Goal: Information Seeking & Learning: Learn about a topic

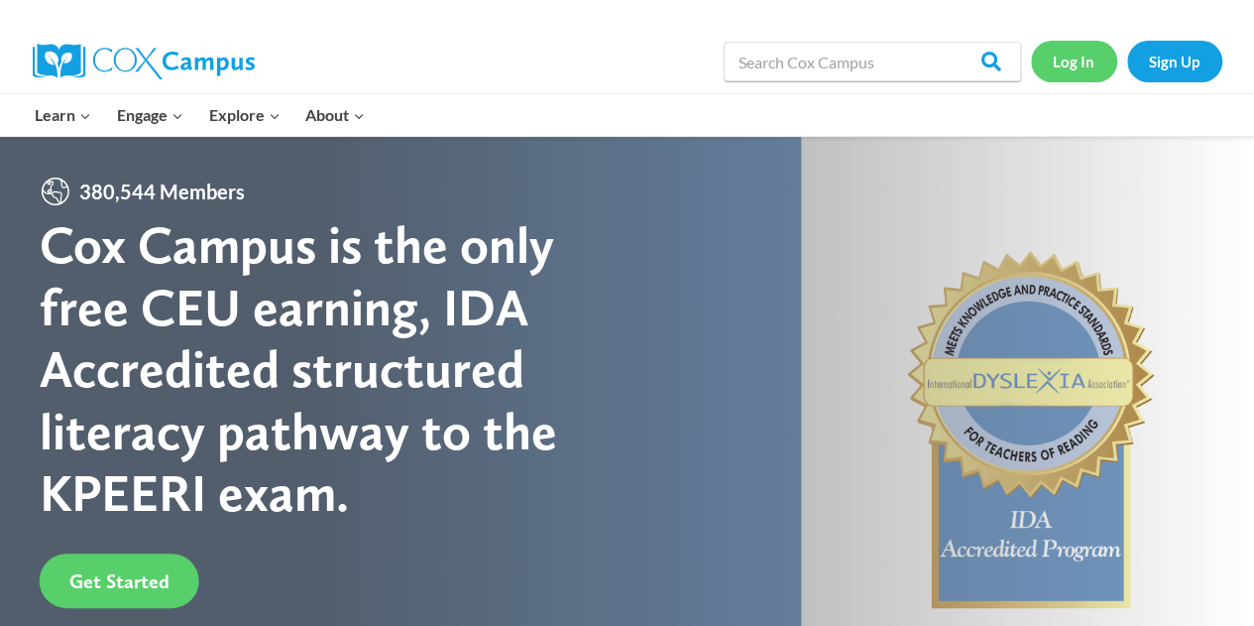
click at [1093, 71] on link "Log In" at bounding box center [1074, 61] width 86 height 41
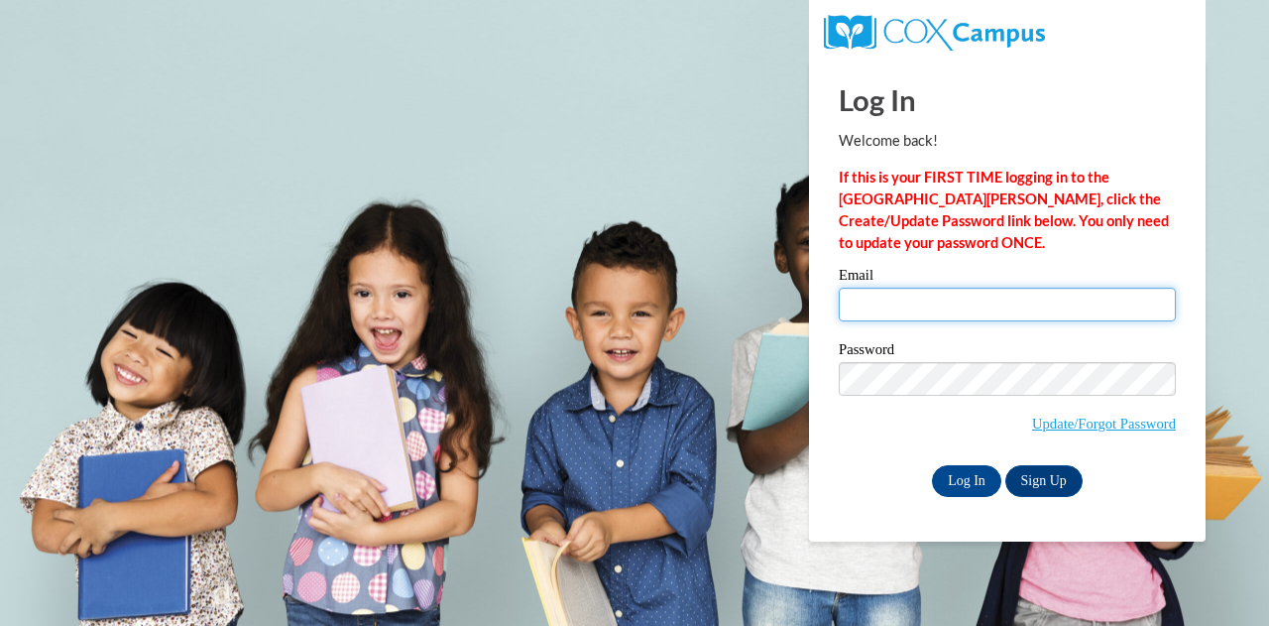
click at [924, 303] on input "Email" at bounding box center [1007, 305] width 337 height 34
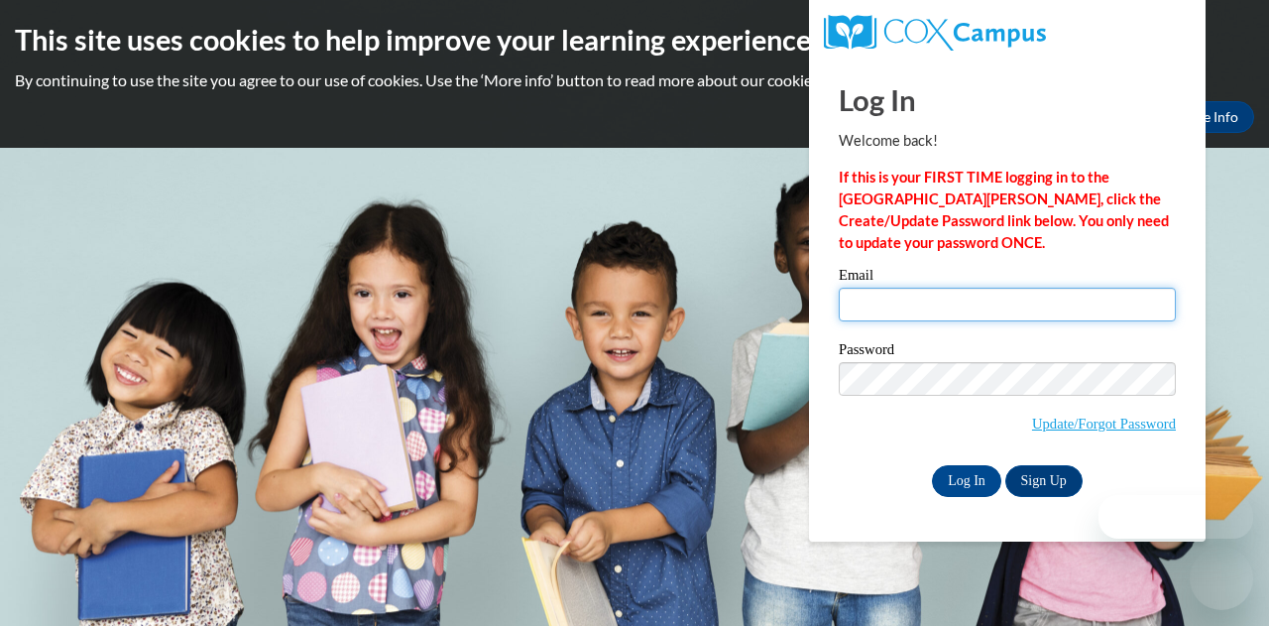
type input "mindy.bronstad@muskegonorway.org"
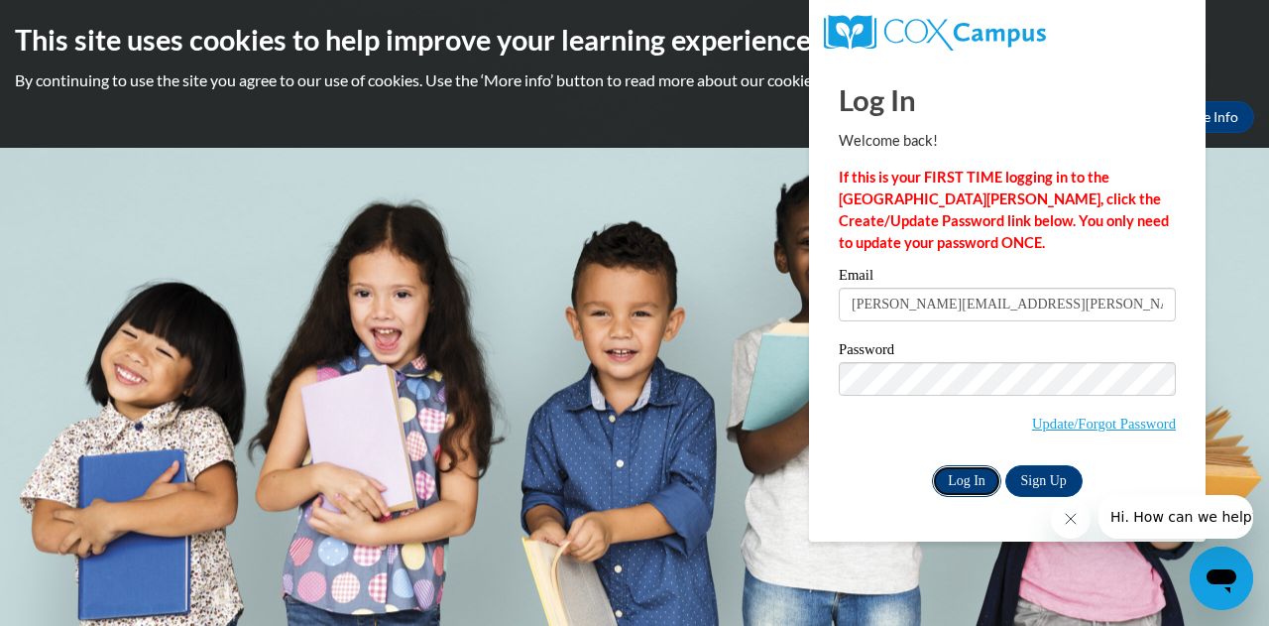
click at [961, 483] on input "Log In" at bounding box center [966, 481] width 69 height 32
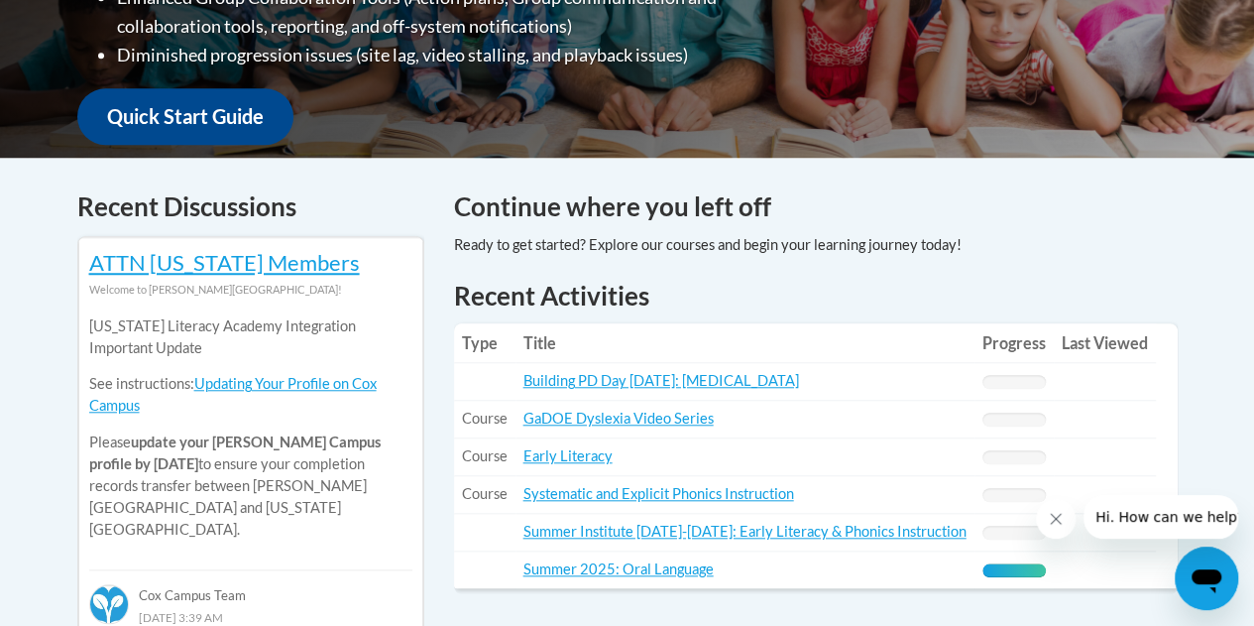
scroll to position [688, 0]
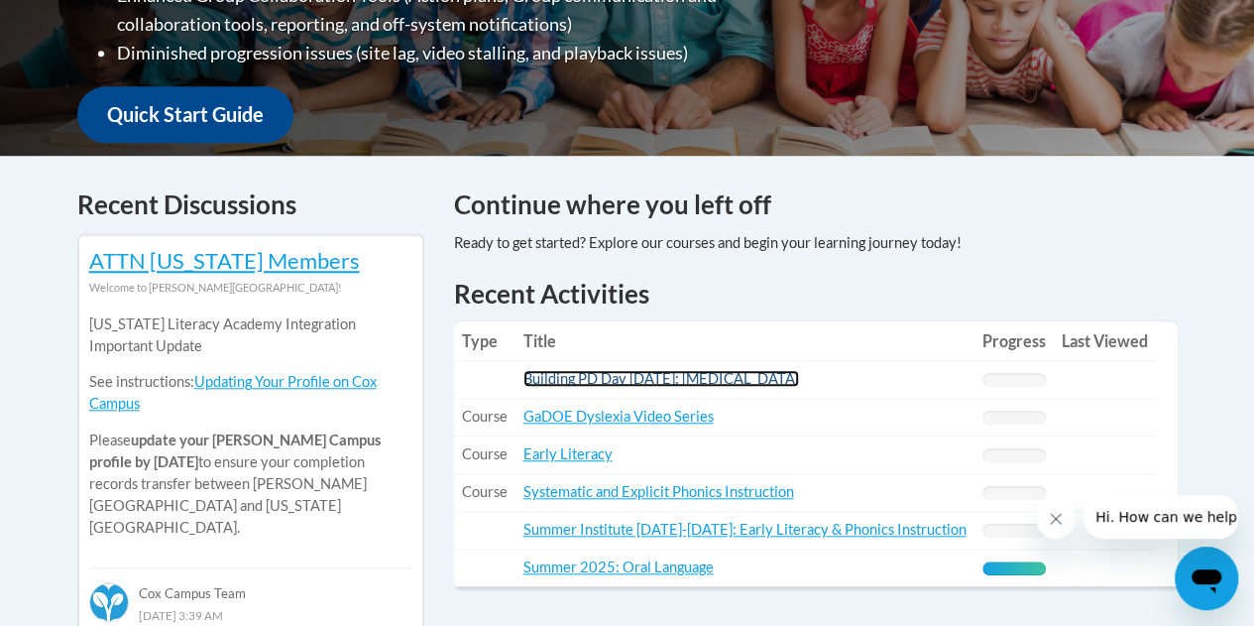
click at [670, 376] on link "Building PD Day [DATE]: [MEDICAL_DATA]" at bounding box center [662, 378] width 276 height 17
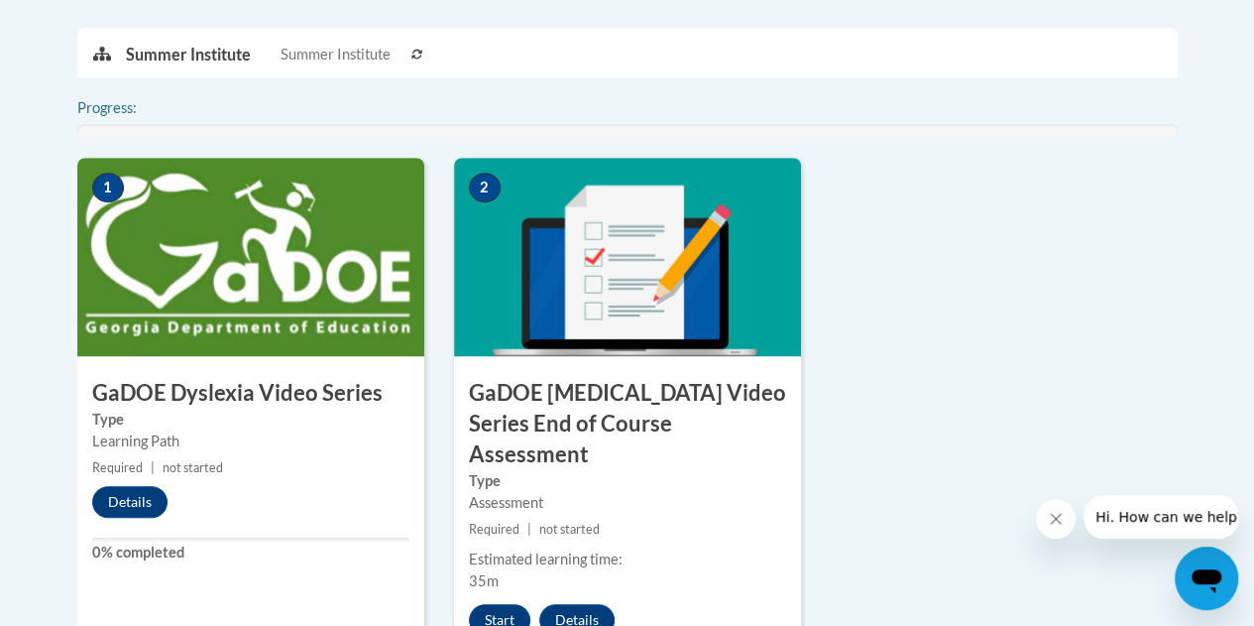
scroll to position [653, 0]
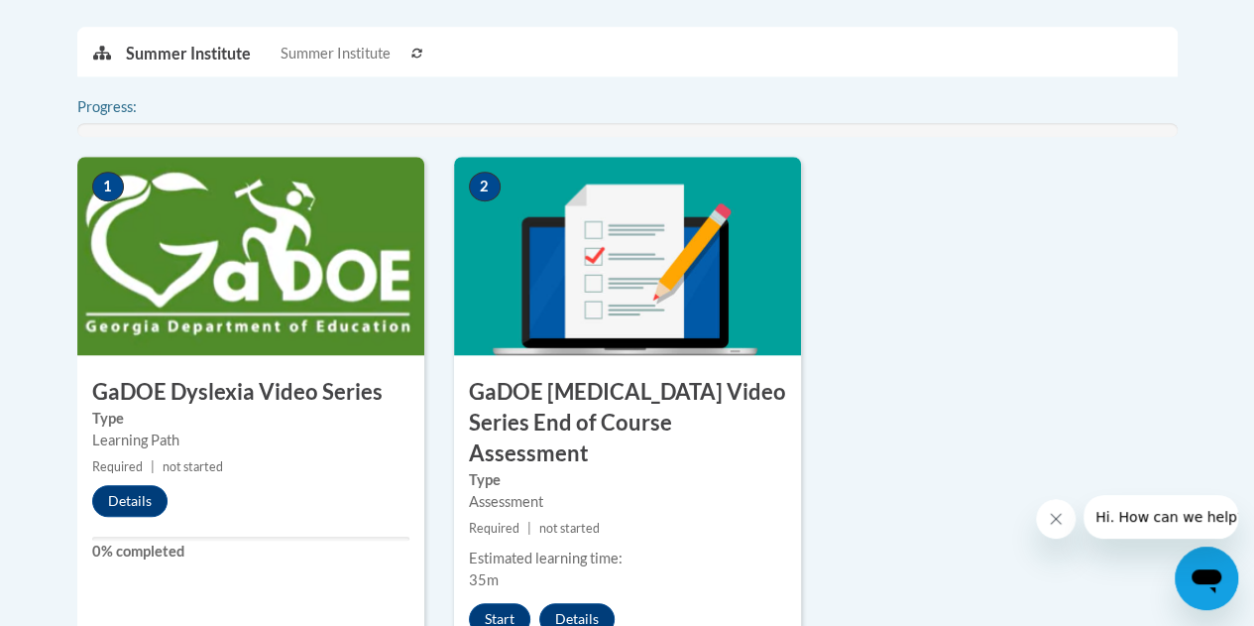
click at [204, 400] on h3 "GaDOE Dyslexia Video Series" at bounding box center [250, 392] width 347 height 31
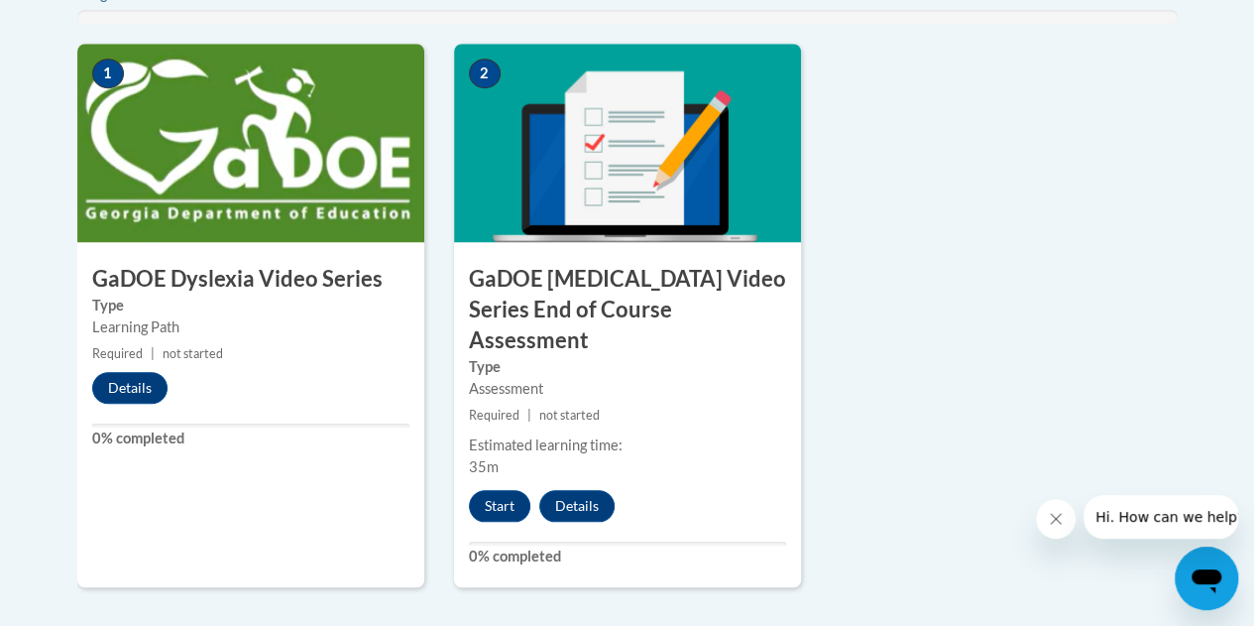
click at [163, 283] on h3 "GaDOE Dyslexia Video Series" at bounding box center [250, 279] width 347 height 31
click at [109, 76] on span "1" at bounding box center [108, 74] width 32 height 30
click at [151, 385] on button "Details" at bounding box center [129, 388] width 75 height 32
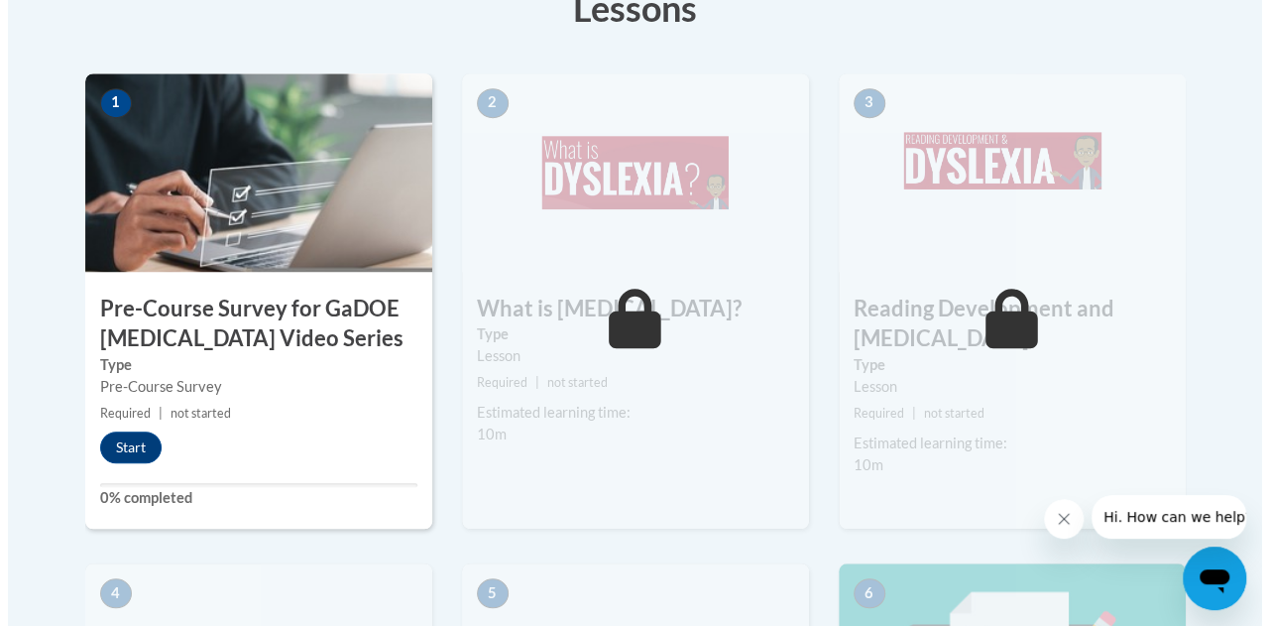
scroll to position [612, 0]
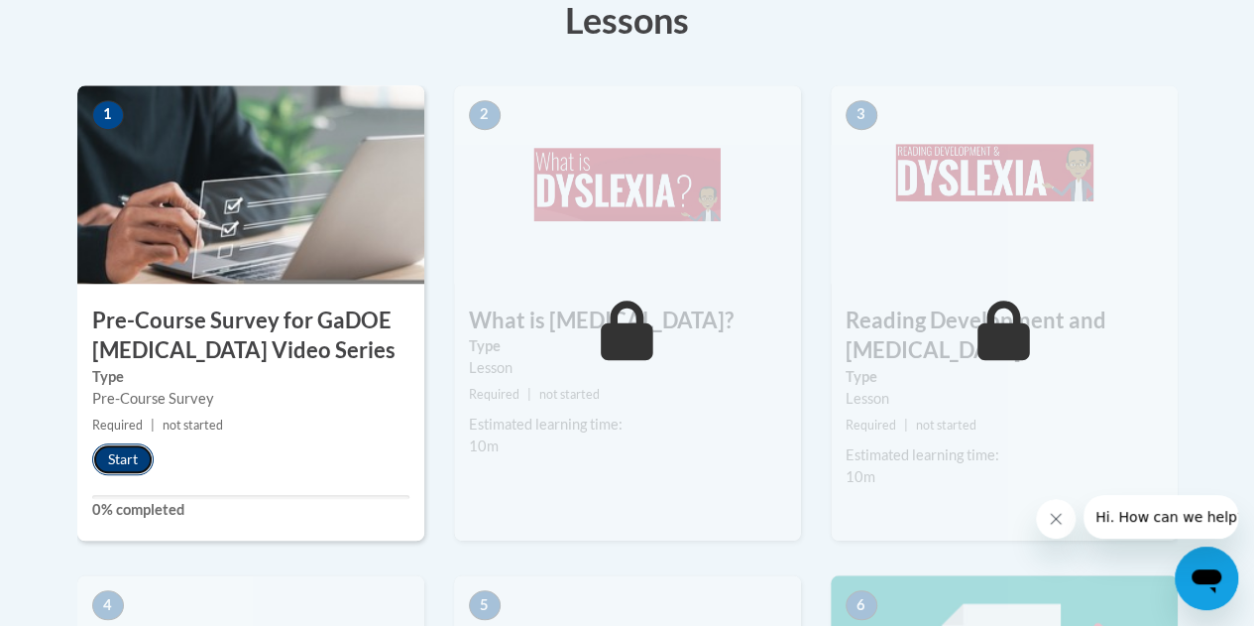
click at [112, 455] on button "Start" at bounding box center [122, 459] width 61 height 32
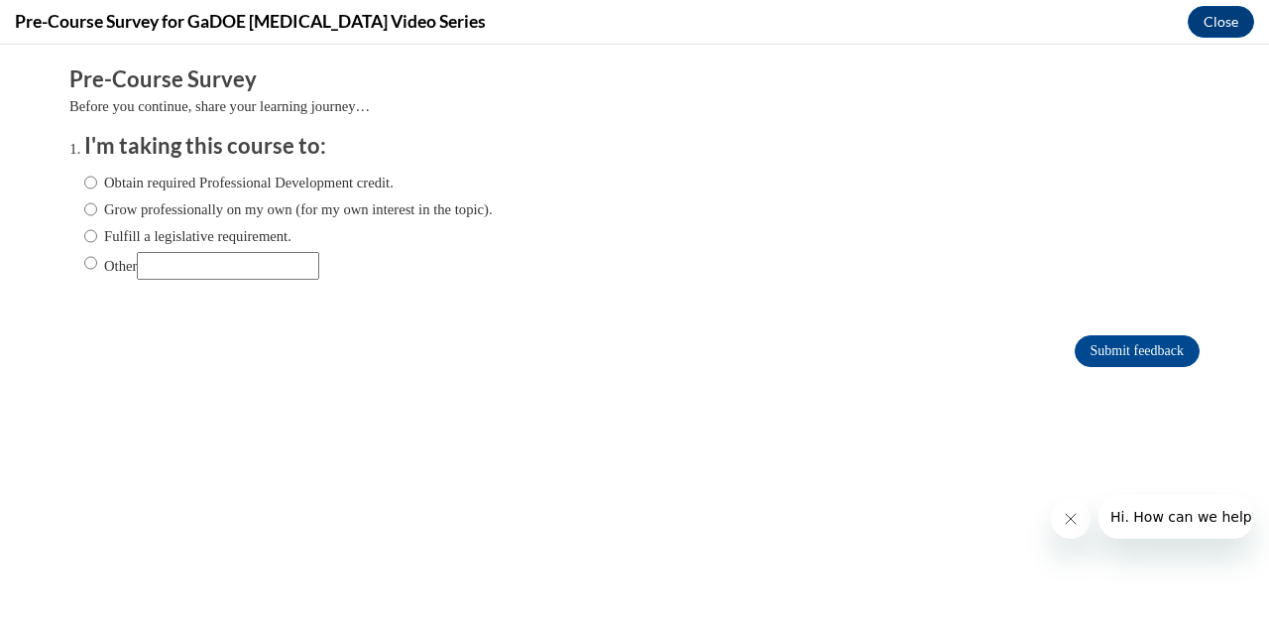
scroll to position [0, 0]
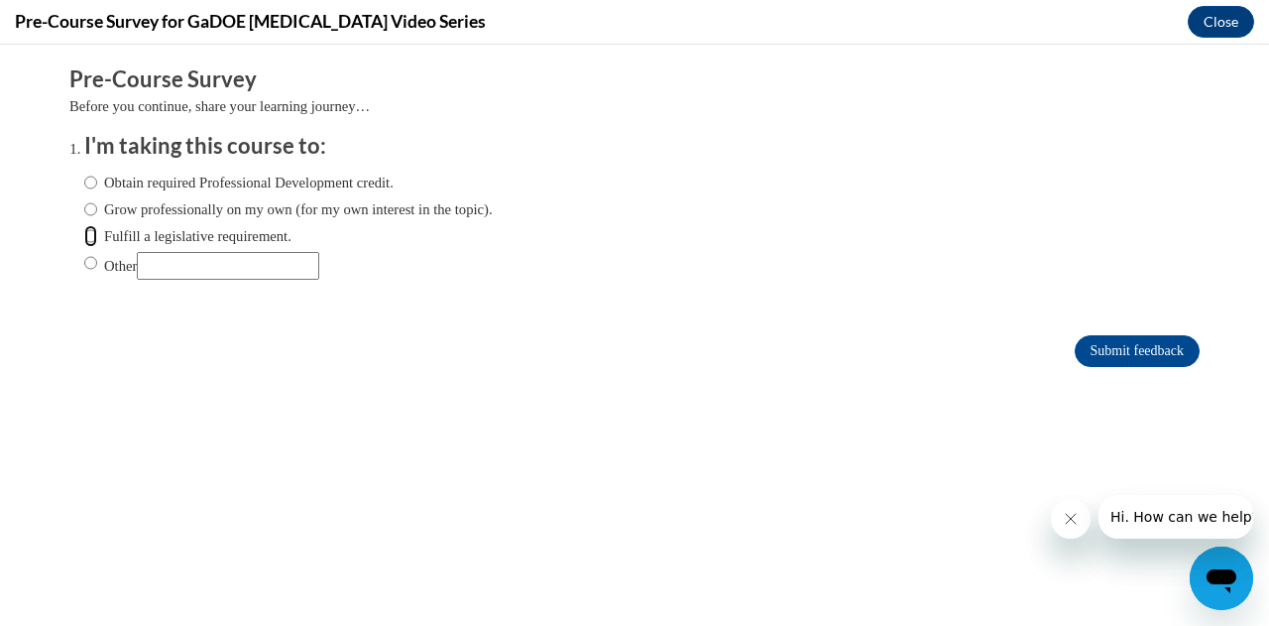
click at [84, 235] on input "Fulfill a legislative requirement." at bounding box center [90, 236] width 13 height 22
radio input "true"
click at [1087, 344] on input "Submit feedback" at bounding box center [1137, 351] width 125 height 32
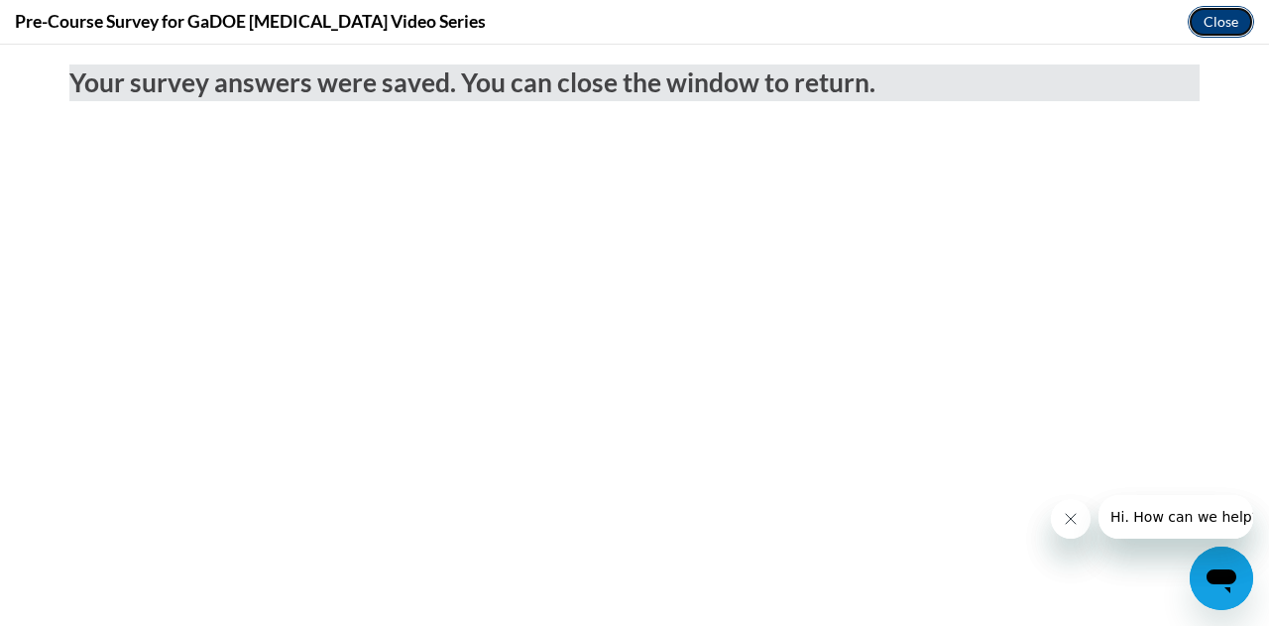
click at [1214, 19] on button "Close" at bounding box center [1221, 22] width 66 height 32
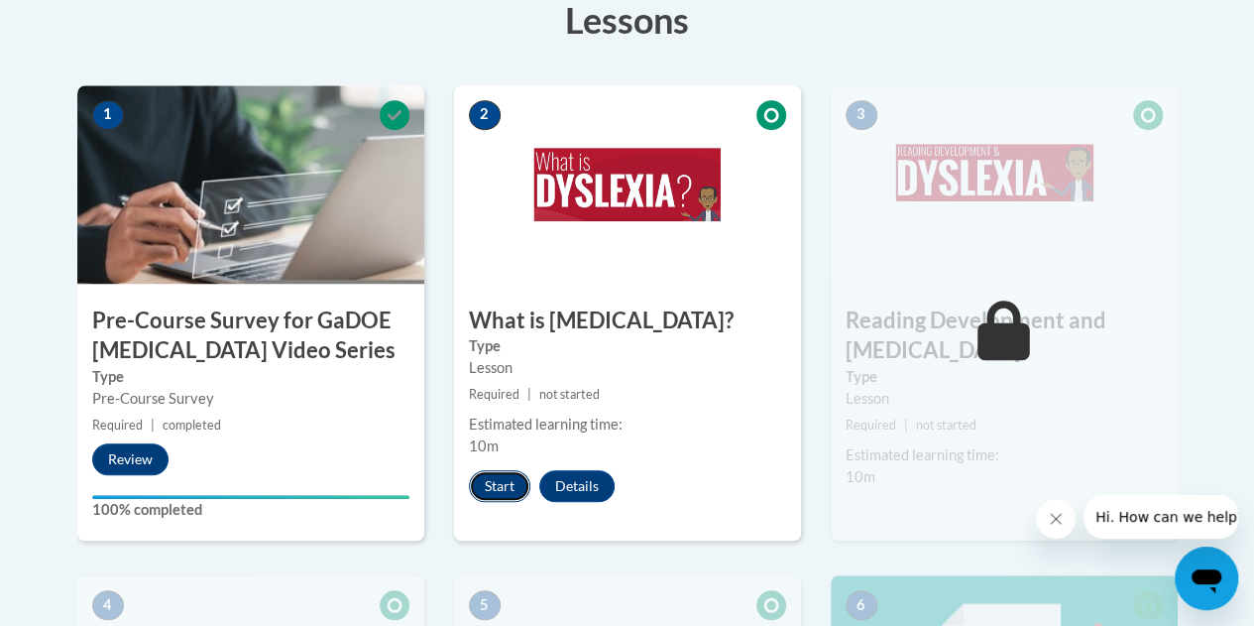
click at [500, 483] on button "Start" at bounding box center [499, 486] width 61 height 32
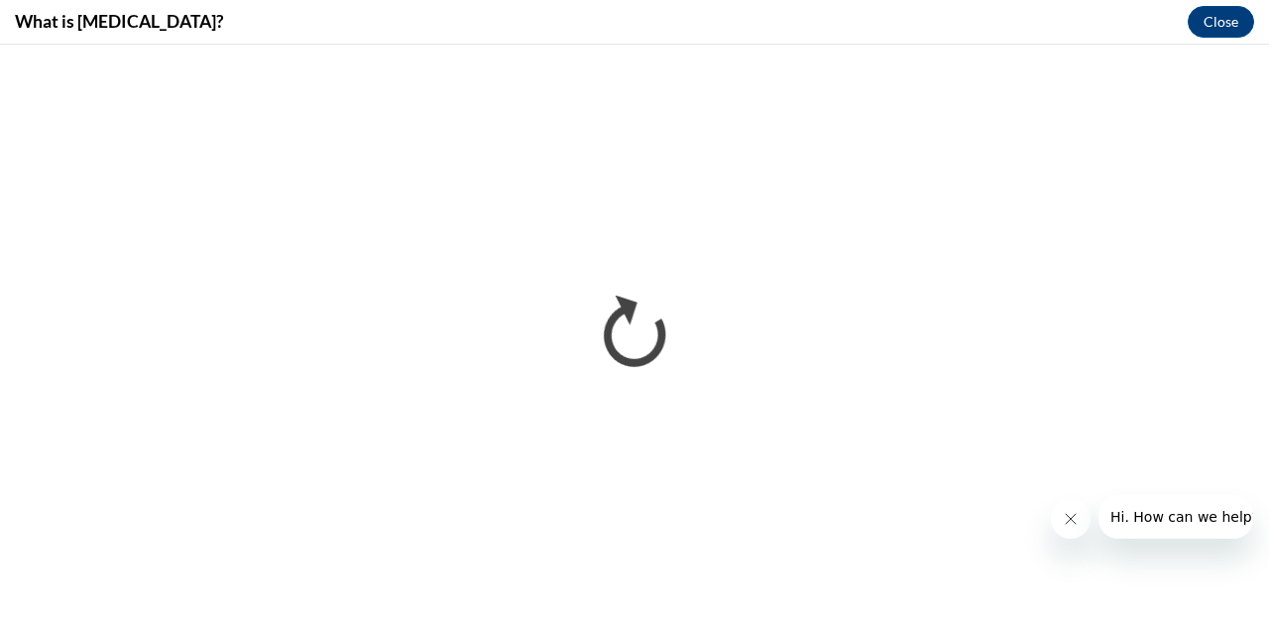
click at [1076, 513] on icon "Close message from company" at bounding box center [1070, 519] width 16 height 16
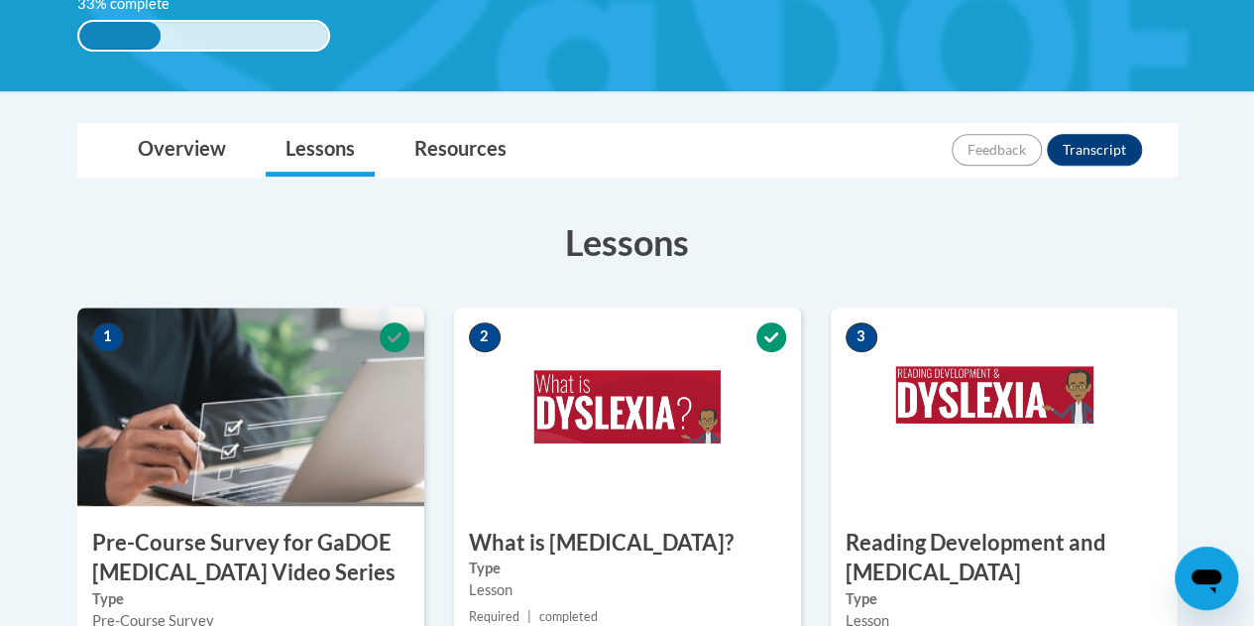
scroll to position [391, 0]
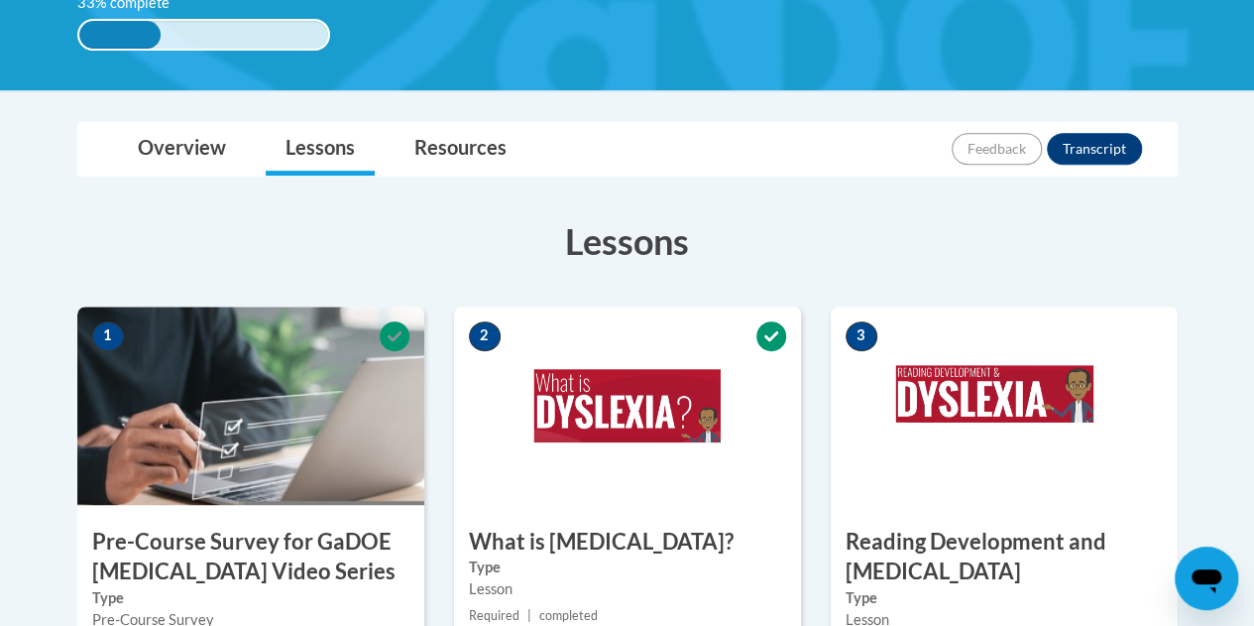
click at [979, 400] on img at bounding box center [1004, 405] width 347 height 198
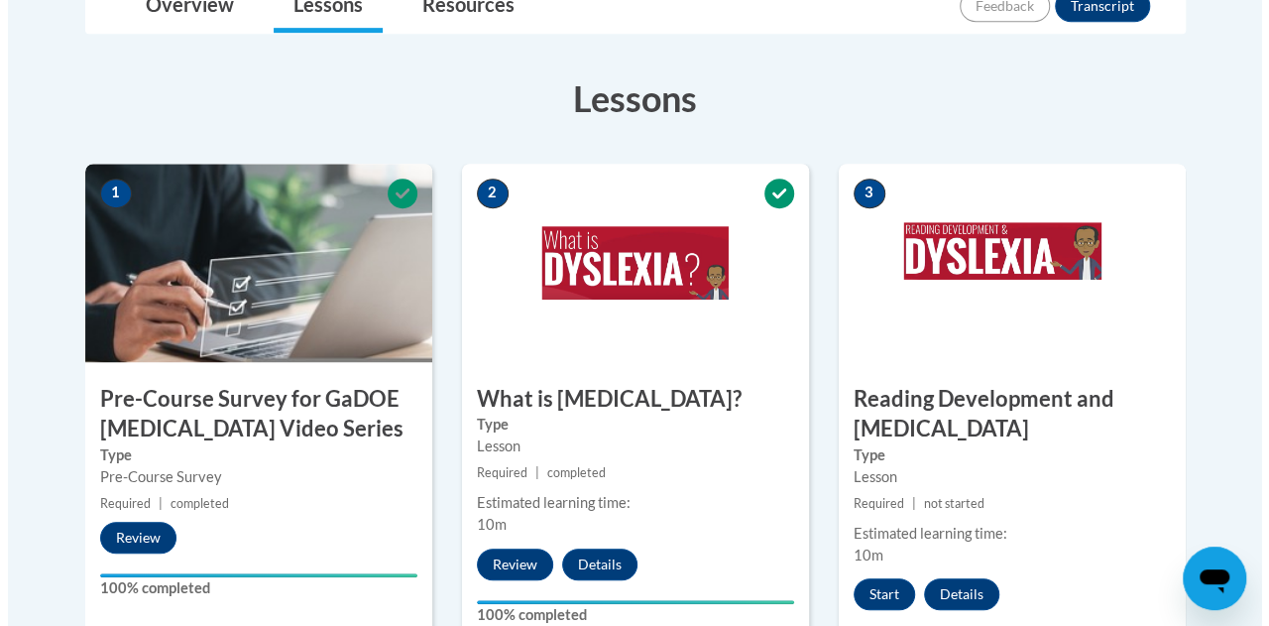
scroll to position [540, 0]
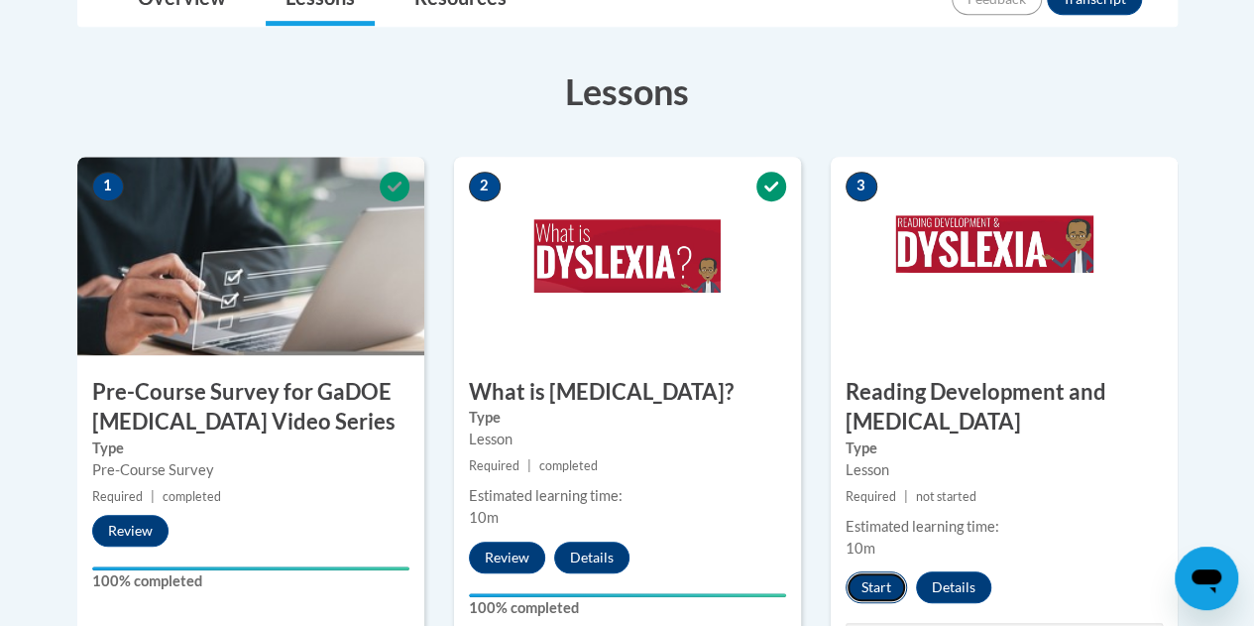
click at [877, 589] on button "Start" at bounding box center [876, 587] width 61 height 32
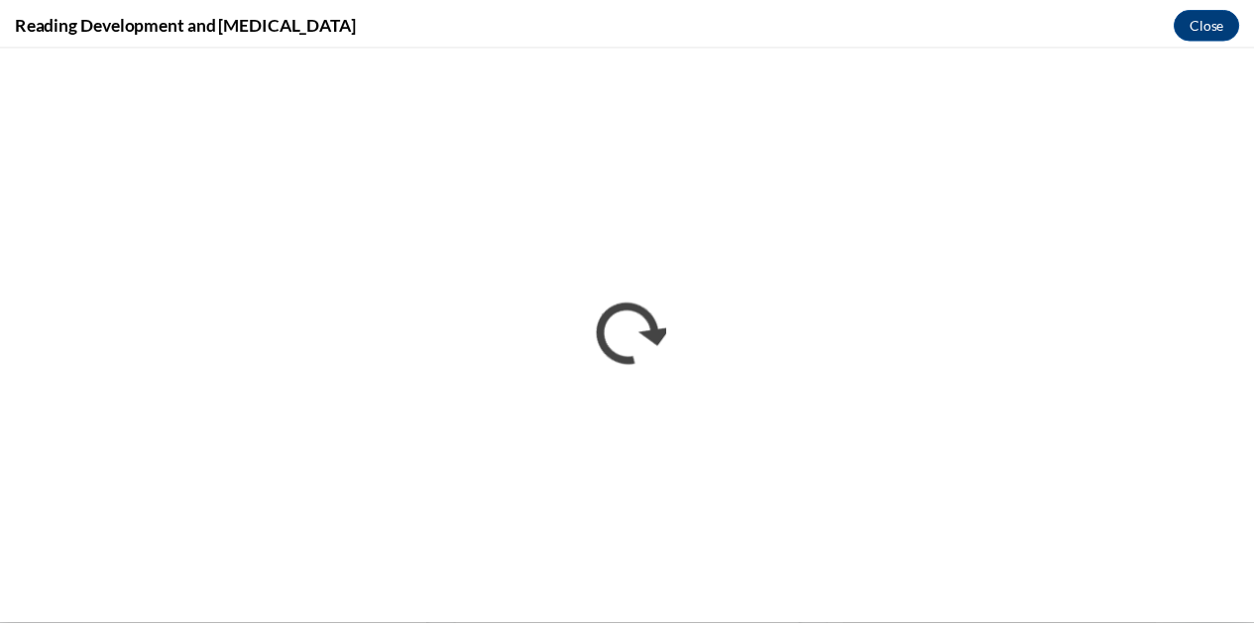
scroll to position [0, 0]
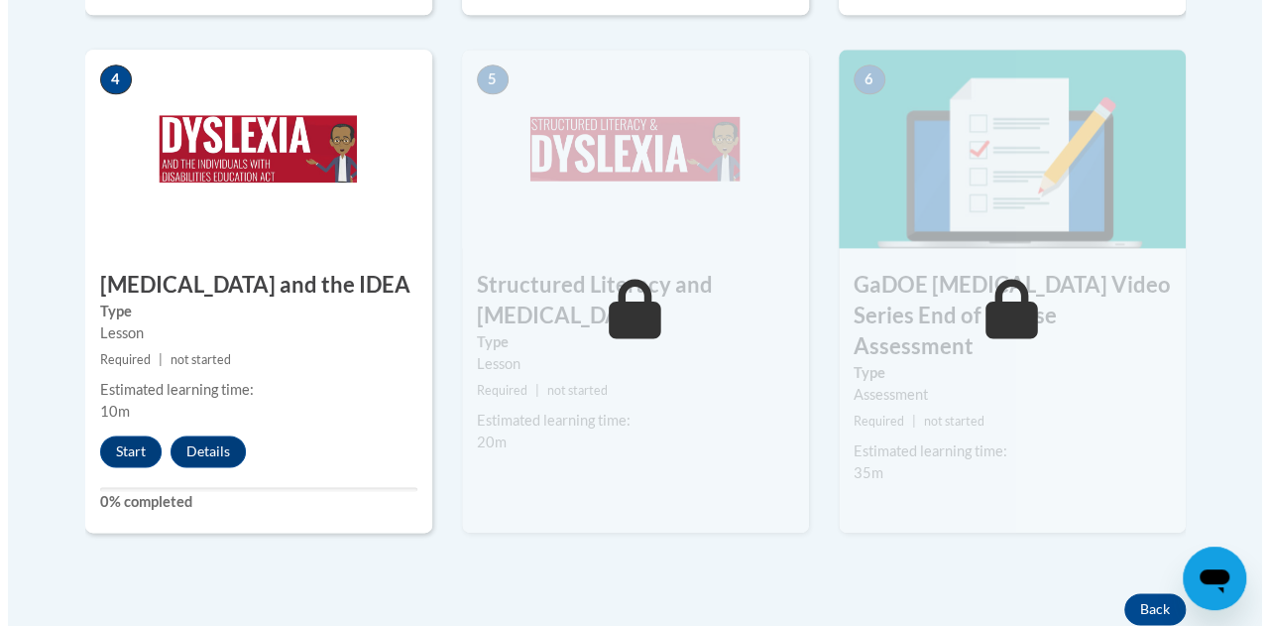
scroll to position [1195, 0]
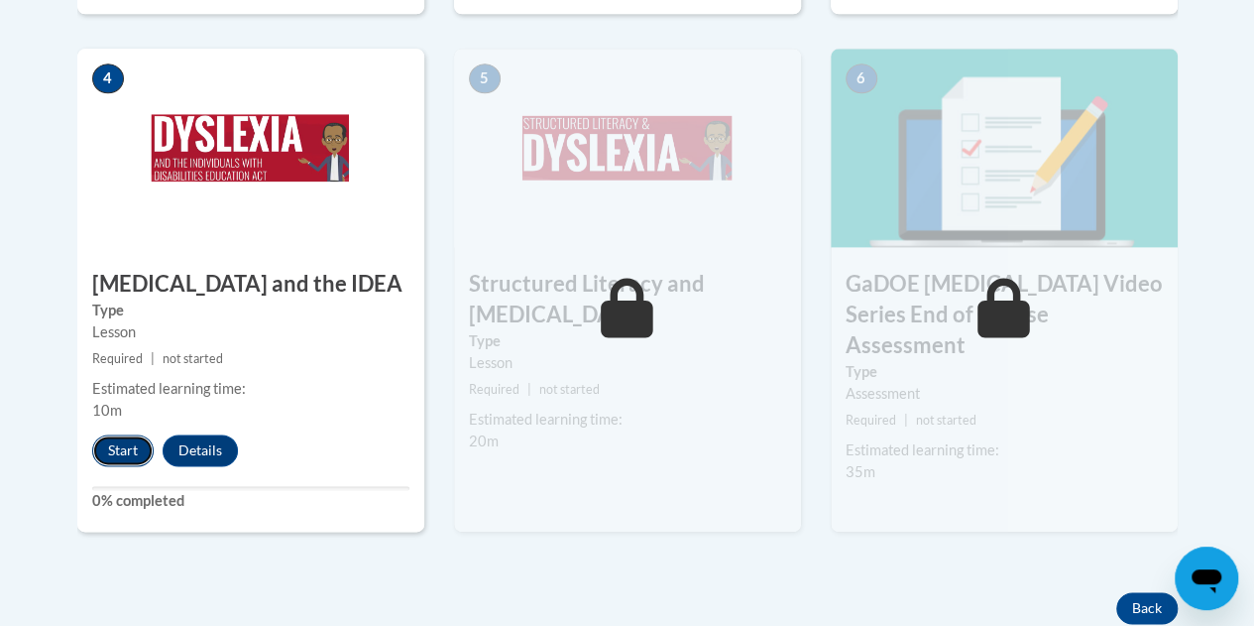
click at [131, 447] on button "Start" at bounding box center [122, 450] width 61 height 32
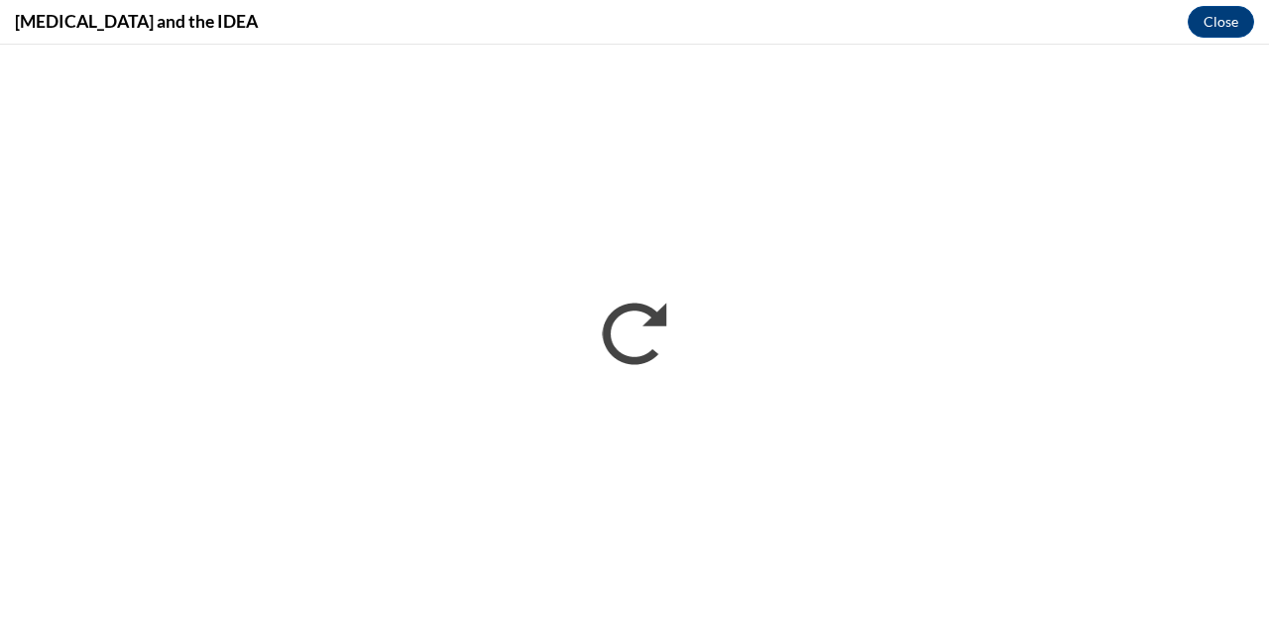
scroll to position [0, 0]
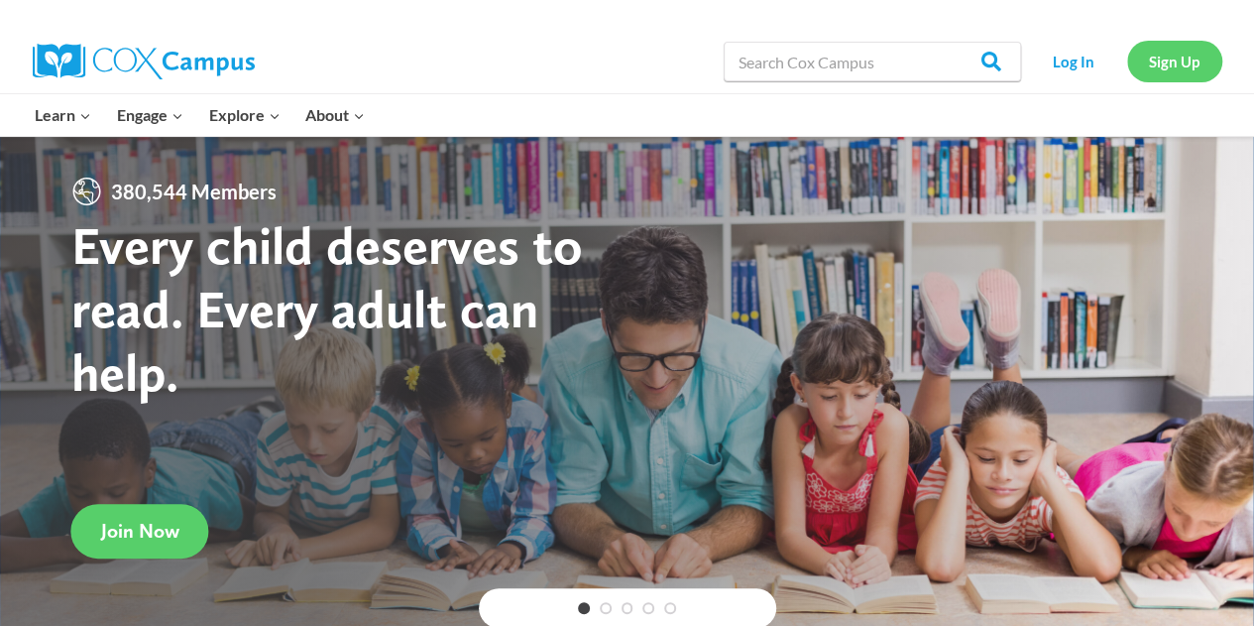
click at [1164, 69] on link "Sign Up" at bounding box center [1174, 61] width 95 height 41
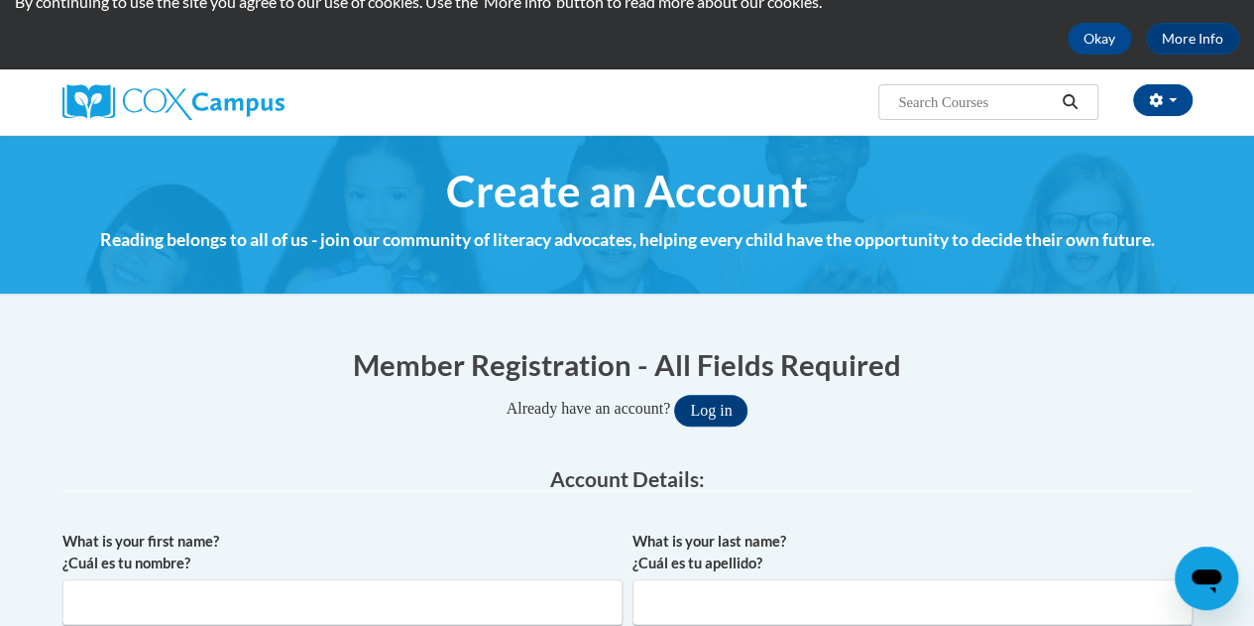
scroll to position [81, 0]
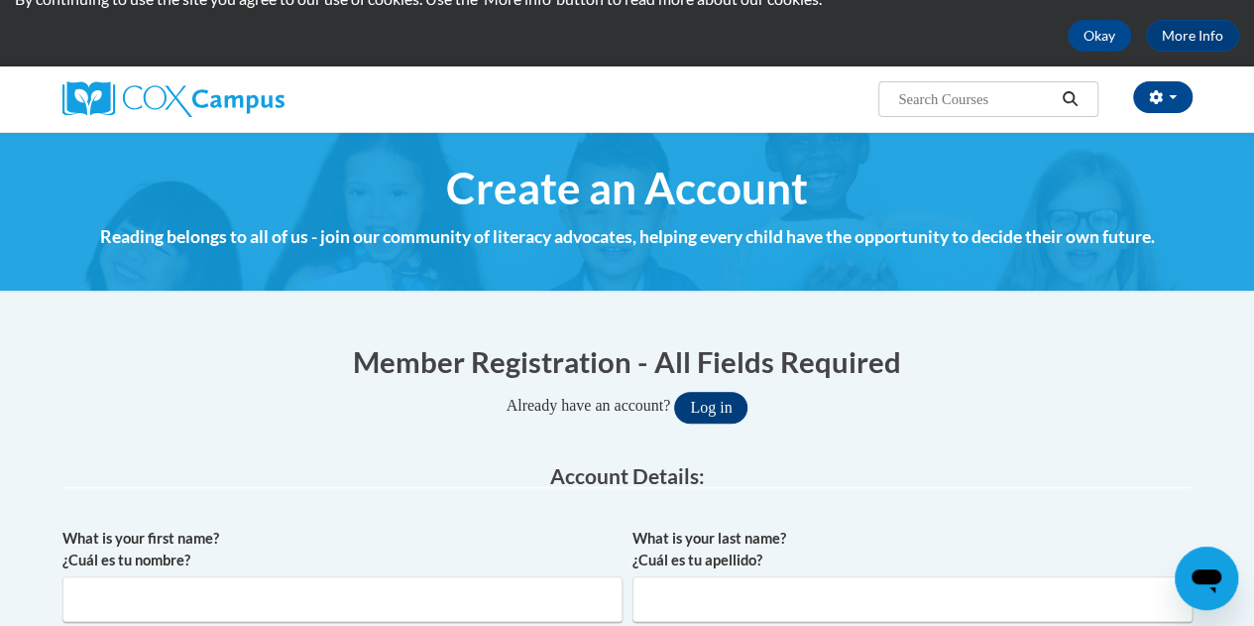
type input "[PERSON_NAME][EMAIL_ADDRESS][PERSON_NAME][DOMAIN_NAME]"
click at [724, 406] on button "Log in" at bounding box center [710, 408] width 73 height 32
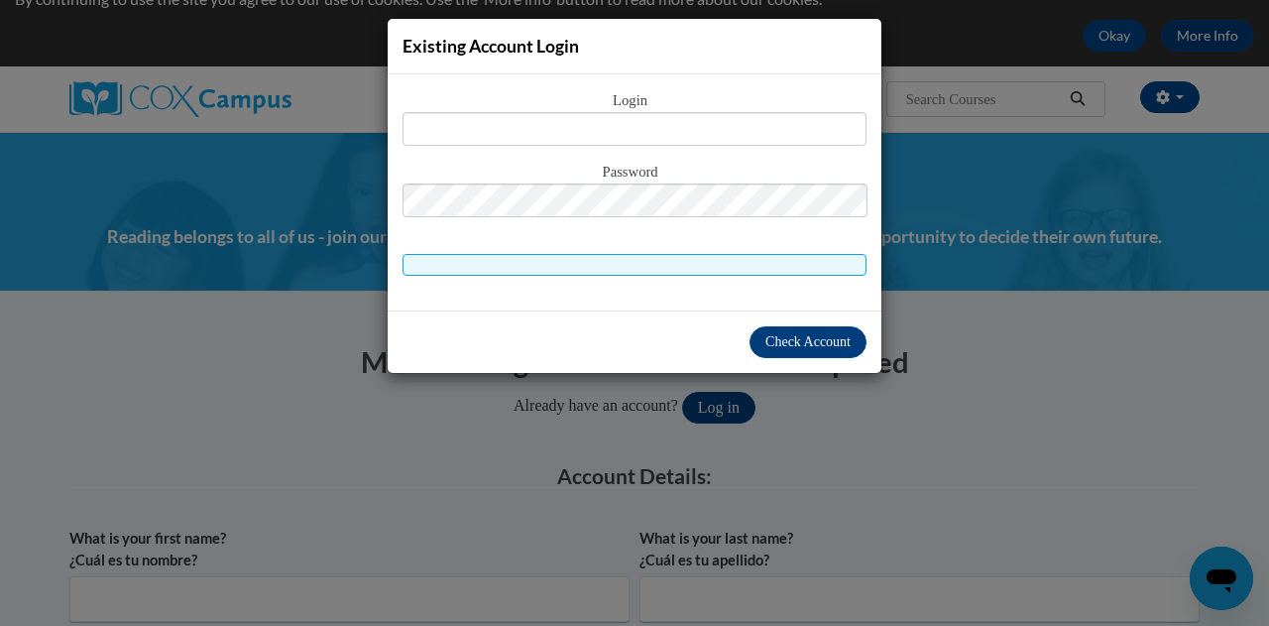
click at [602, 452] on div "Existing Account Login Login Password" at bounding box center [634, 313] width 1269 height 626
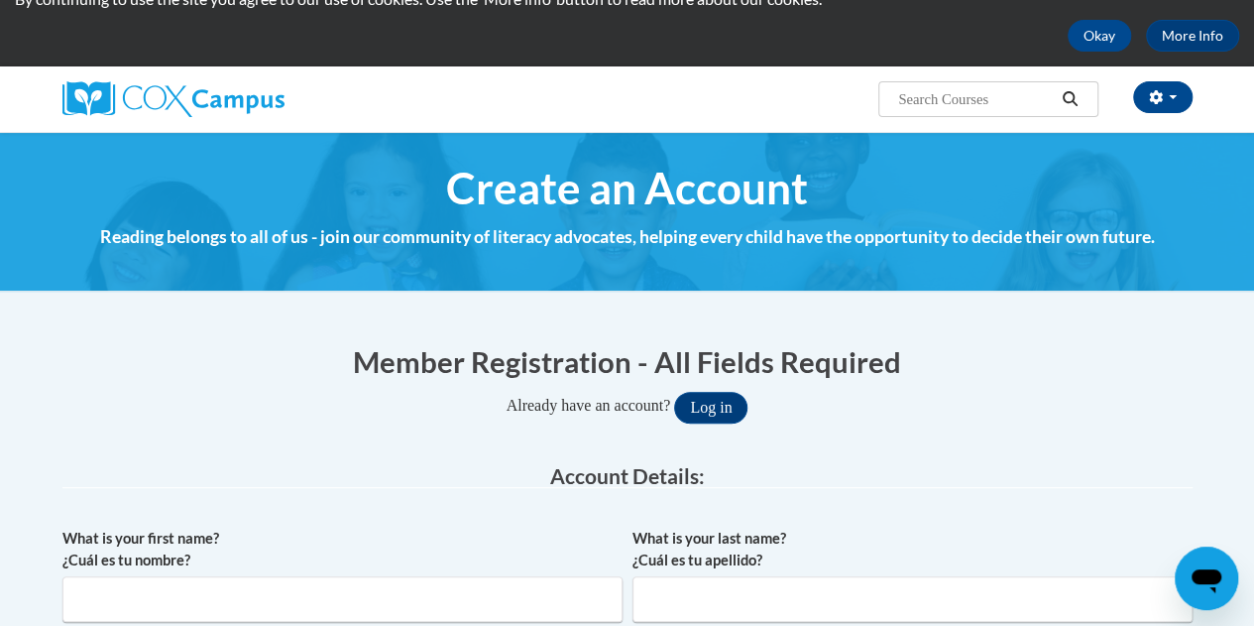
scroll to position [0, 0]
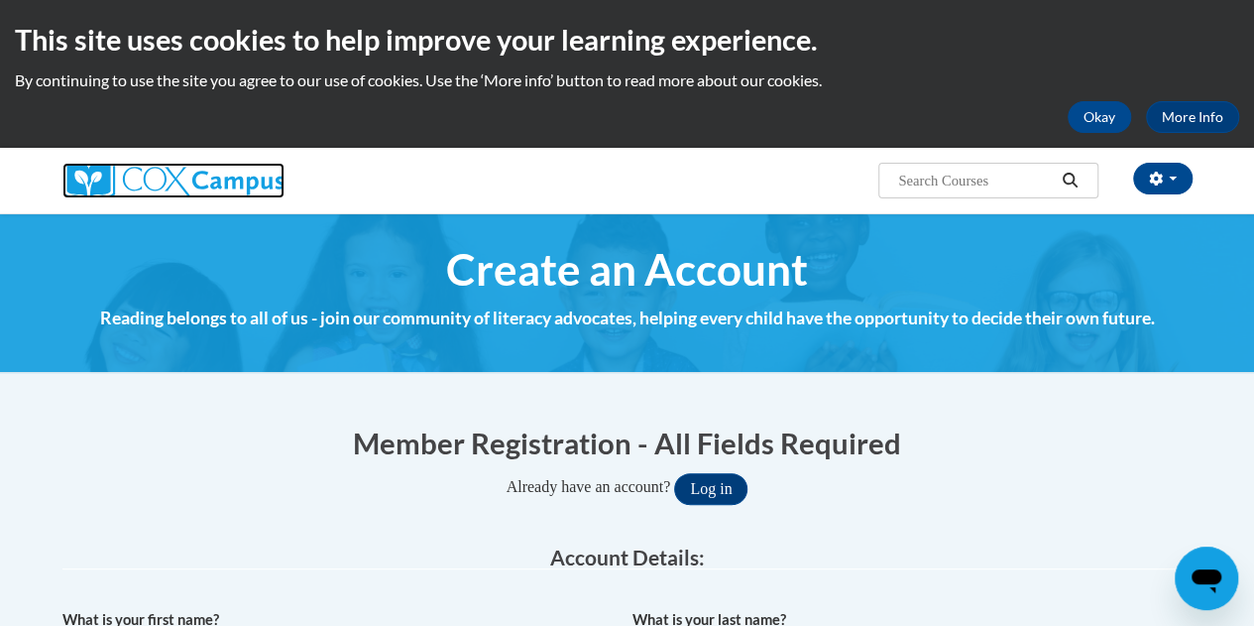
click at [200, 193] on img at bounding box center [173, 181] width 222 height 36
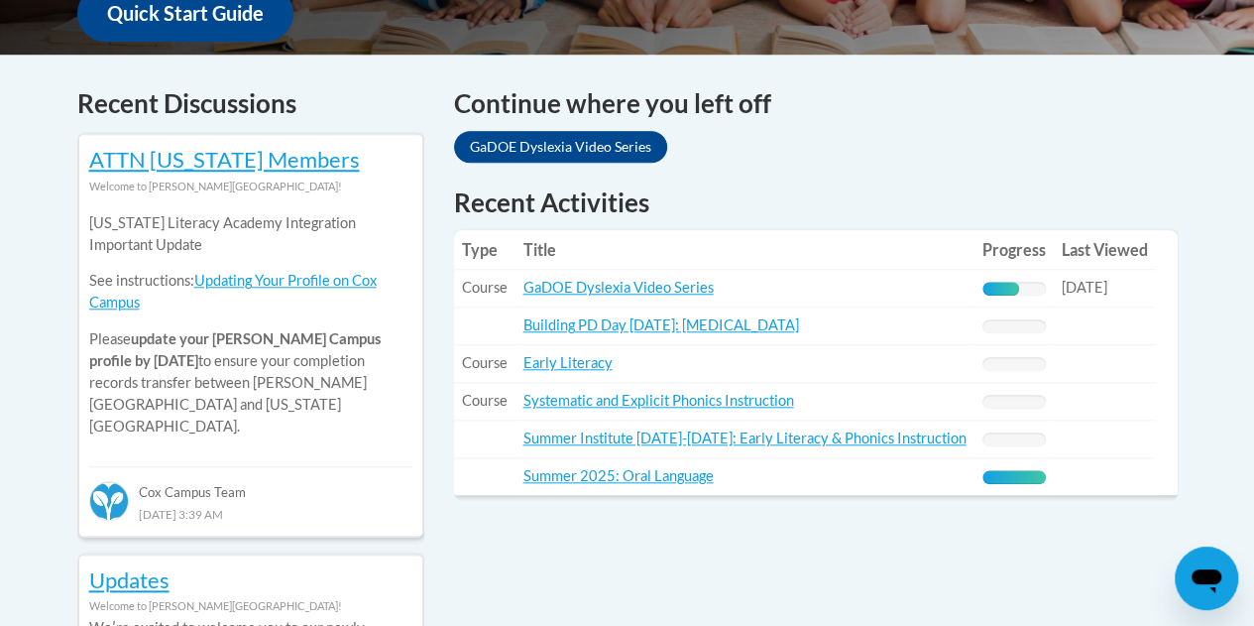
scroll to position [790, 0]
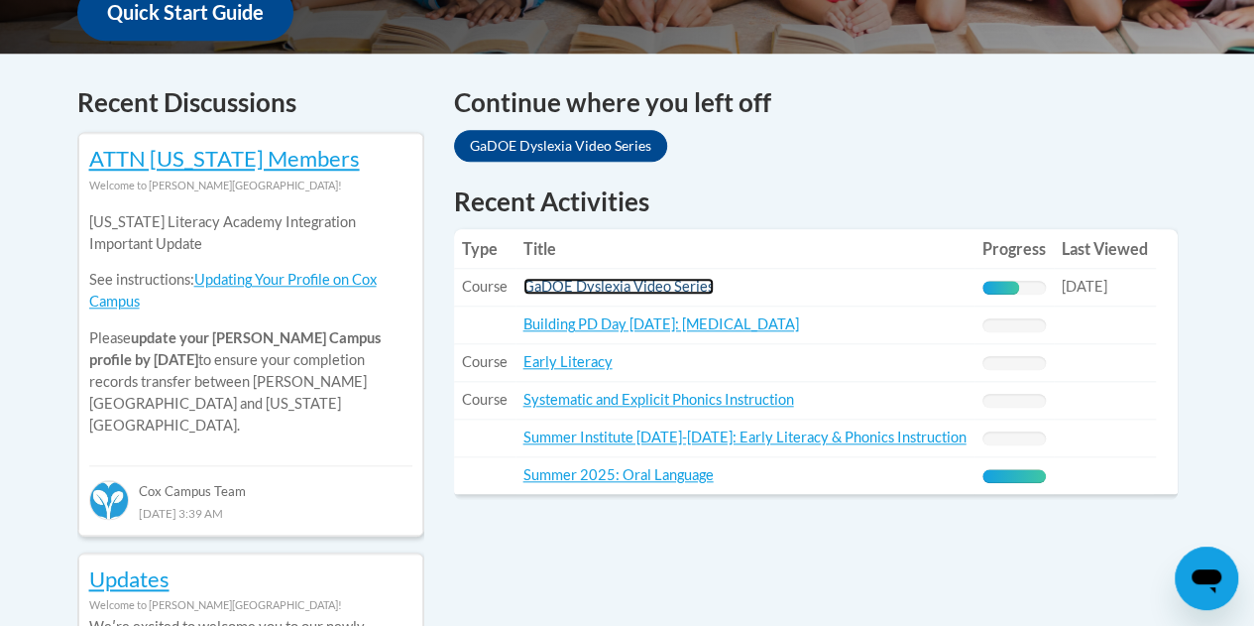
click at [666, 287] on link "GaDOE Dyslexia Video Series" at bounding box center [619, 286] width 190 height 17
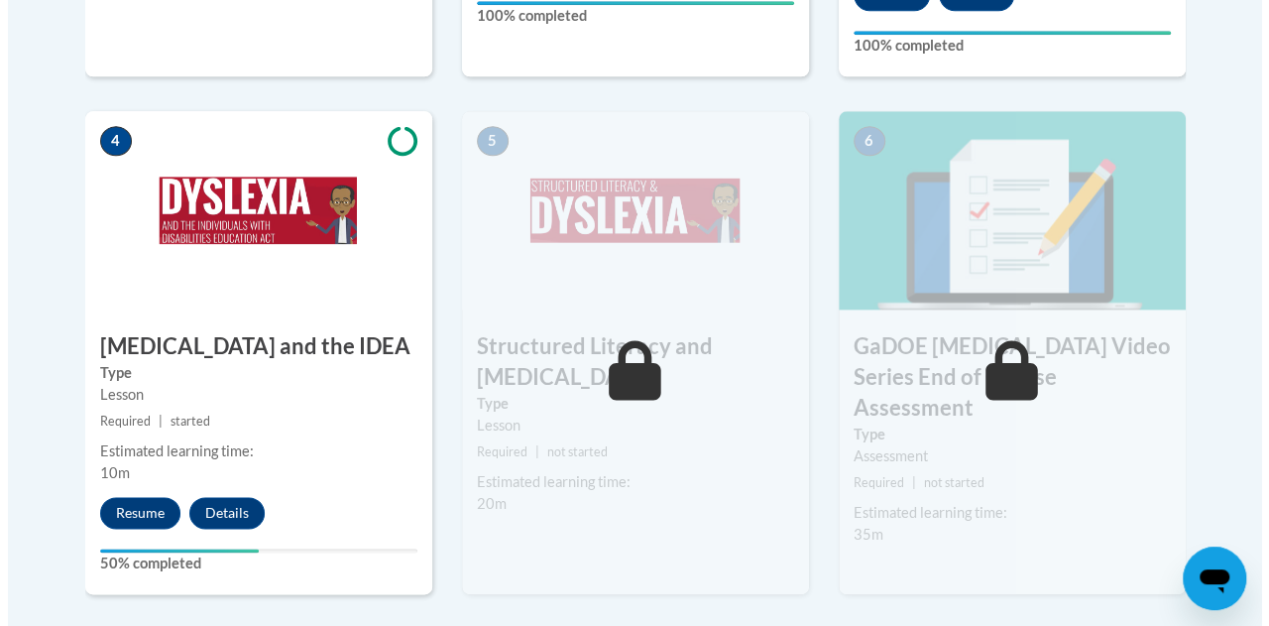
scroll to position [1133, 0]
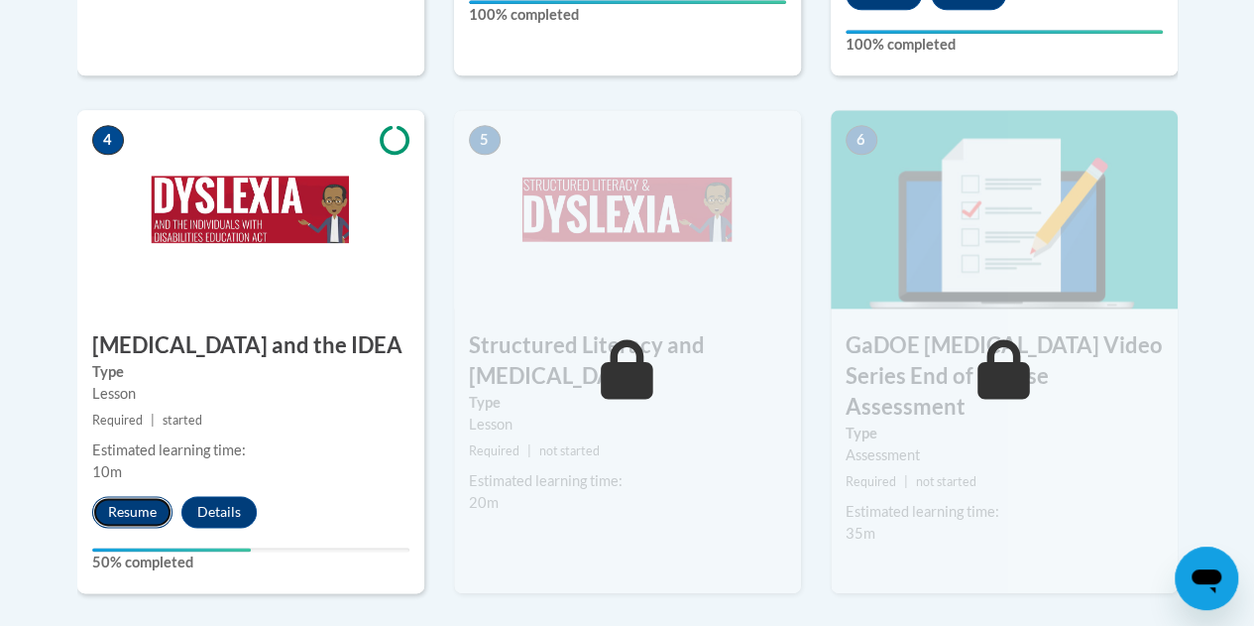
click at [124, 505] on button "Resume" at bounding box center [132, 512] width 80 height 32
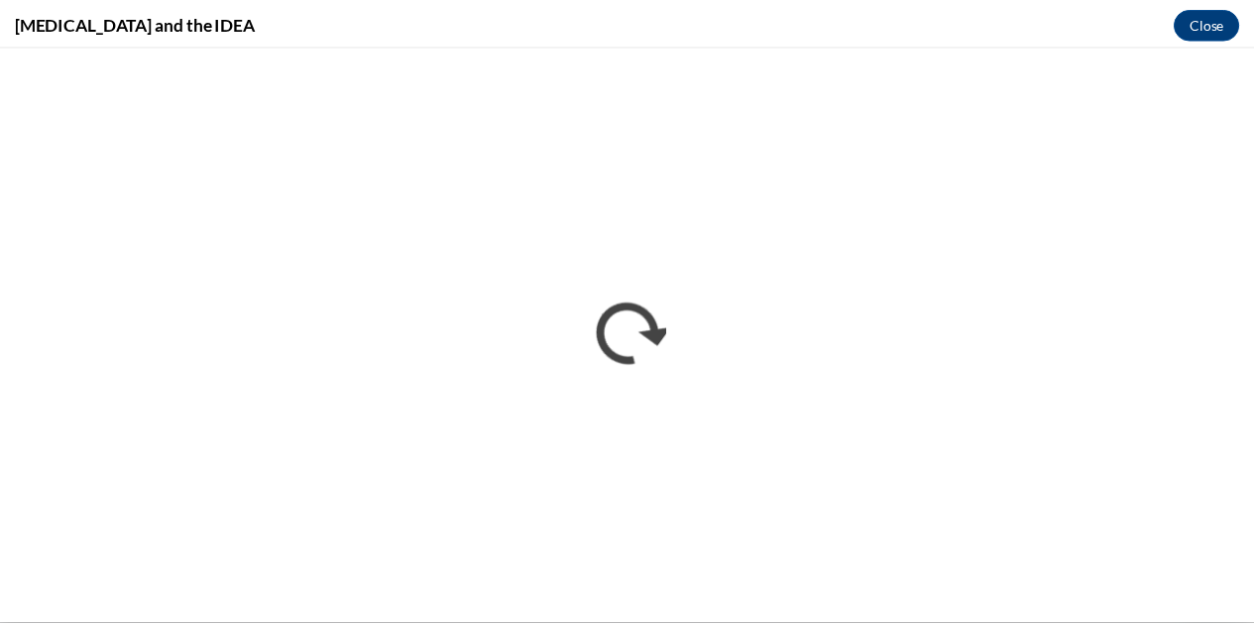
scroll to position [0, 0]
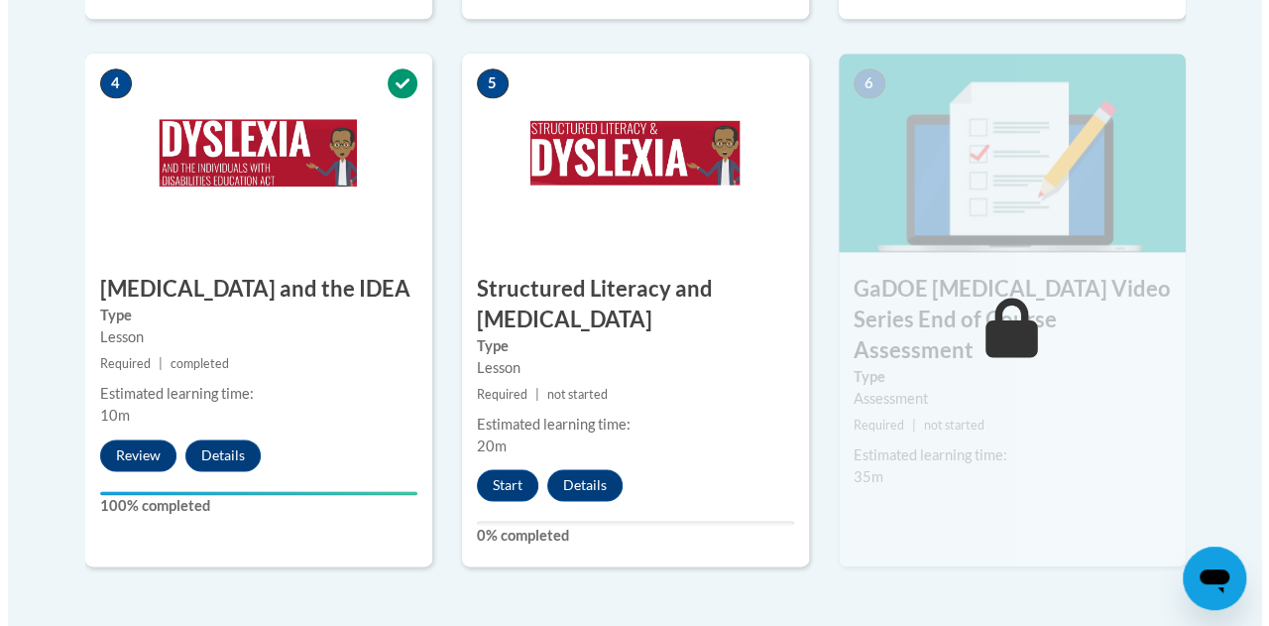
scroll to position [1206, 0]
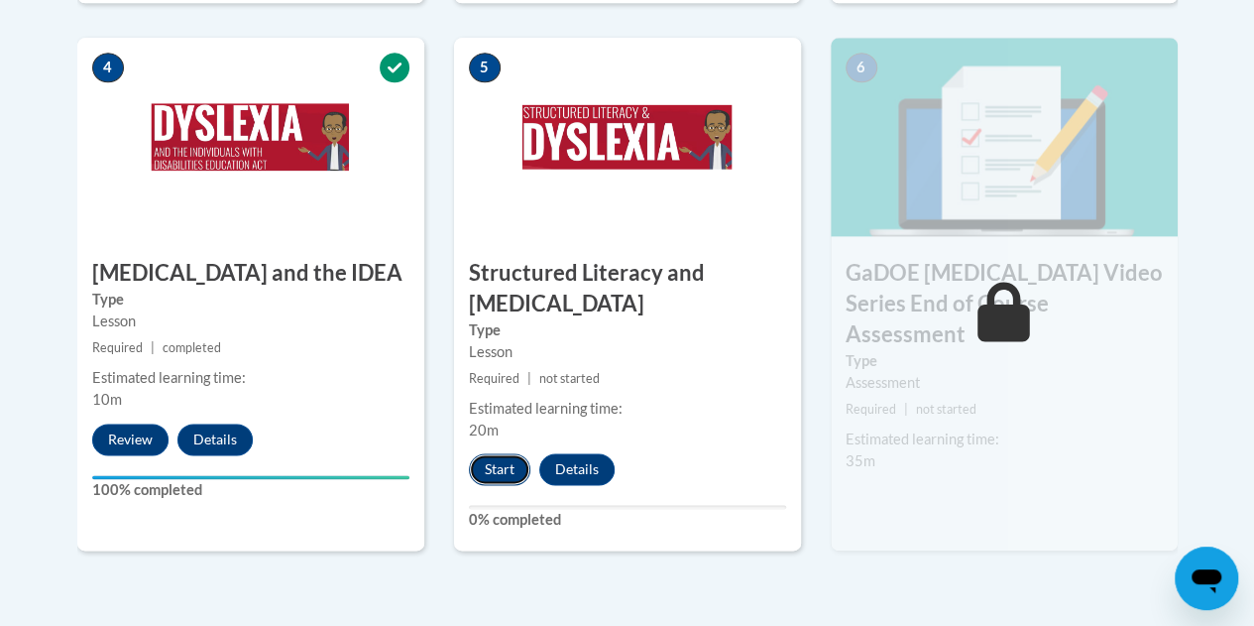
click at [496, 476] on button "Start" at bounding box center [499, 469] width 61 height 32
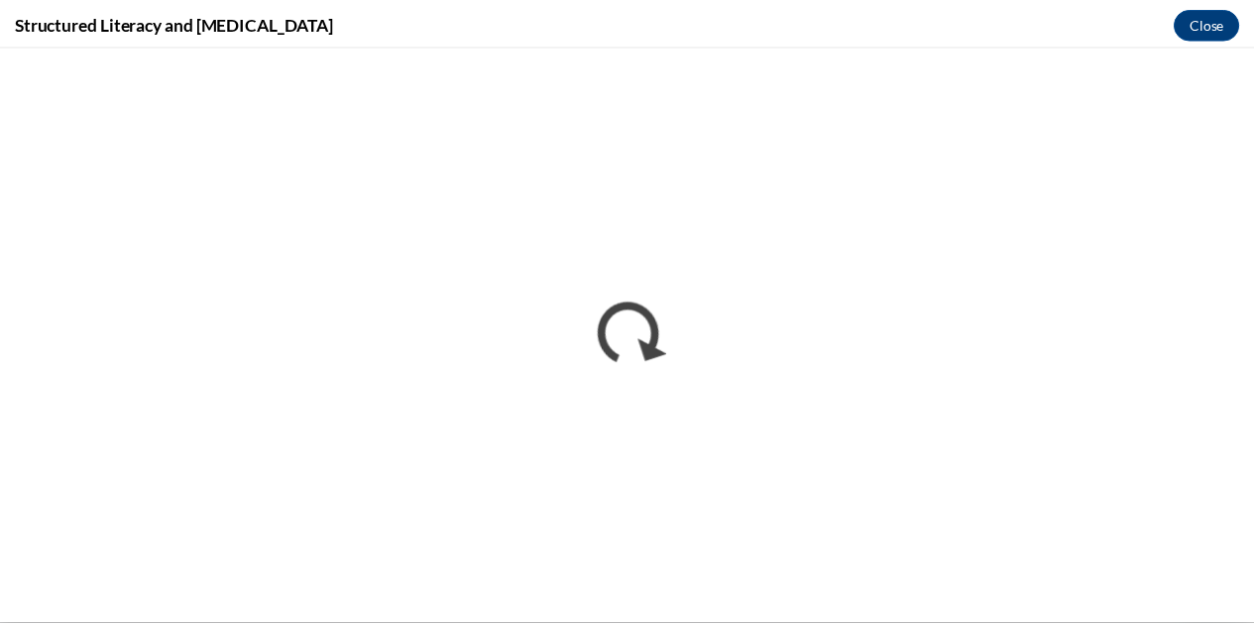
scroll to position [0, 0]
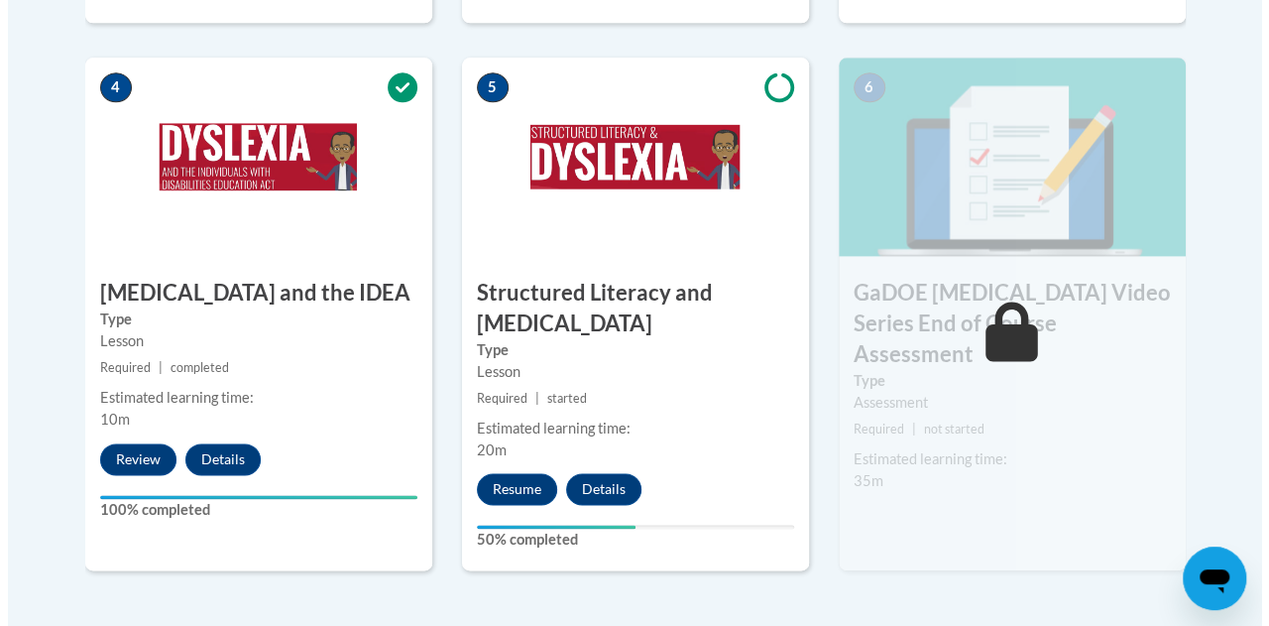
scroll to position [1191, 0]
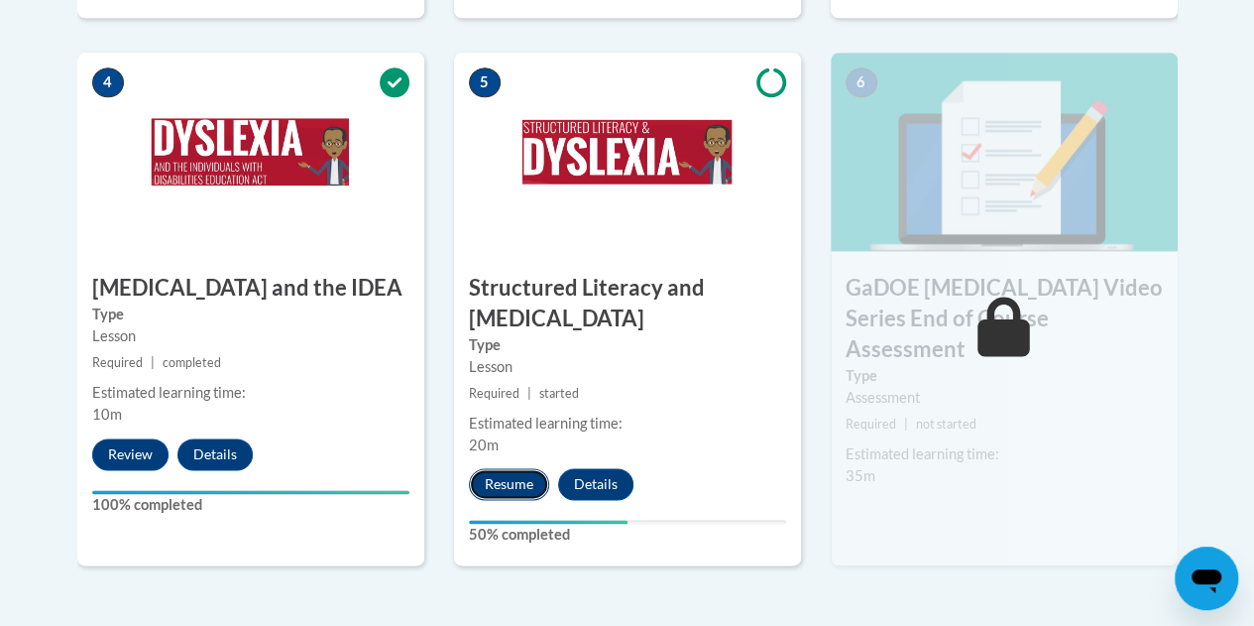
click at [520, 475] on button "Resume" at bounding box center [509, 484] width 80 height 32
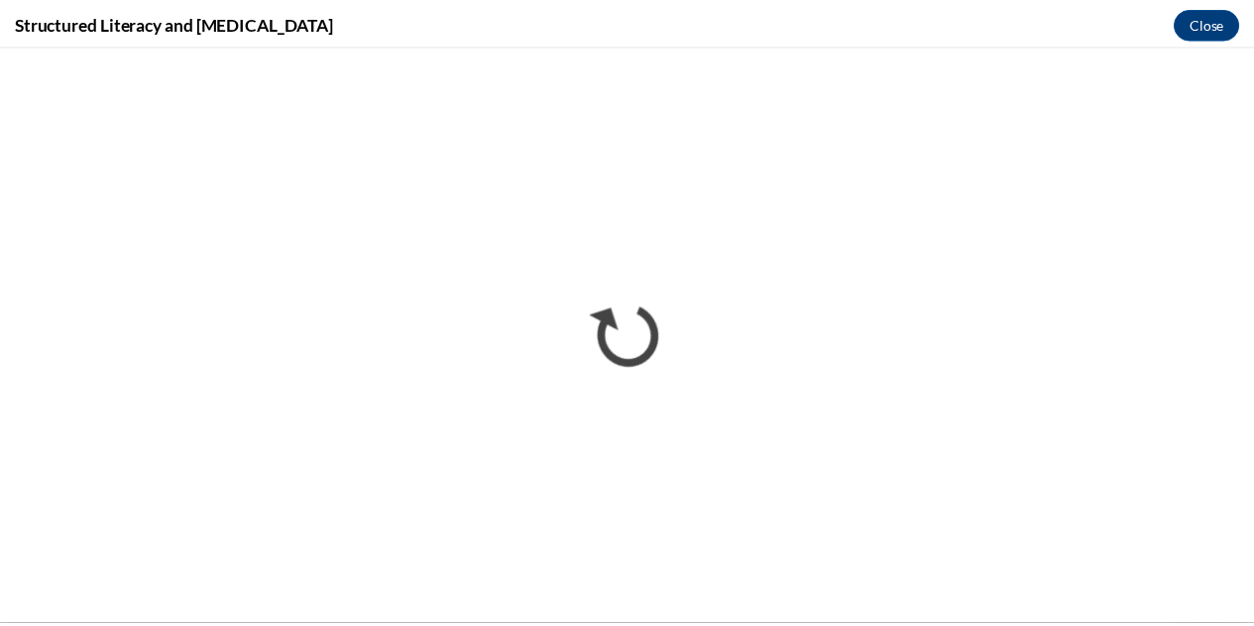
scroll to position [0, 0]
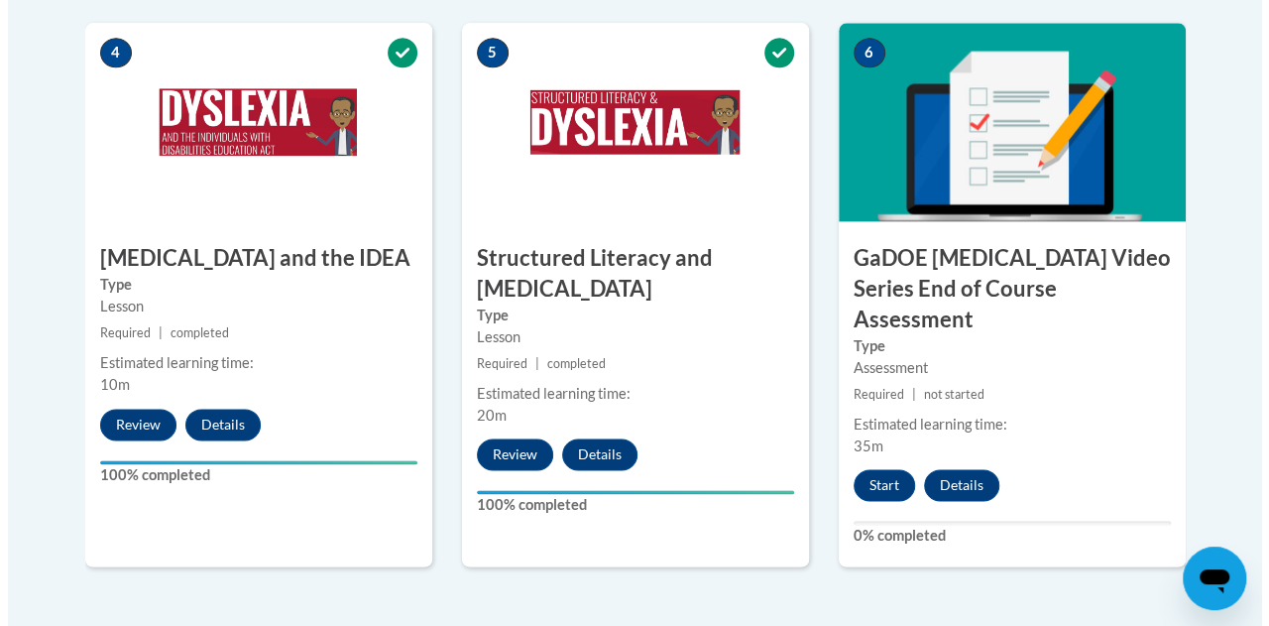
scroll to position [1226, 0]
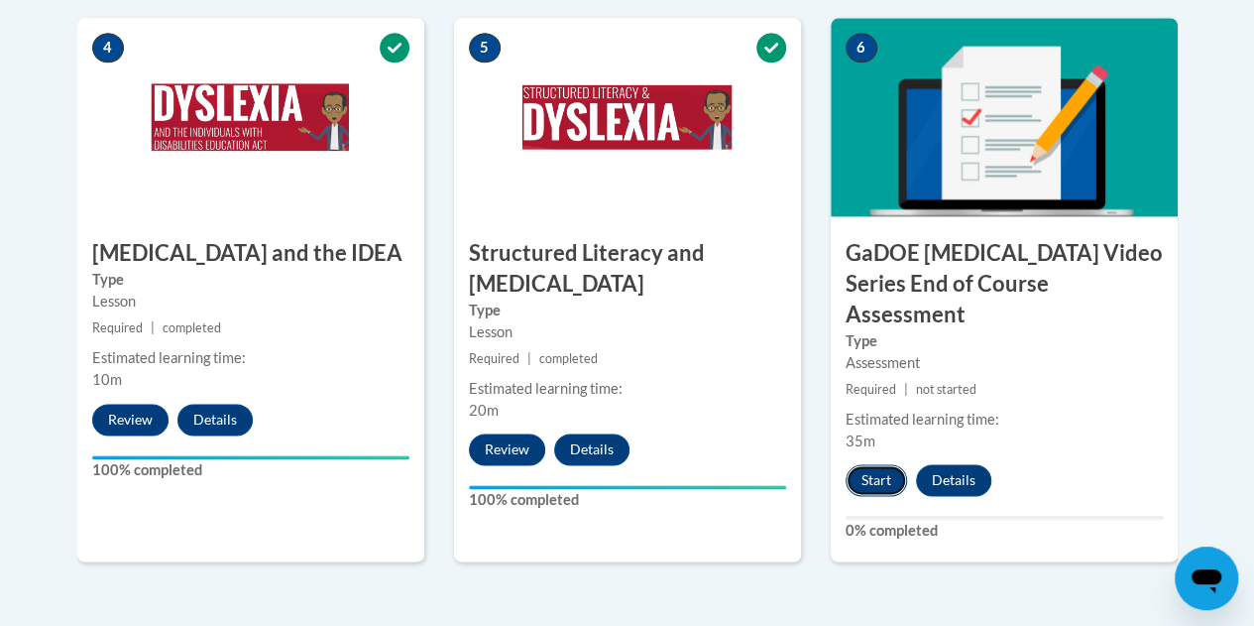
click at [876, 464] on button "Start" at bounding box center [876, 480] width 61 height 32
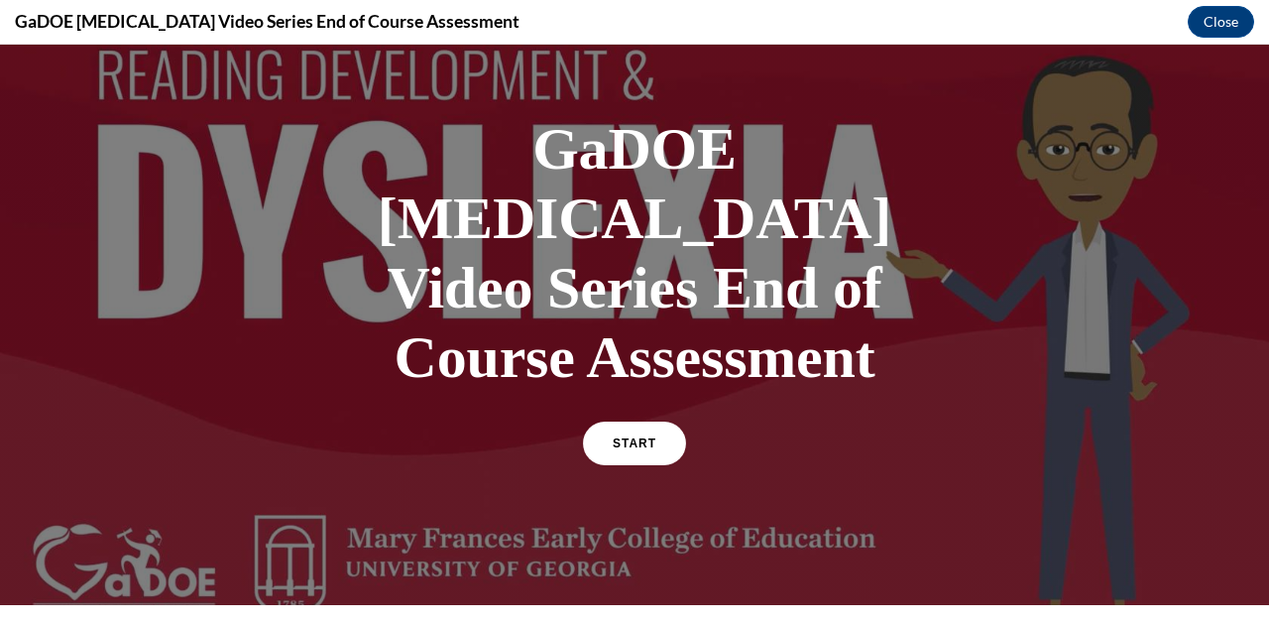
scroll to position [65, 0]
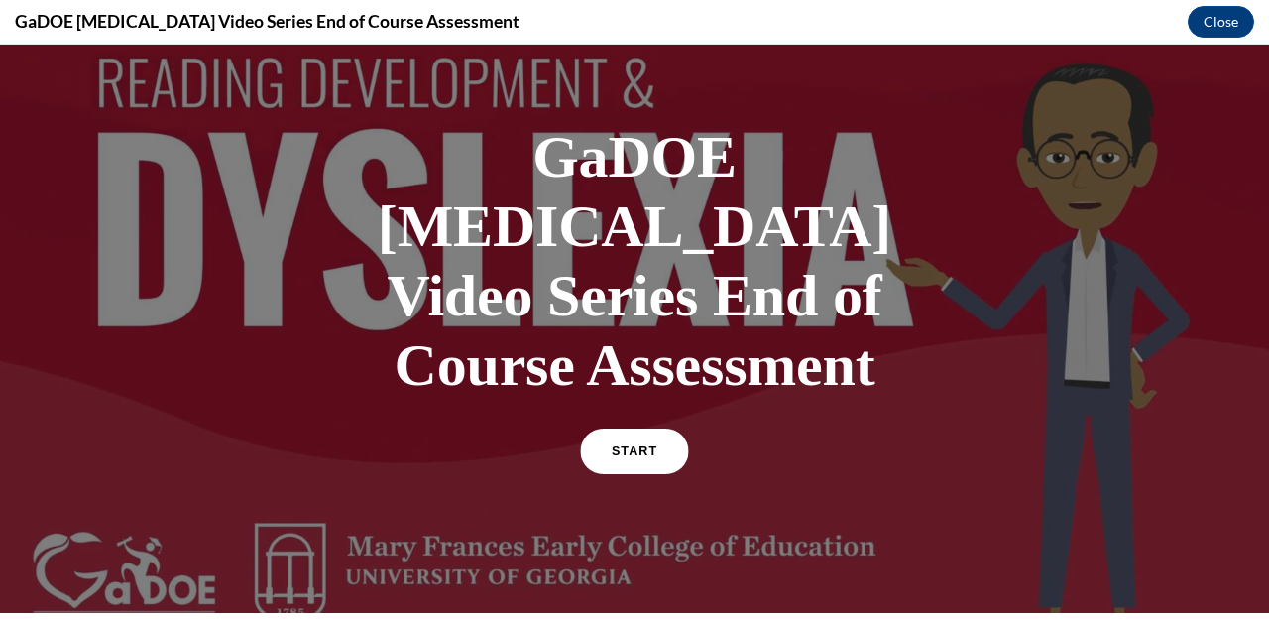
click at [639, 428] on link "START" at bounding box center [634, 451] width 108 height 46
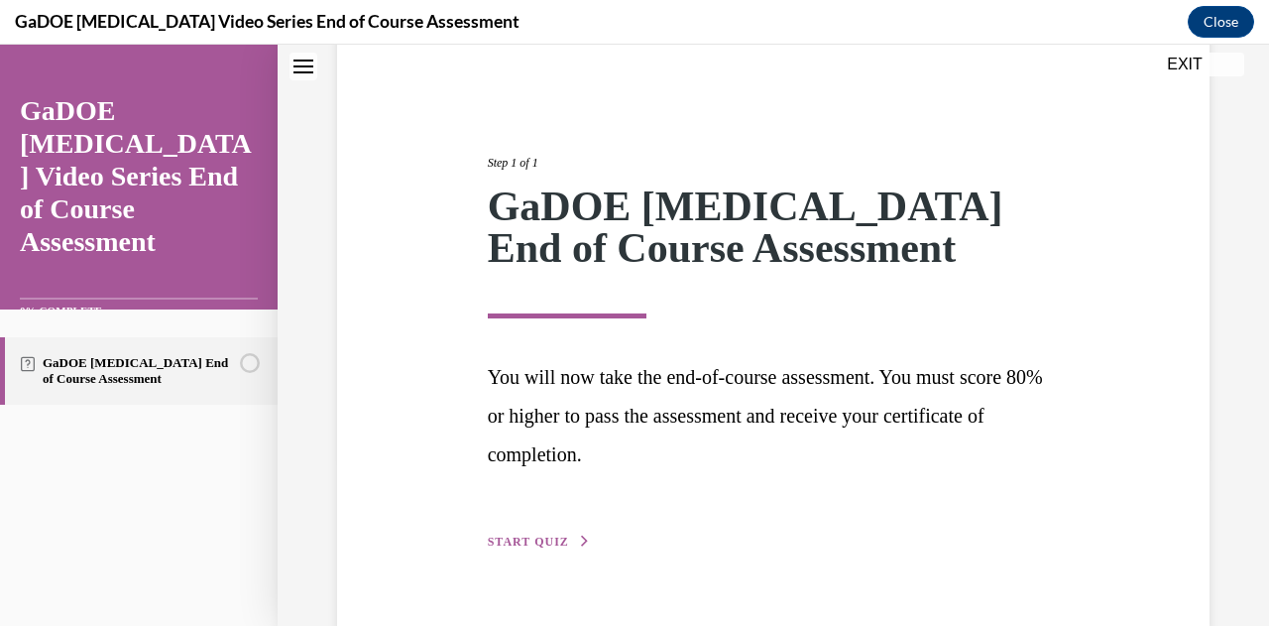
scroll to position [212, 0]
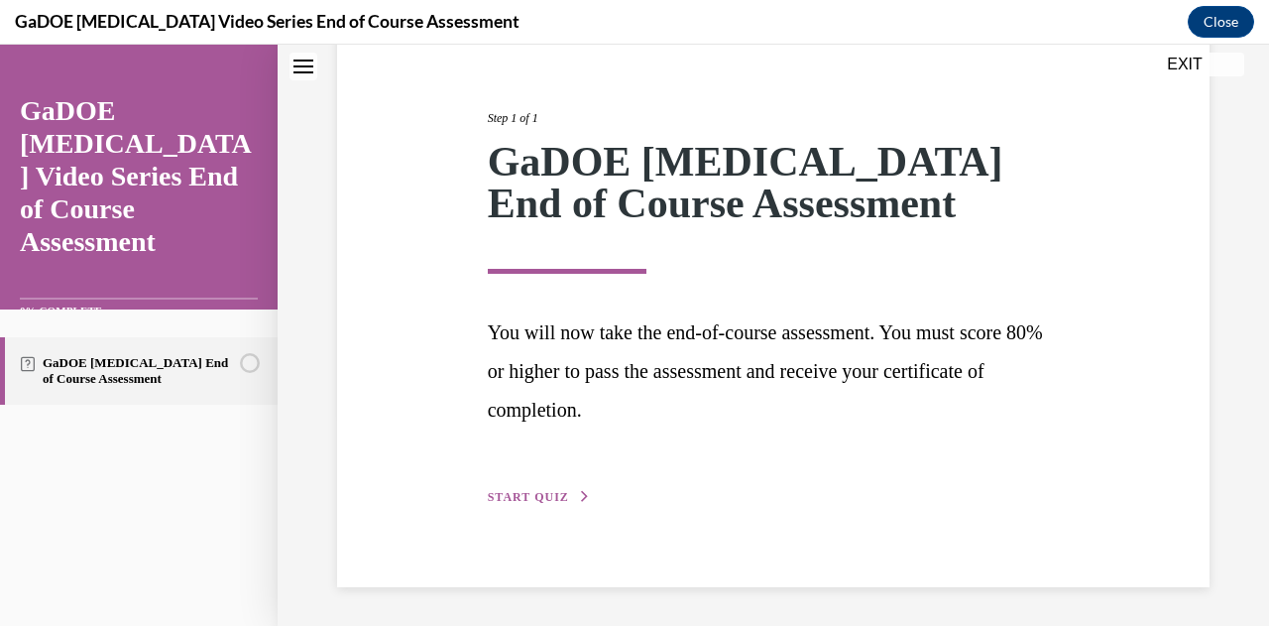
click at [543, 496] on span "START QUIZ" at bounding box center [528, 497] width 81 height 14
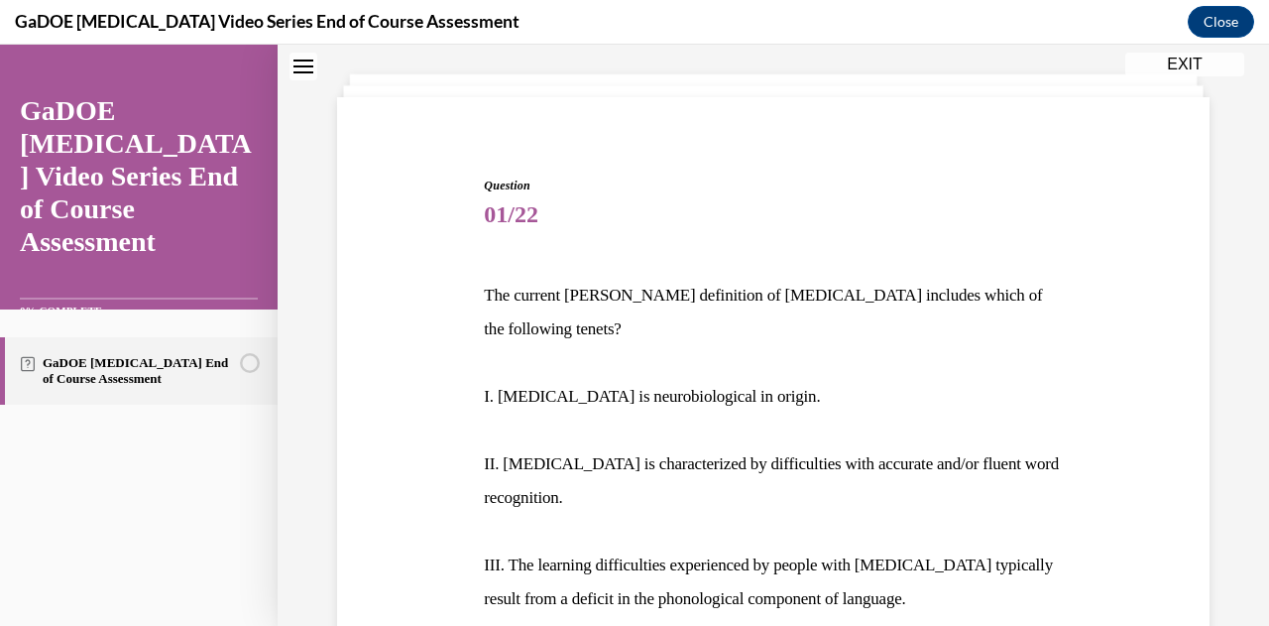
scroll to position [100, 0]
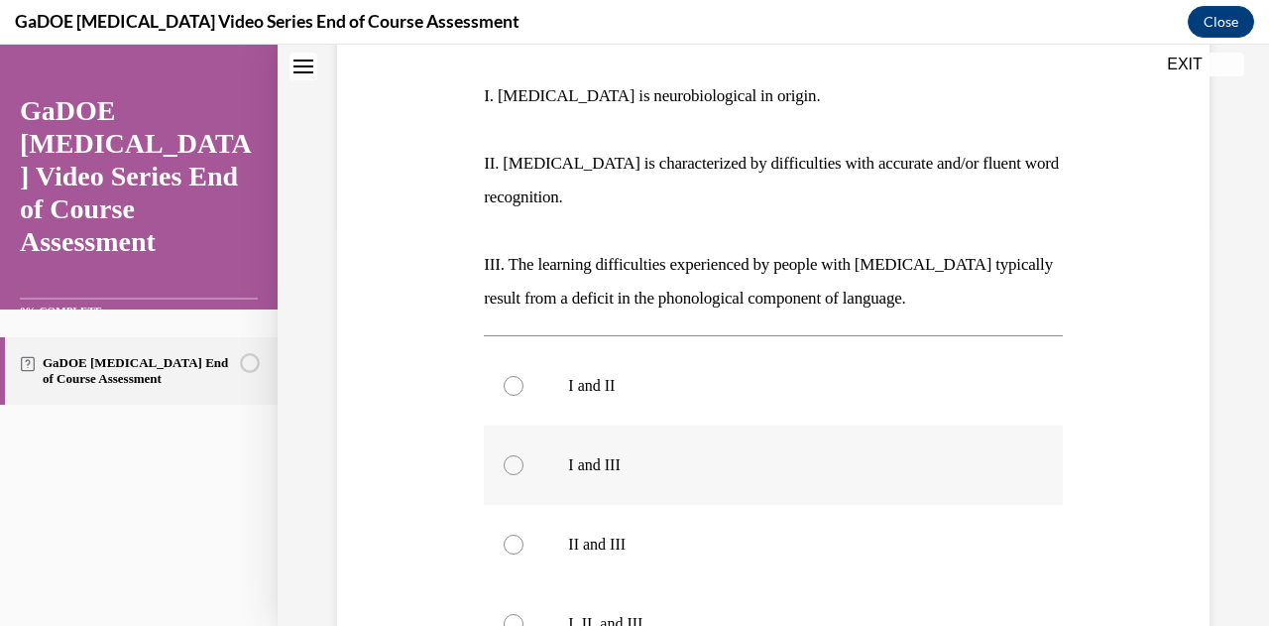
scroll to position [459, 0]
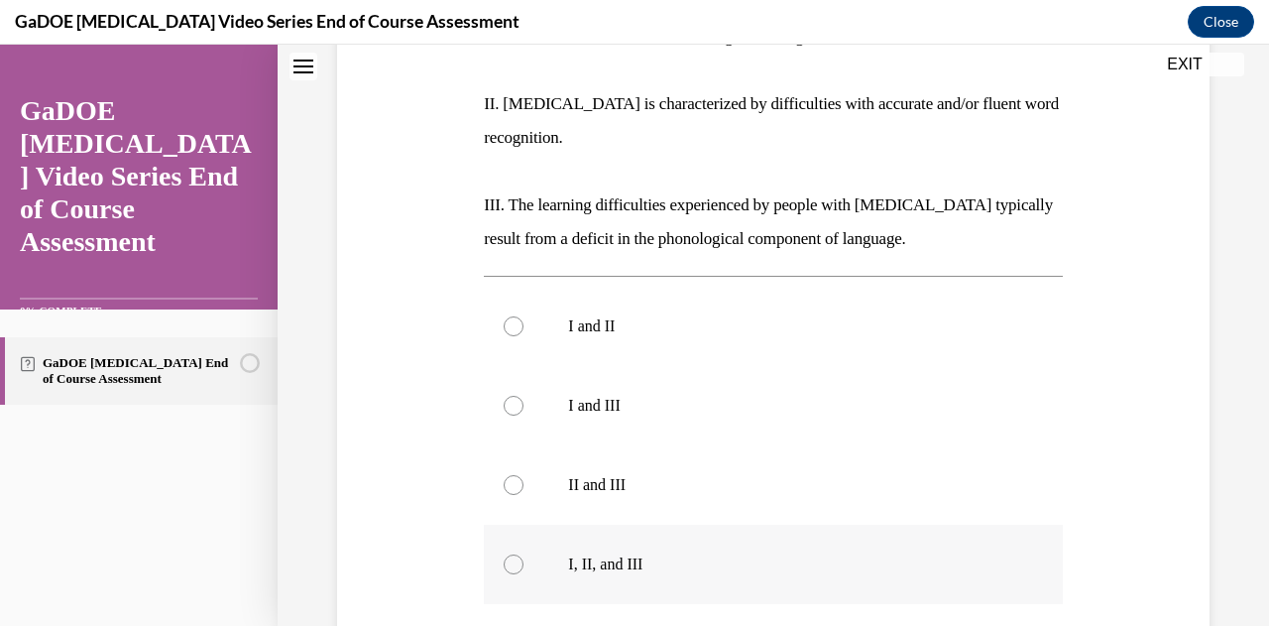
click at [512, 554] on div at bounding box center [514, 564] width 20 height 20
click at [512, 554] on input "I, II, and III" at bounding box center [514, 564] width 20 height 20
radio input "true"
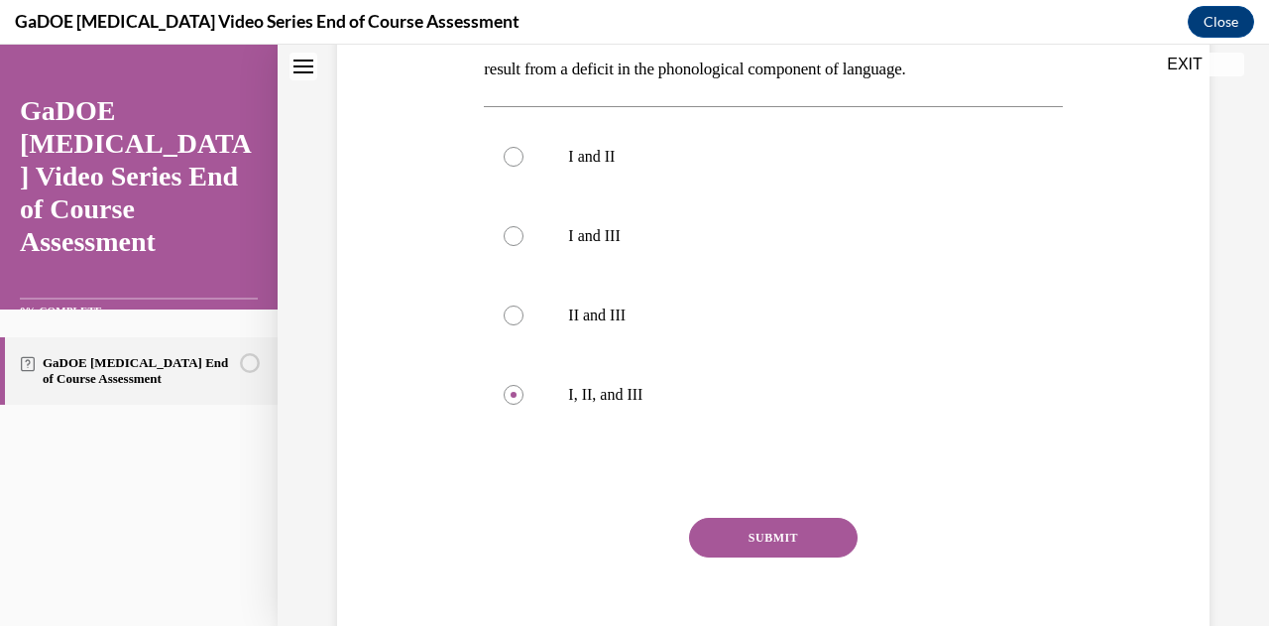
click at [739, 522] on button "SUBMIT" at bounding box center [773, 538] width 169 height 40
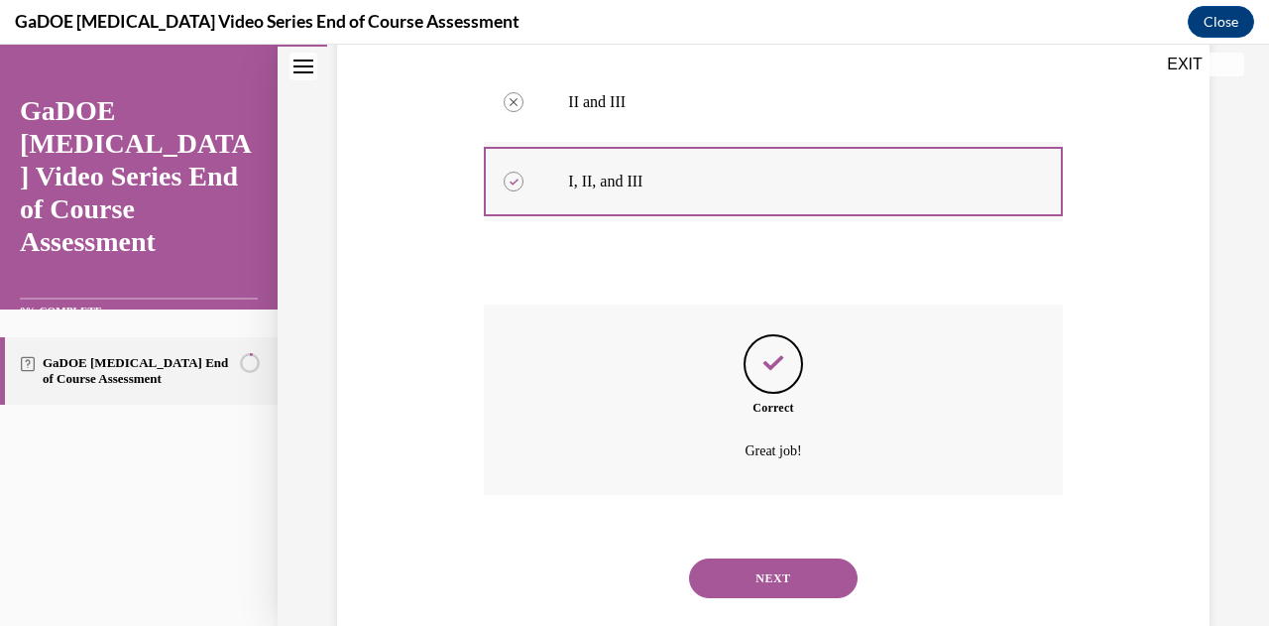
scroll to position [843, 0]
click at [751, 557] on button "NEXT" at bounding box center [773, 577] width 169 height 40
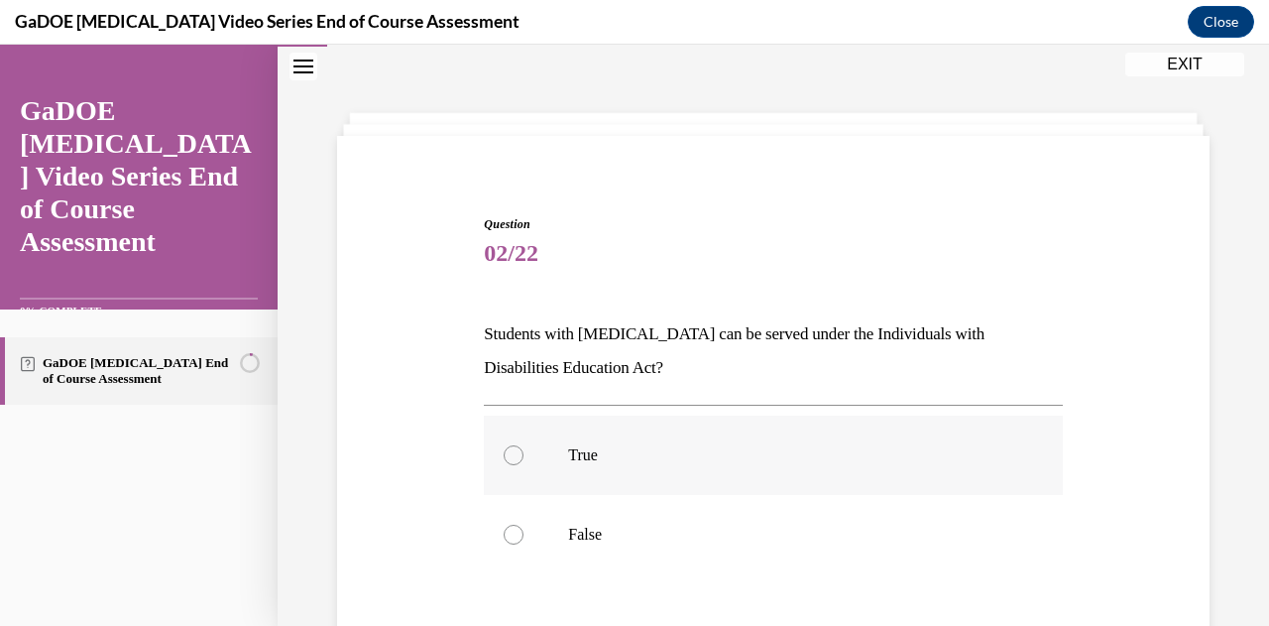
click at [592, 453] on p "True" at bounding box center [790, 455] width 444 height 20
click at [524, 453] on input "True" at bounding box center [514, 455] width 20 height 20
radio input "true"
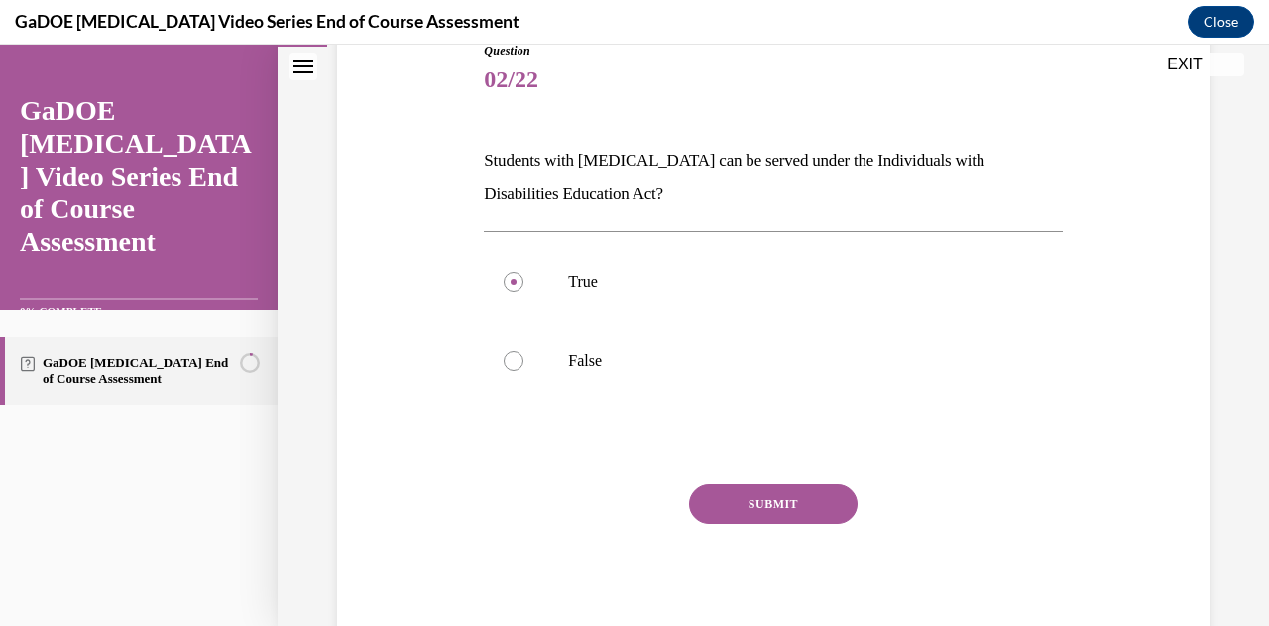
click at [732, 501] on button "SUBMIT" at bounding box center [773, 504] width 169 height 40
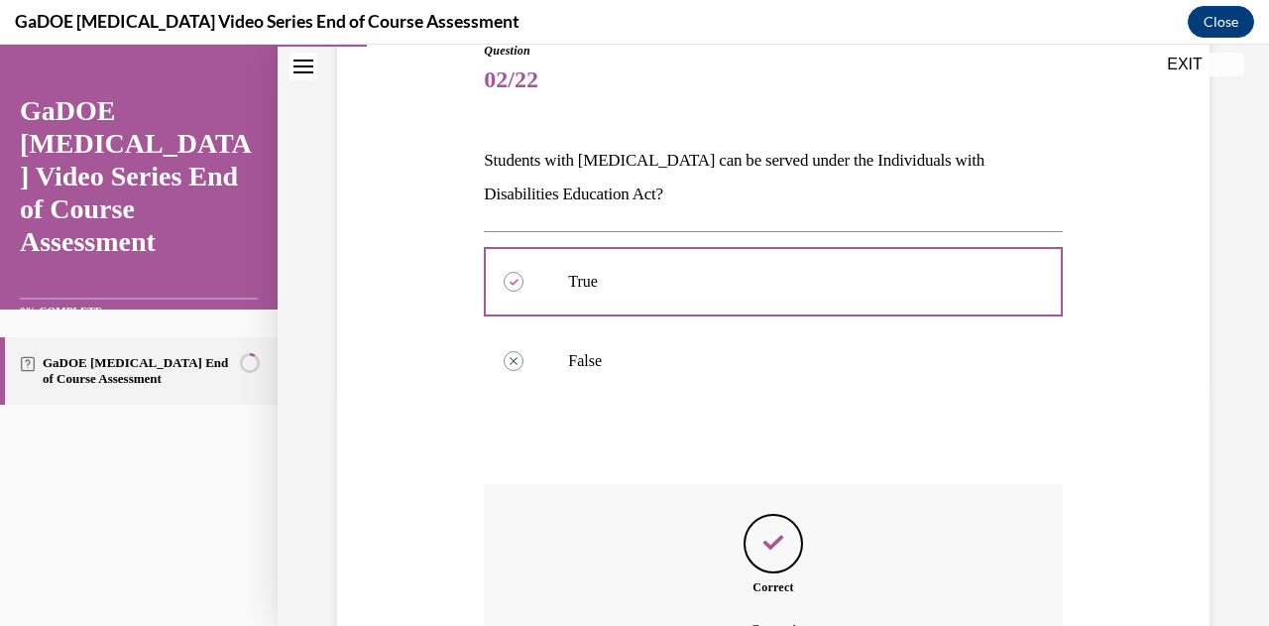
scroll to position [442, 0]
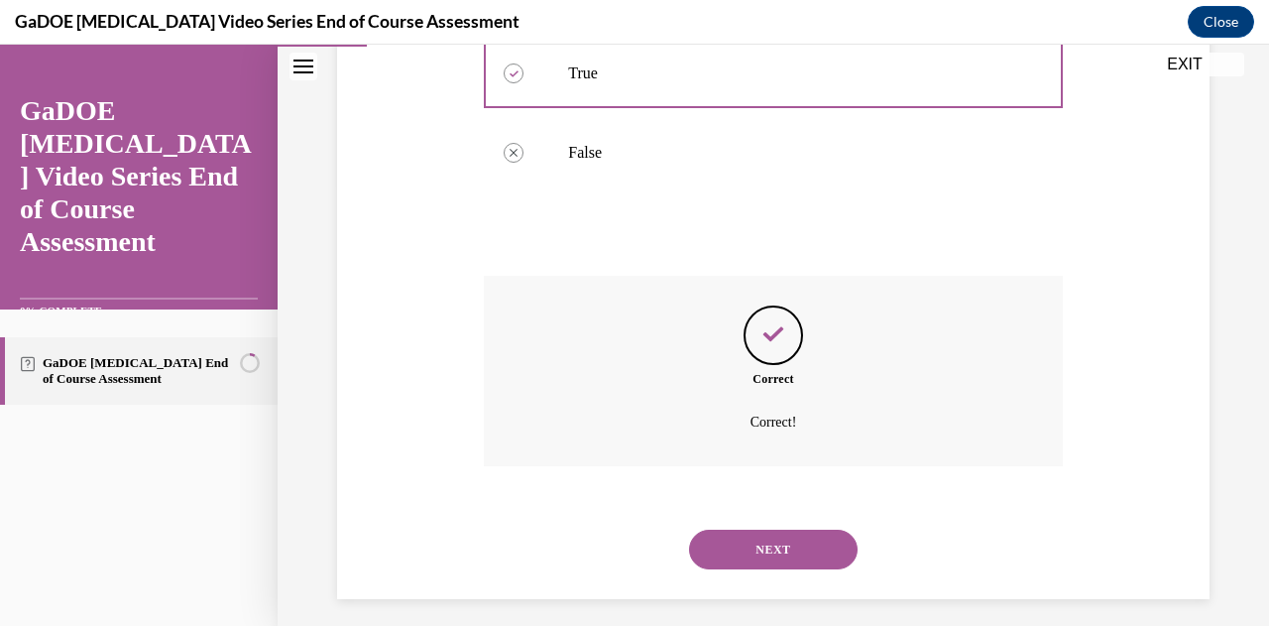
click at [722, 536] on button "NEXT" at bounding box center [773, 549] width 169 height 40
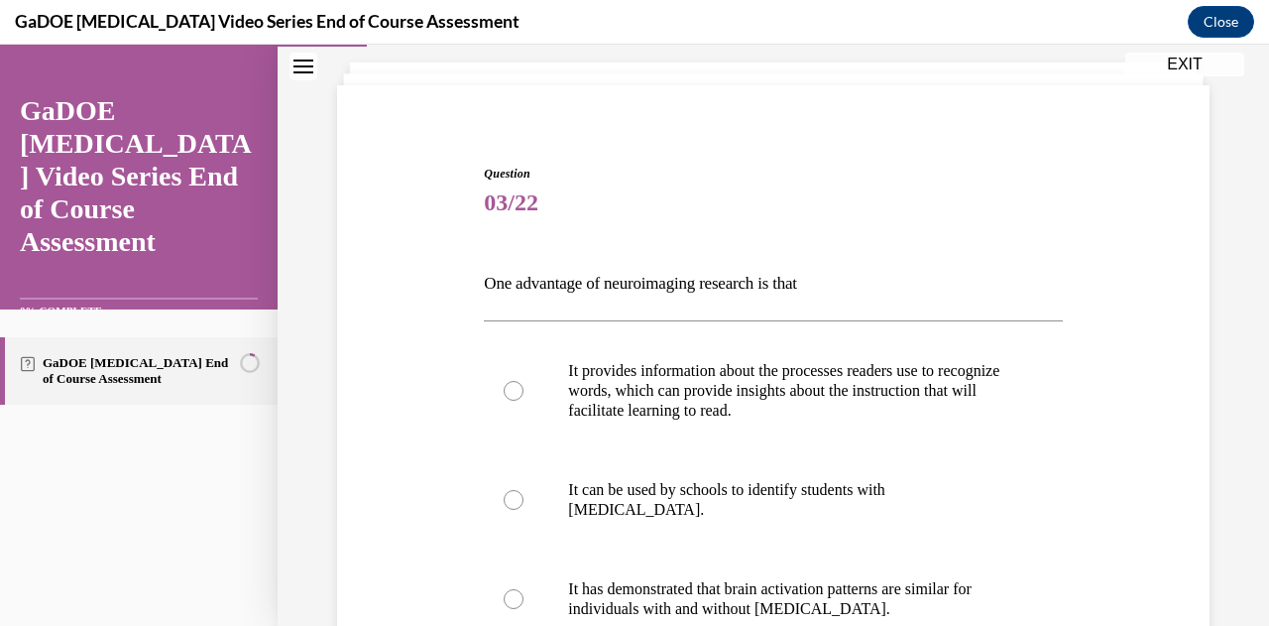
scroll to position [112, 0]
click at [492, 388] on label "It provides information about the processes readers use to recognize words, whi…" at bounding box center [773, 389] width 578 height 119
click at [504, 388] on input "It provides information about the processes readers use to recognize words, whi…" at bounding box center [514, 390] width 20 height 20
radio input "true"
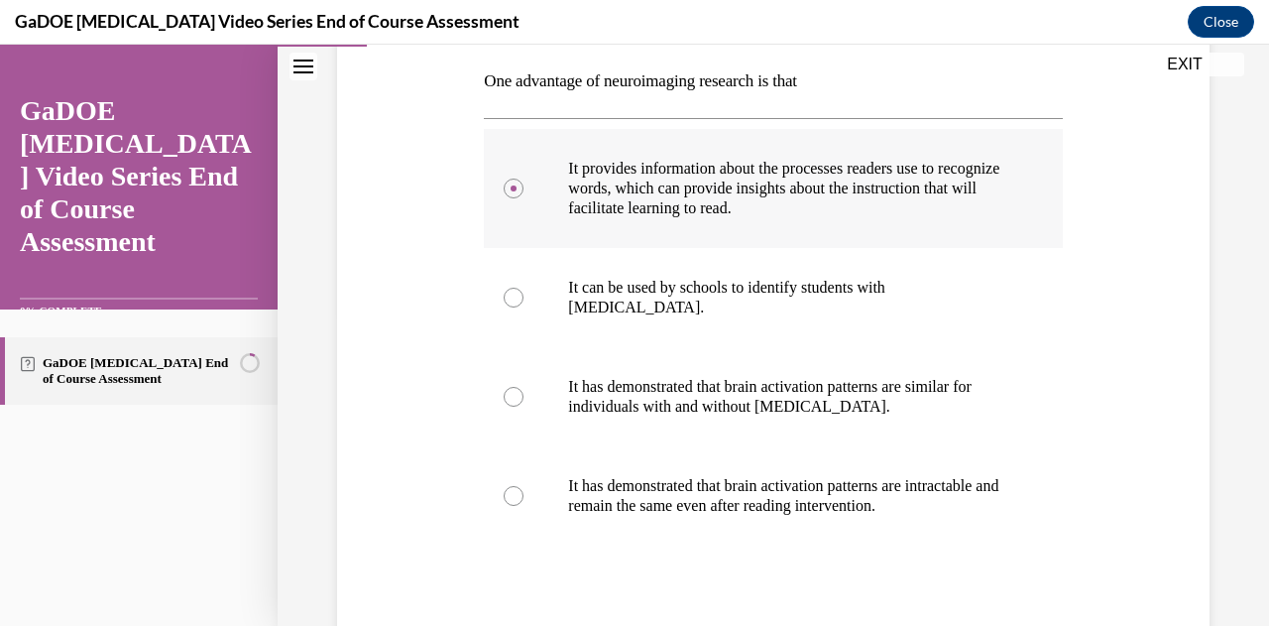
scroll to position [458, 0]
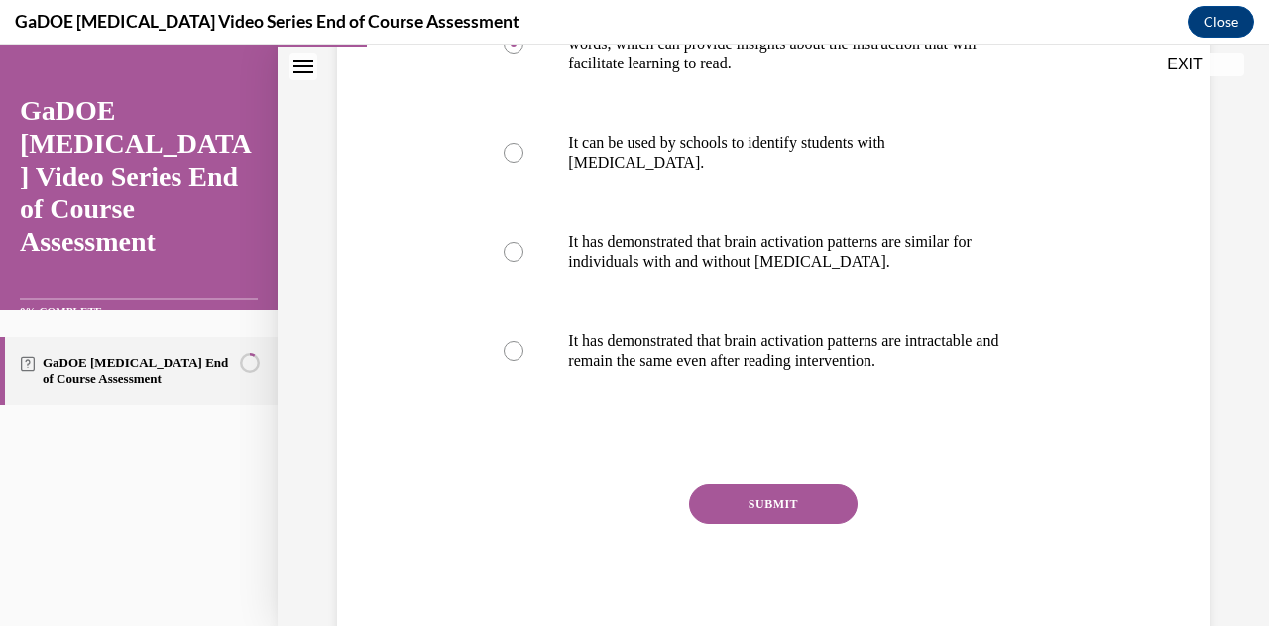
click at [750, 489] on button "SUBMIT" at bounding box center [773, 504] width 169 height 40
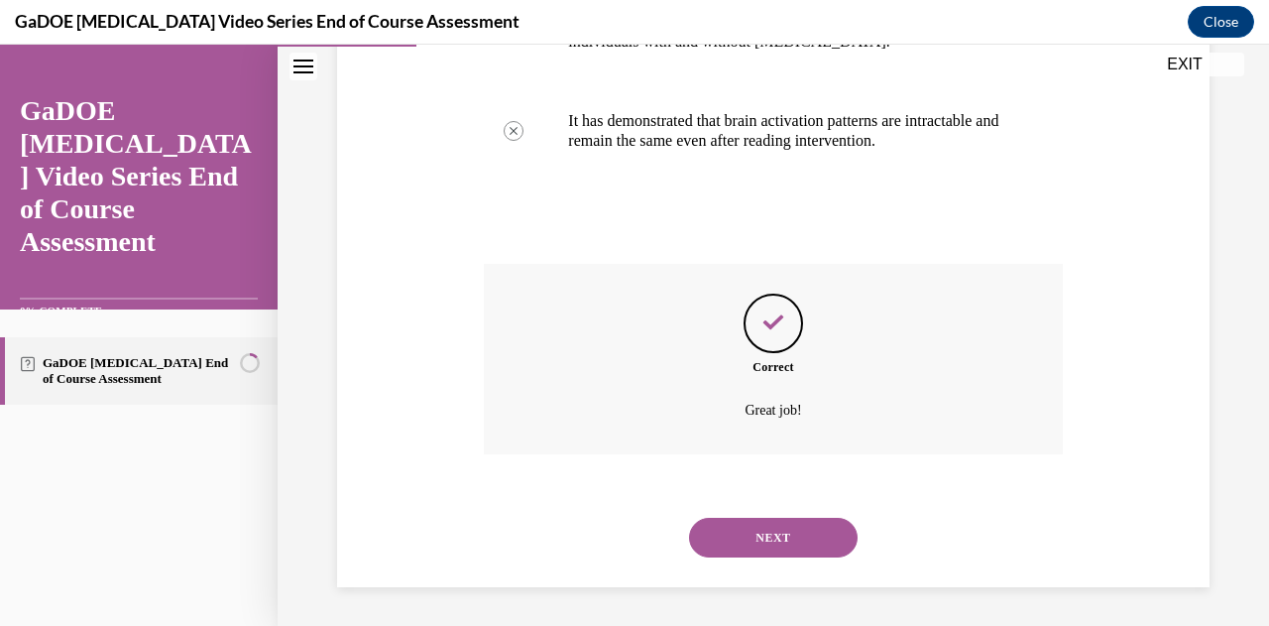
click at [748, 540] on button "NEXT" at bounding box center [773, 538] width 169 height 40
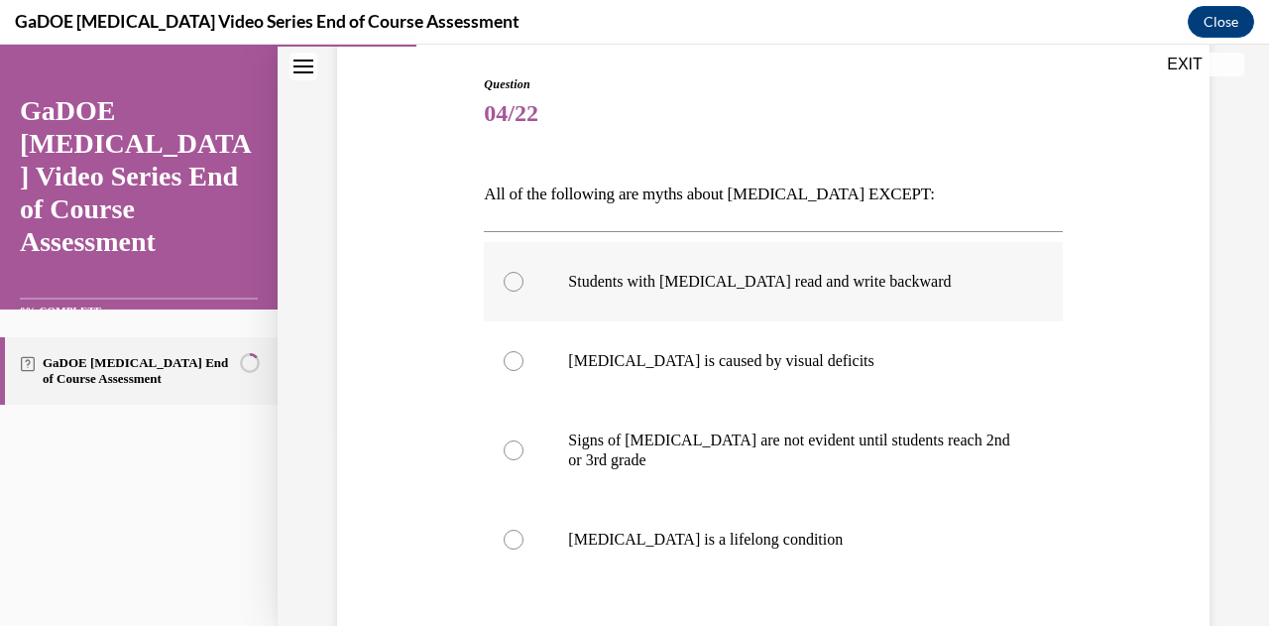
scroll to position [201, 0]
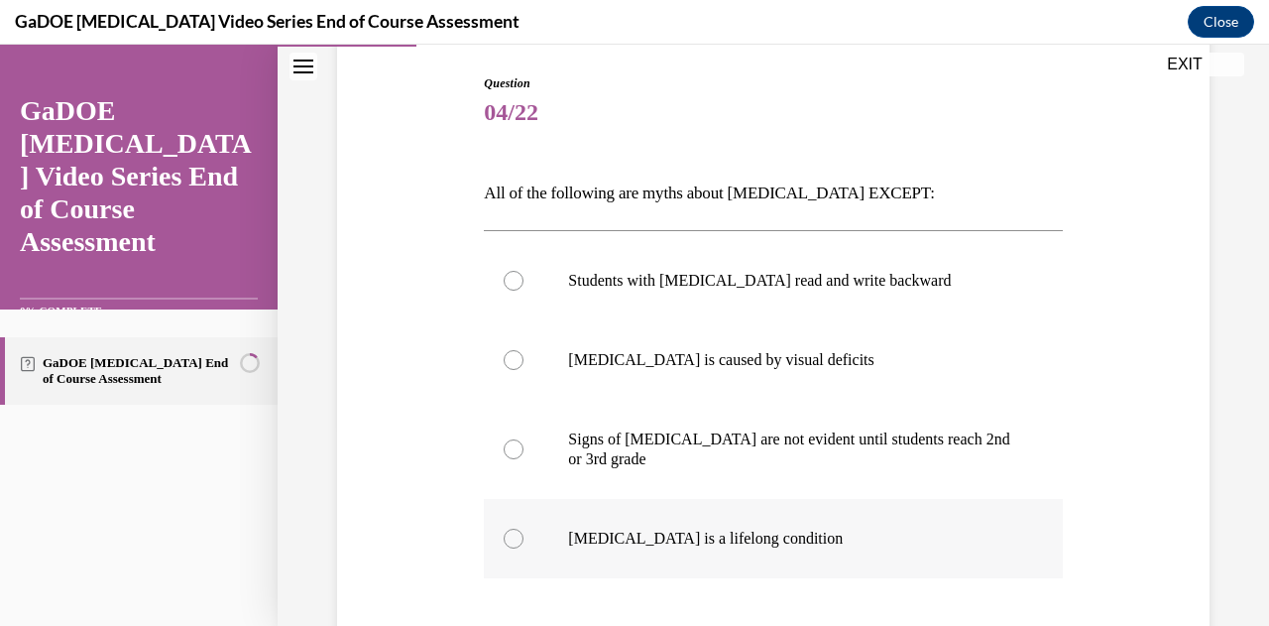
click at [652, 523] on label "Dyslexia is a lifelong condition" at bounding box center [773, 538] width 578 height 79
click at [524, 529] on input "Dyslexia is a lifelong condition" at bounding box center [514, 539] width 20 height 20
radio input "true"
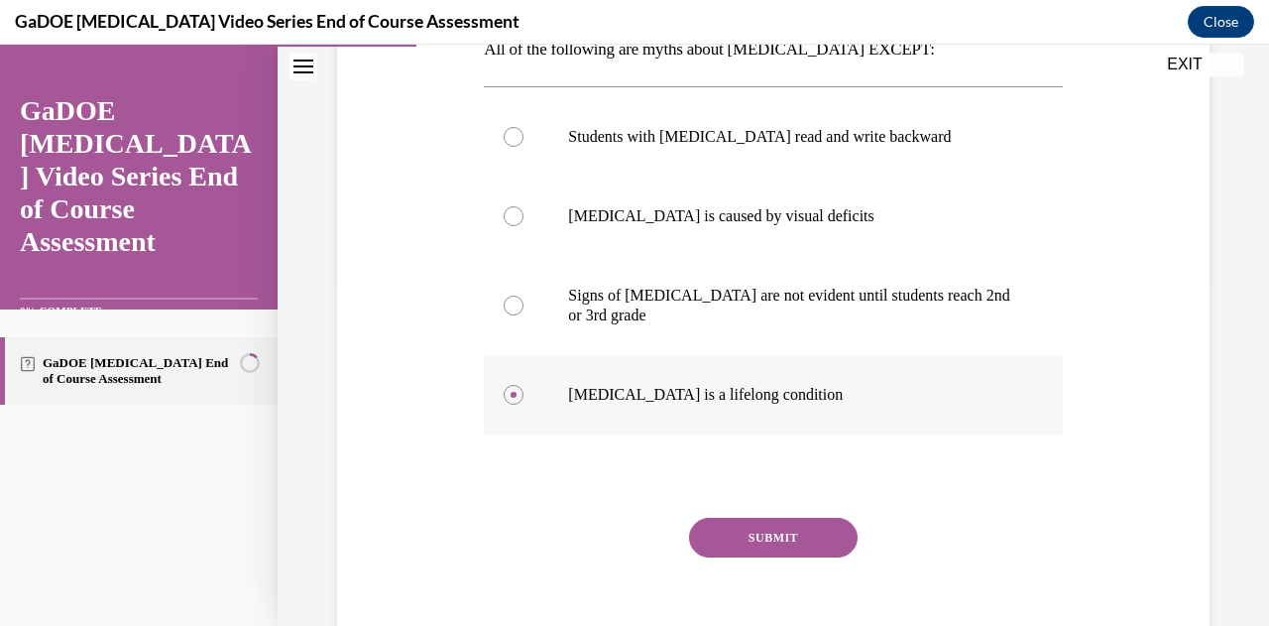
scroll to position [379, 0]
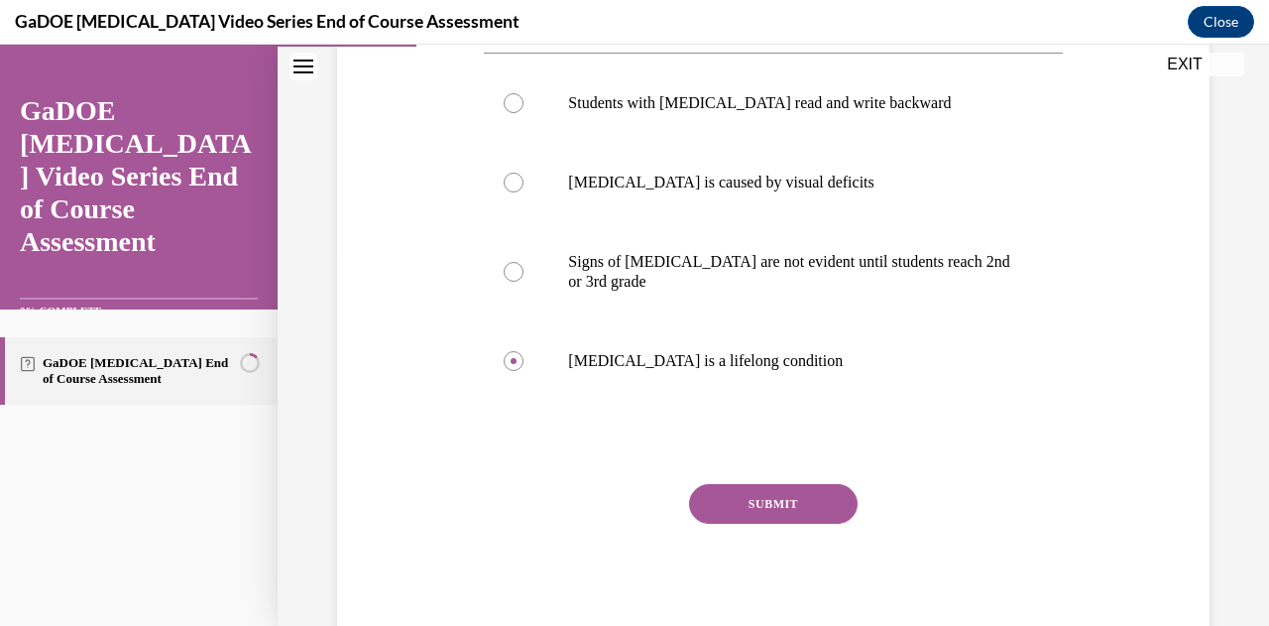
click at [758, 513] on button "SUBMIT" at bounding box center [773, 504] width 169 height 40
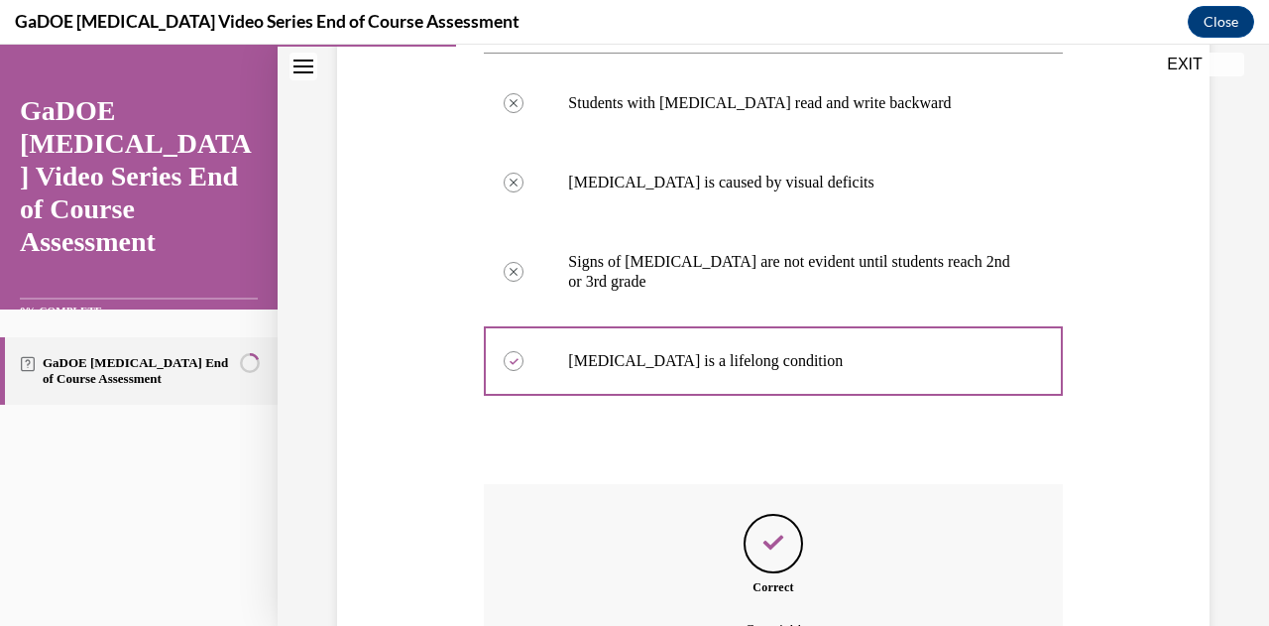
scroll to position [599, 0]
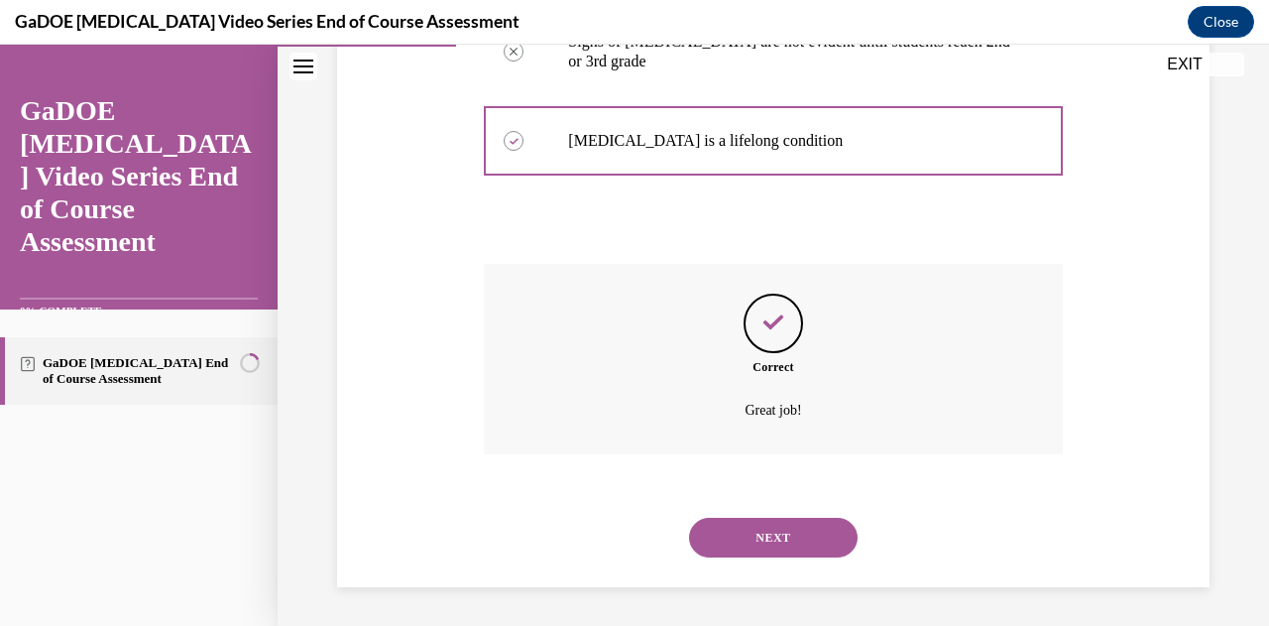
click at [755, 554] on button "NEXT" at bounding box center [773, 538] width 169 height 40
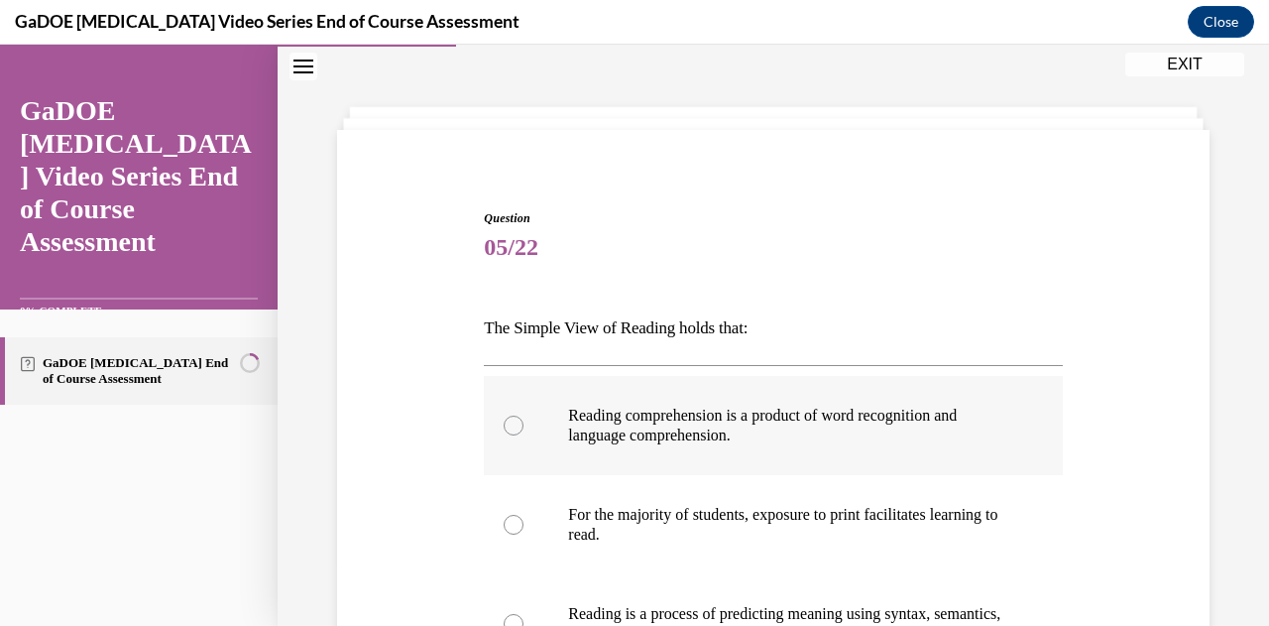
scroll to position [68, 0]
click at [647, 437] on p "Reading comprehension is a product of word recognition and language comprehensi…" at bounding box center [790, 424] width 444 height 40
click at [524, 433] on input "Reading comprehension is a product of word recognition and language comprehensi…" at bounding box center [514, 423] width 20 height 20
radio input "true"
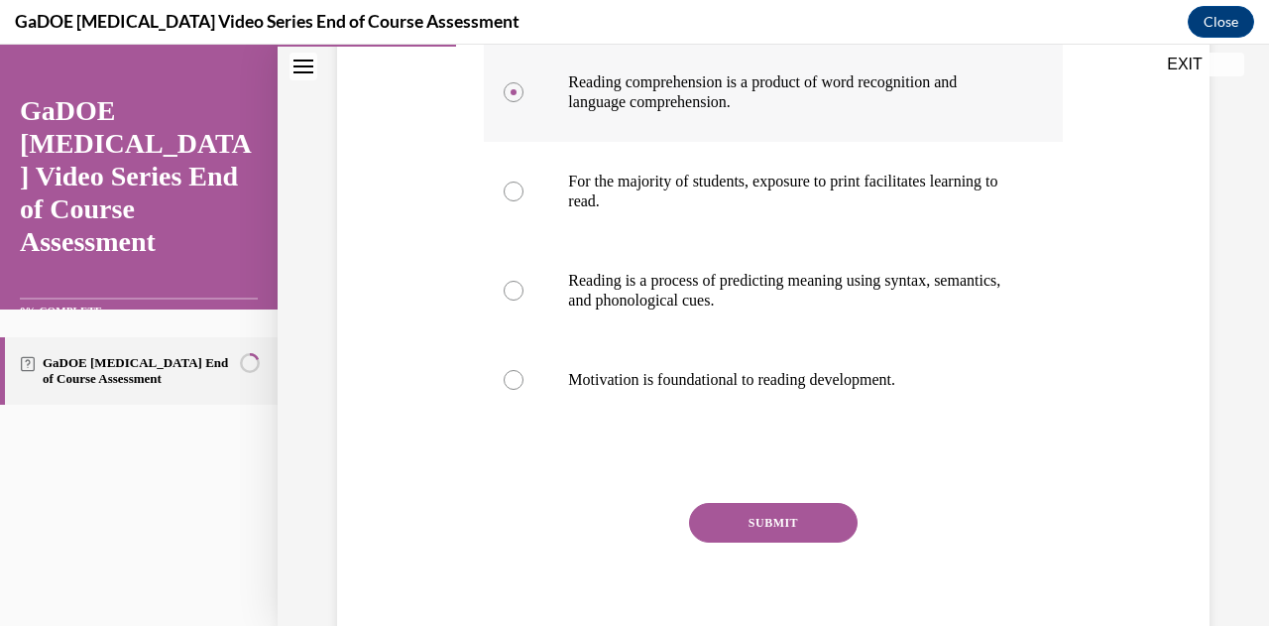
scroll to position [401, 0]
click at [734, 529] on button "SUBMIT" at bounding box center [773, 522] width 169 height 40
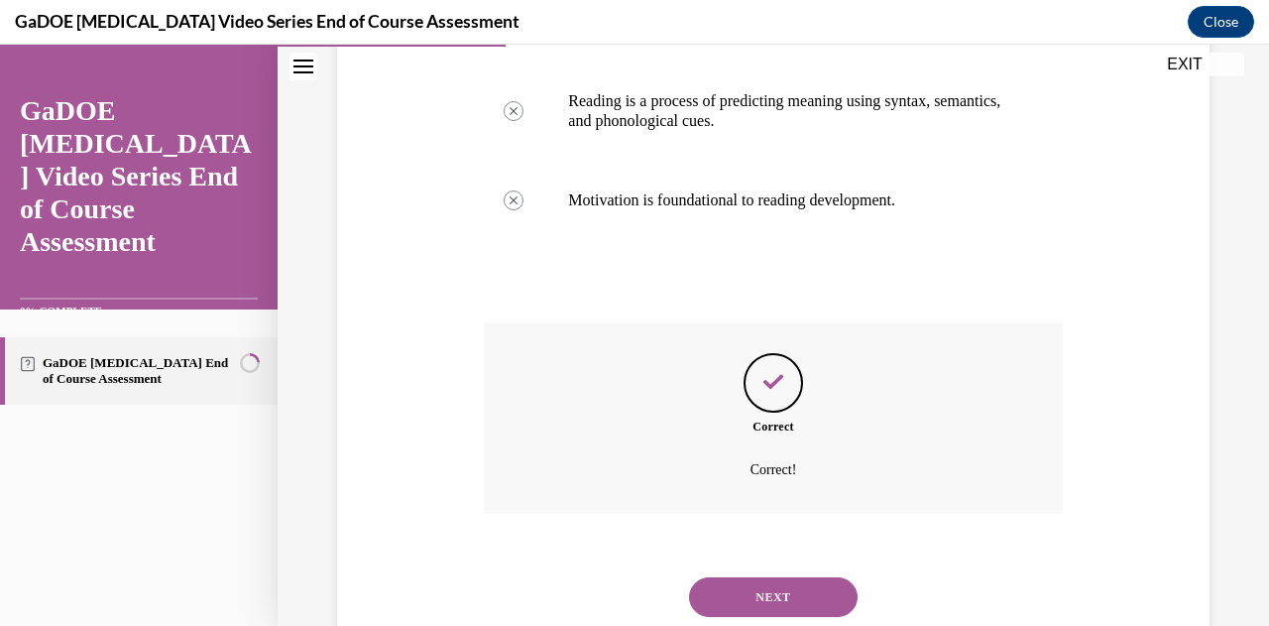
click at [769, 602] on button "NEXT" at bounding box center [773, 597] width 169 height 40
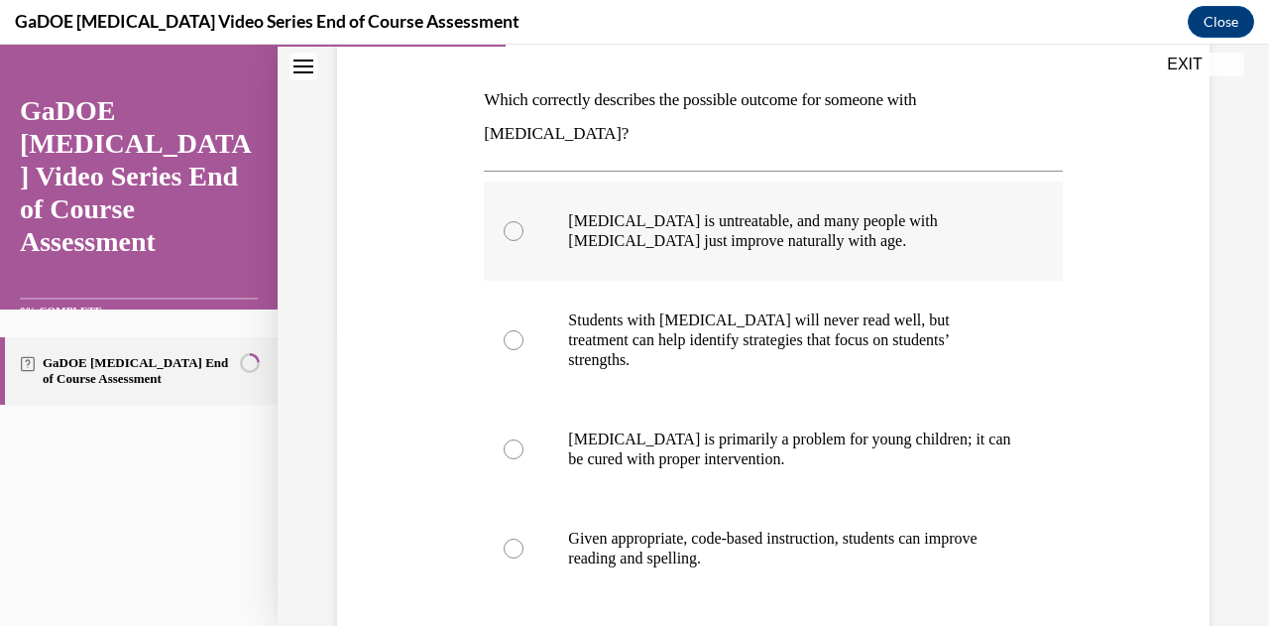
scroll to position [304, 0]
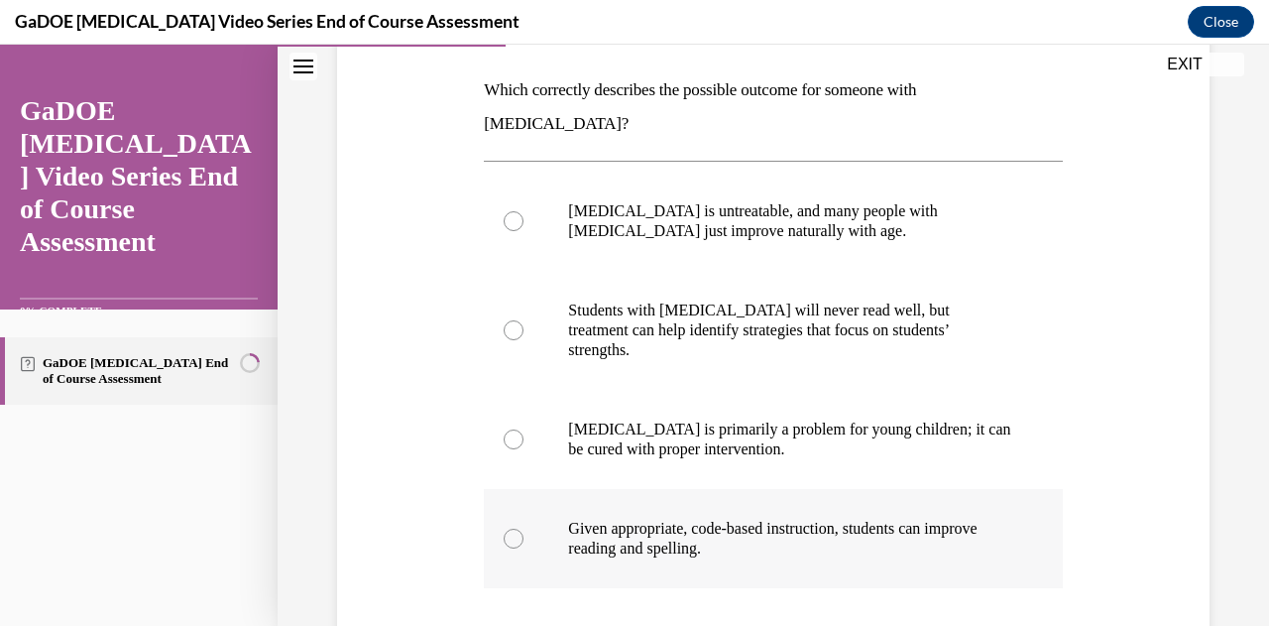
click at [694, 519] on p "Given appropriate, code-based instruction, students can improve reading and spe…" at bounding box center [790, 539] width 444 height 40
click at [524, 529] on input "Given appropriate, code-based instruction, students can improve reading and spe…" at bounding box center [514, 539] width 20 height 20
radio input "true"
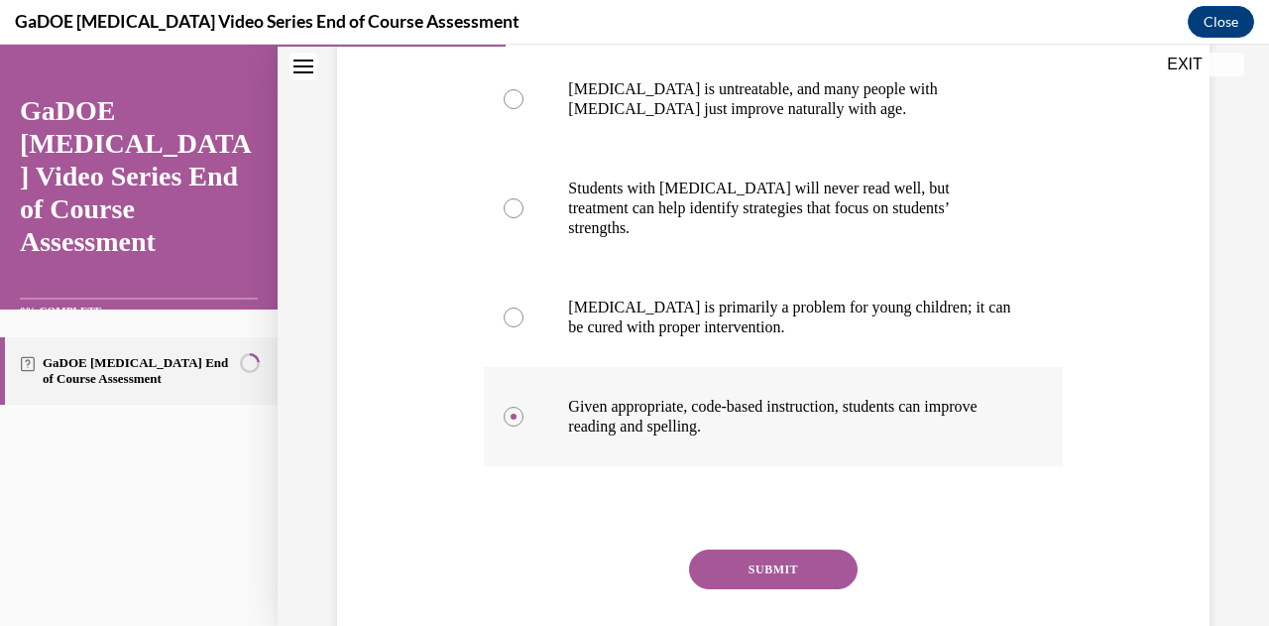
scroll to position [438, 0]
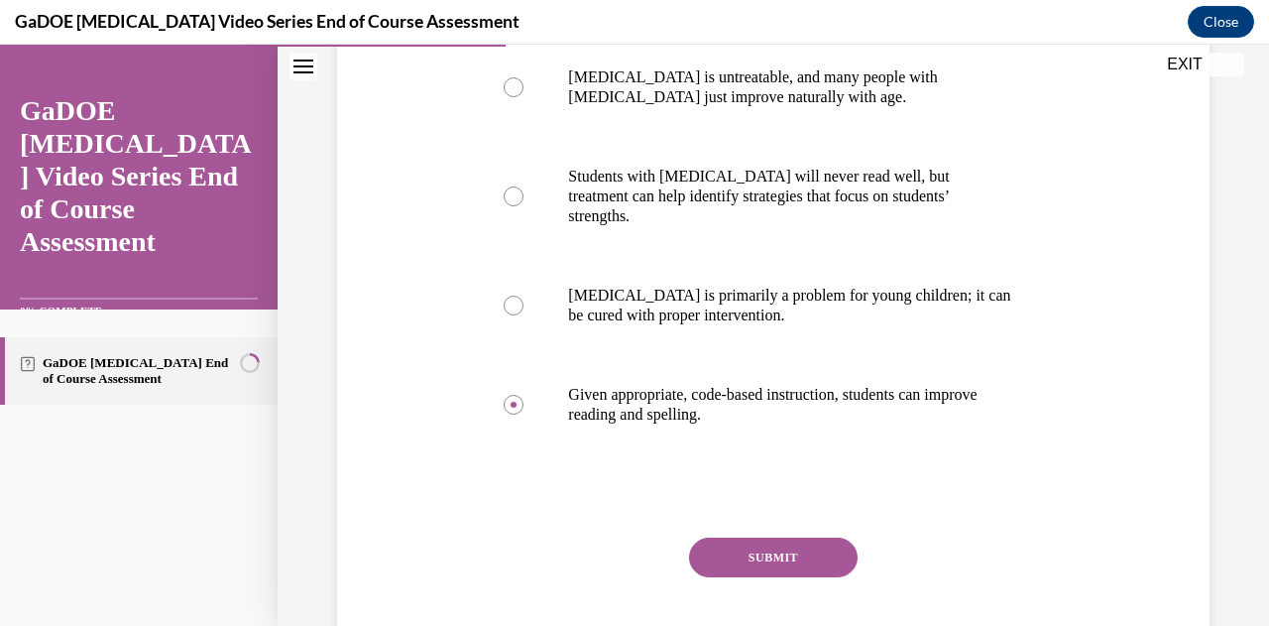
click at [809, 537] on button "SUBMIT" at bounding box center [773, 557] width 169 height 40
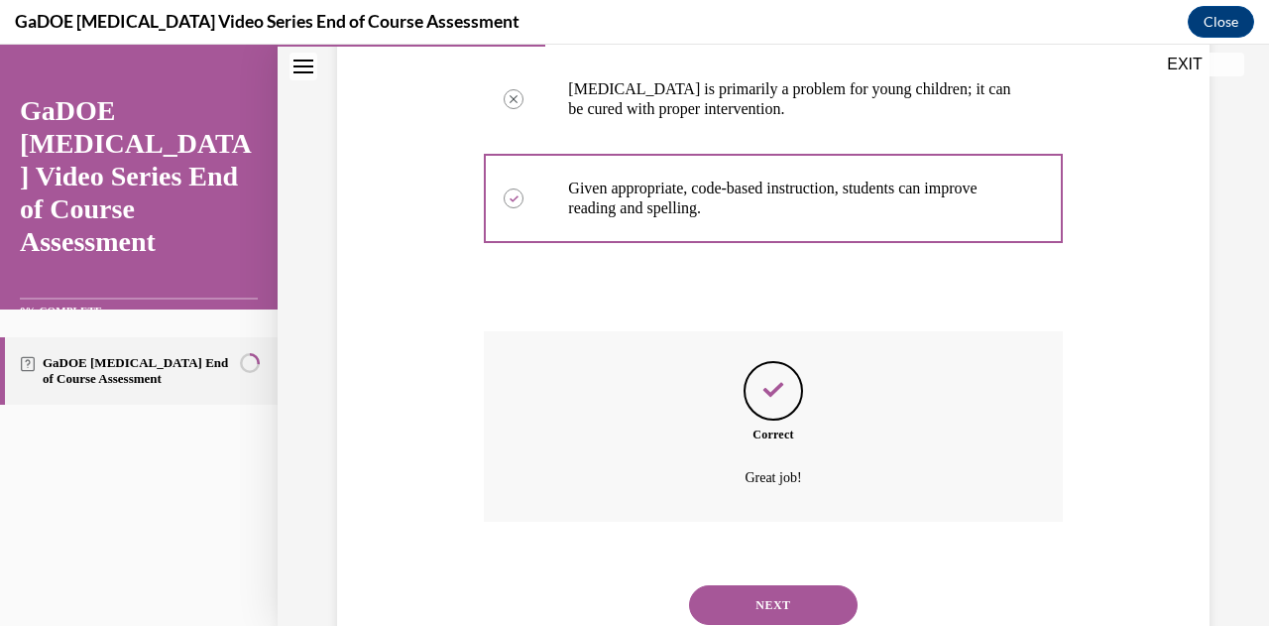
click at [742, 585] on button "NEXT" at bounding box center [773, 605] width 169 height 40
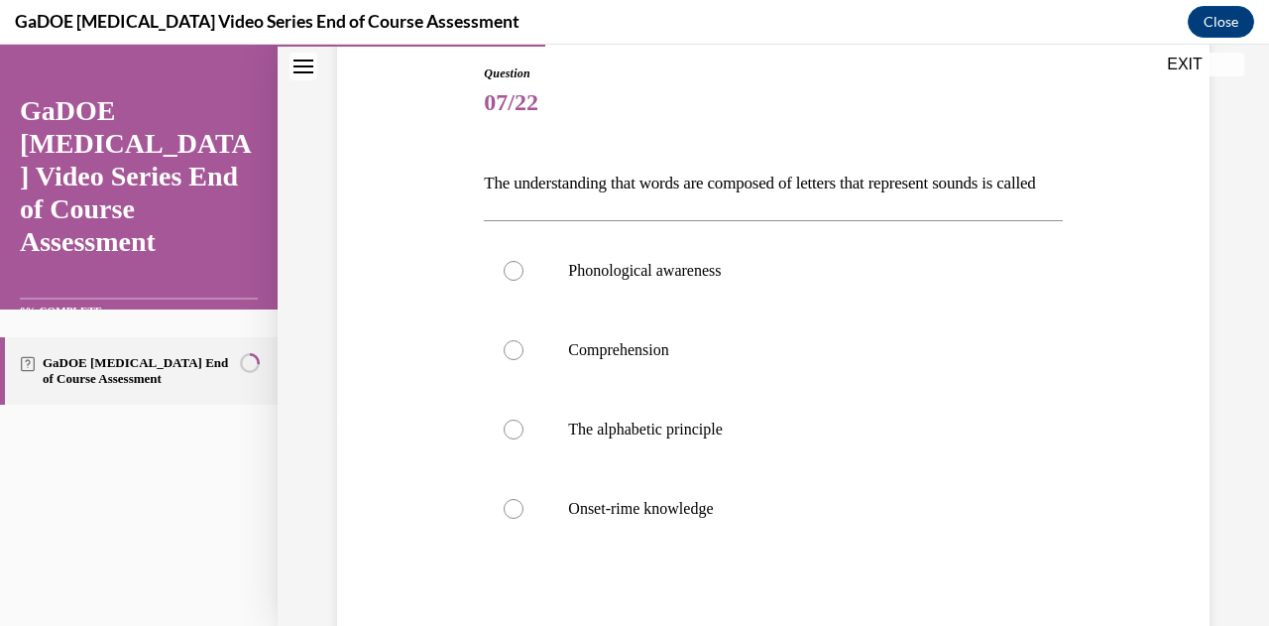
scroll to position [242, 0]
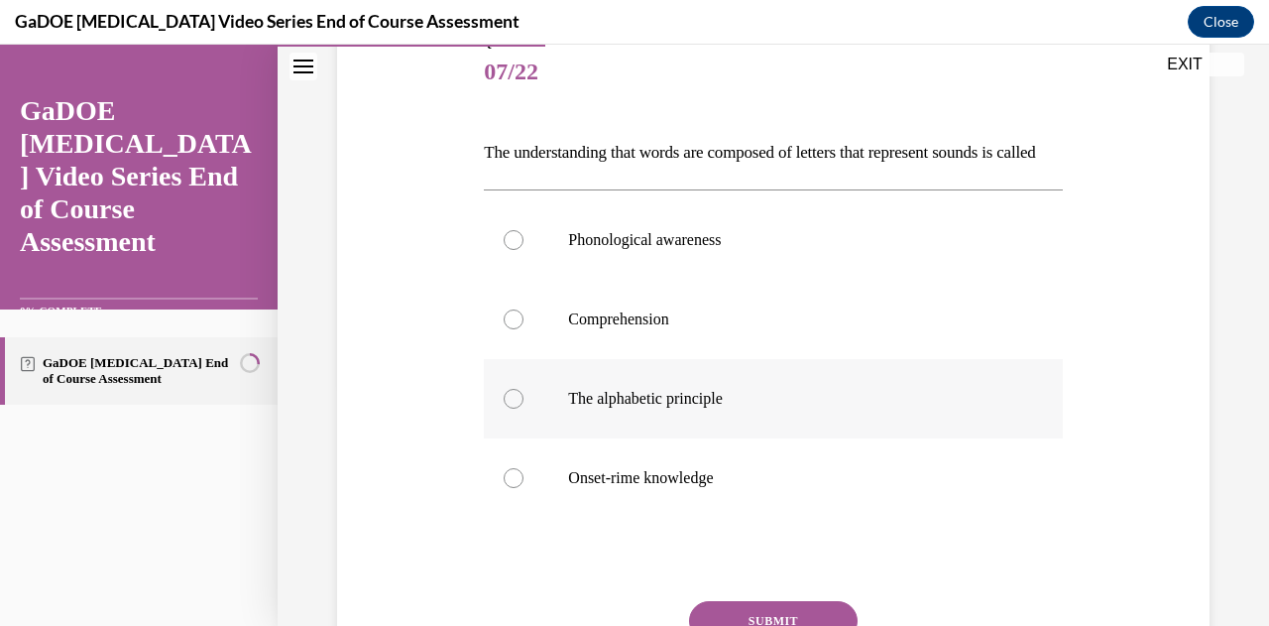
click at [720, 409] on p "The alphabetic principle" at bounding box center [790, 399] width 444 height 20
click at [524, 409] on input "The alphabetic principle" at bounding box center [514, 399] width 20 height 20
radio input "true"
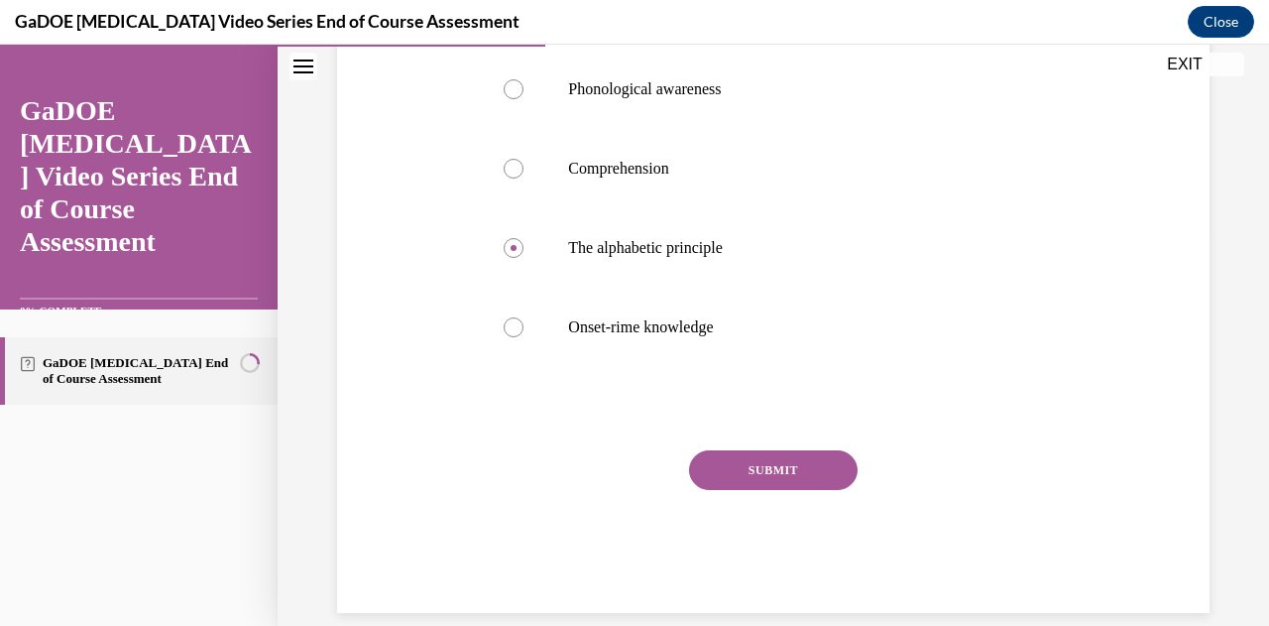
click at [734, 490] on button "SUBMIT" at bounding box center [773, 470] width 169 height 40
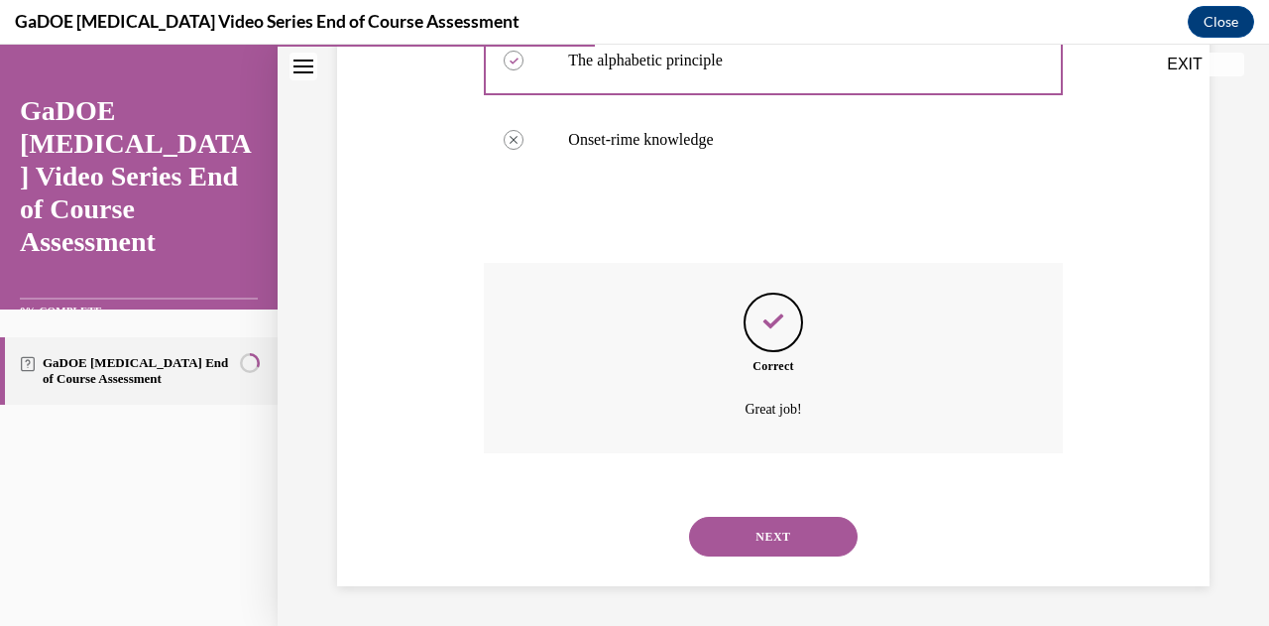
click at [740, 530] on button "NEXT" at bounding box center [773, 537] width 169 height 40
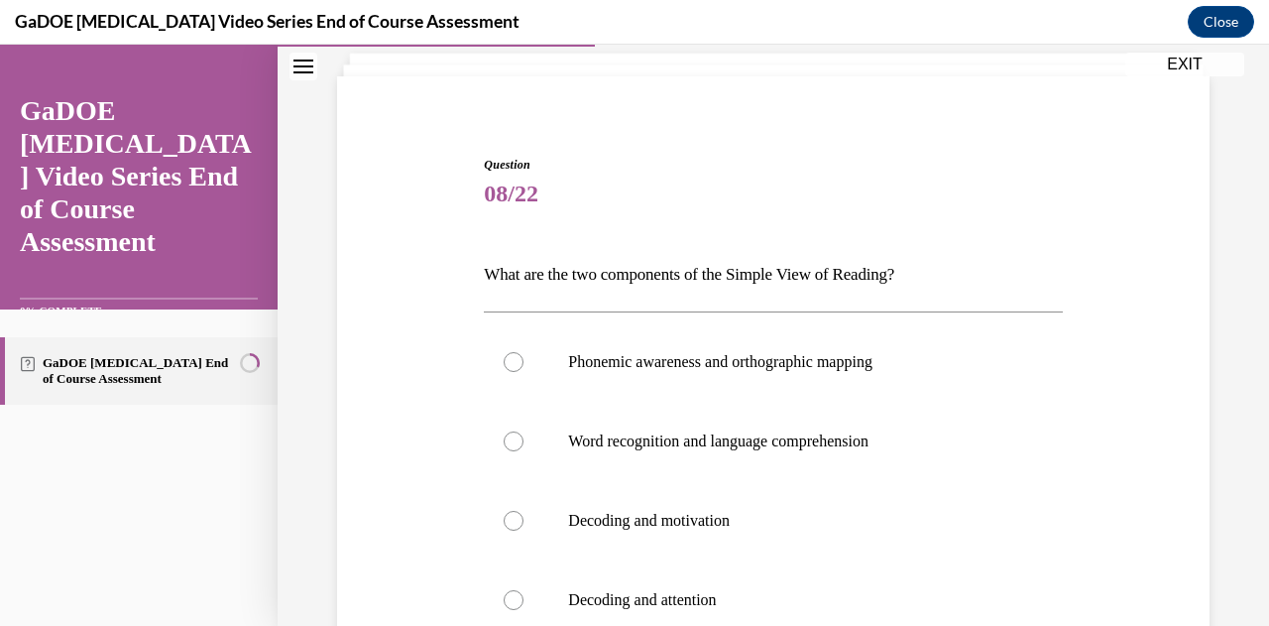
scroll to position [138, 0]
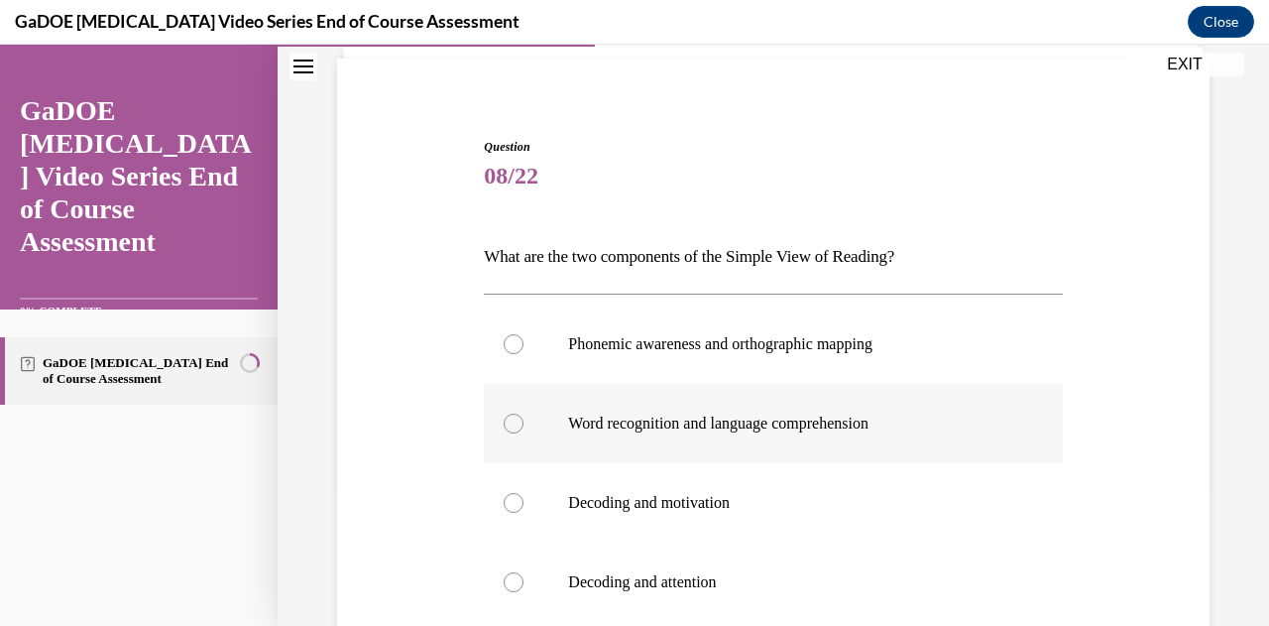
click at [738, 435] on label "Word recognition and language comprehension" at bounding box center [773, 423] width 578 height 79
click at [524, 433] on input "Word recognition and language comprehension" at bounding box center [514, 423] width 20 height 20
radio input "true"
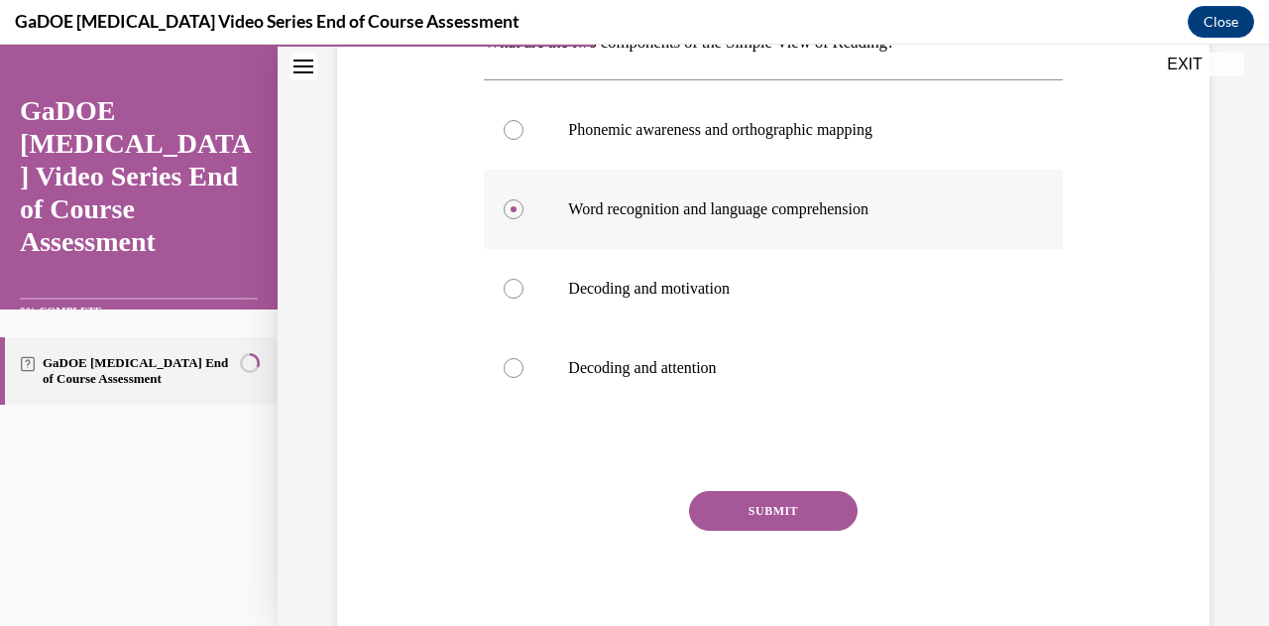
scroll to position [359, 0]
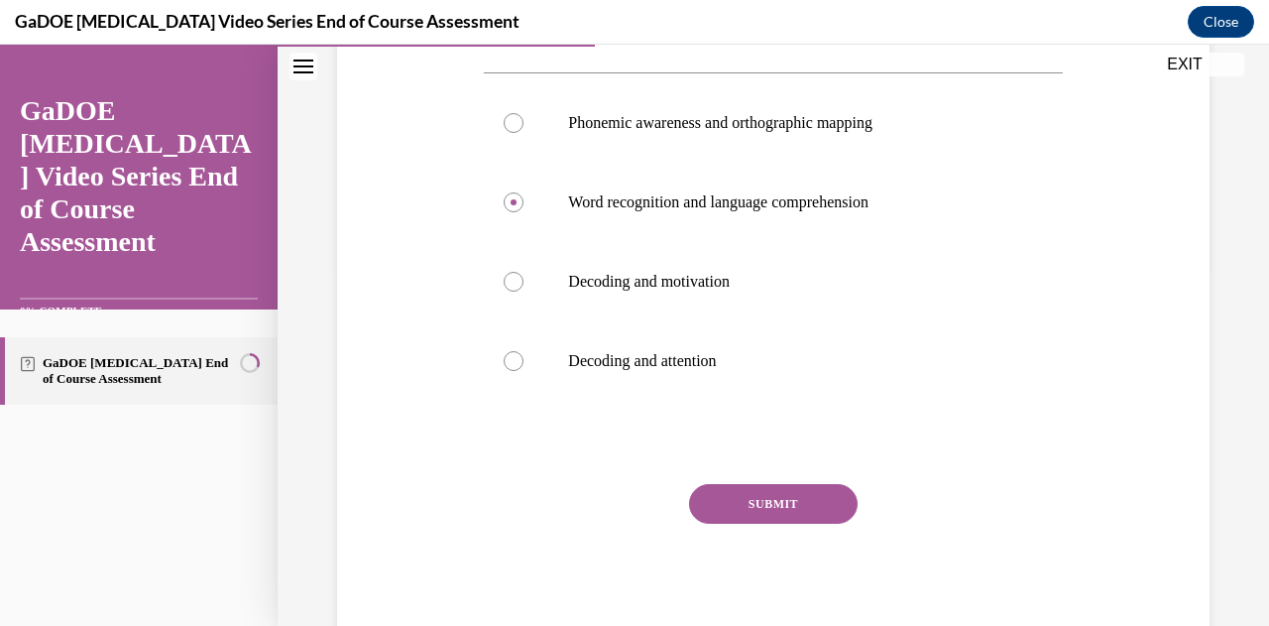
click at [756, 496] on button "SUBMIT" at bounding box center [773, 504] width 169 height 40
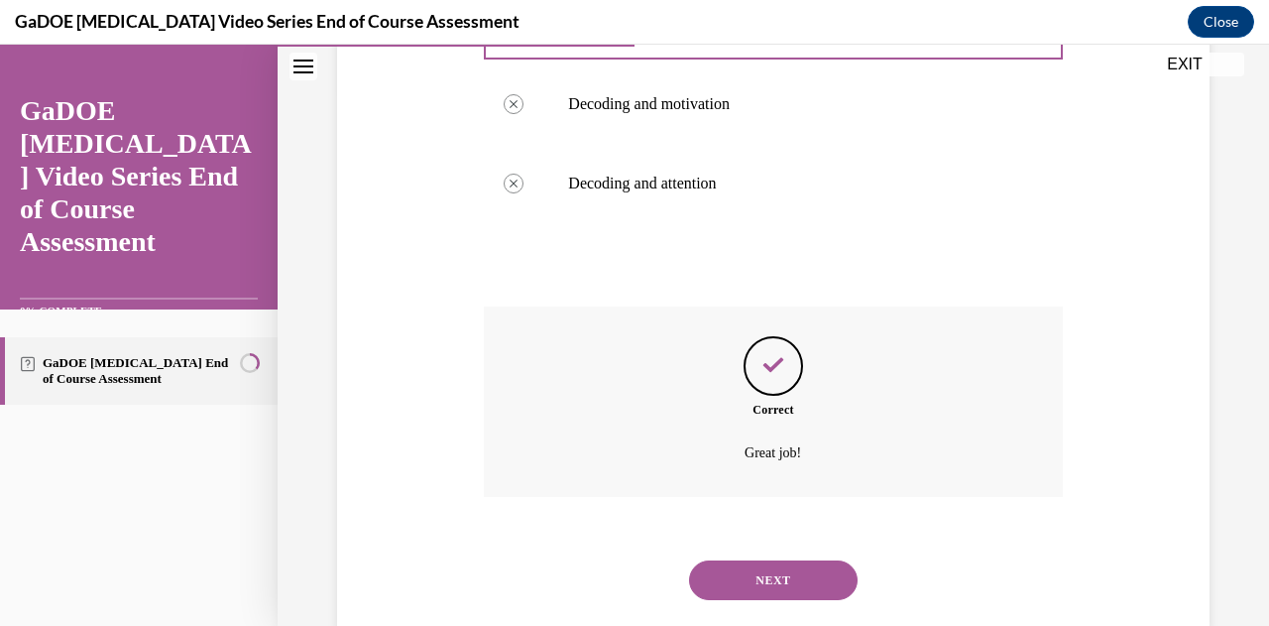
click at [756, 588] on button "NEXT" at bounding box center [773, 580] width 169 height 40
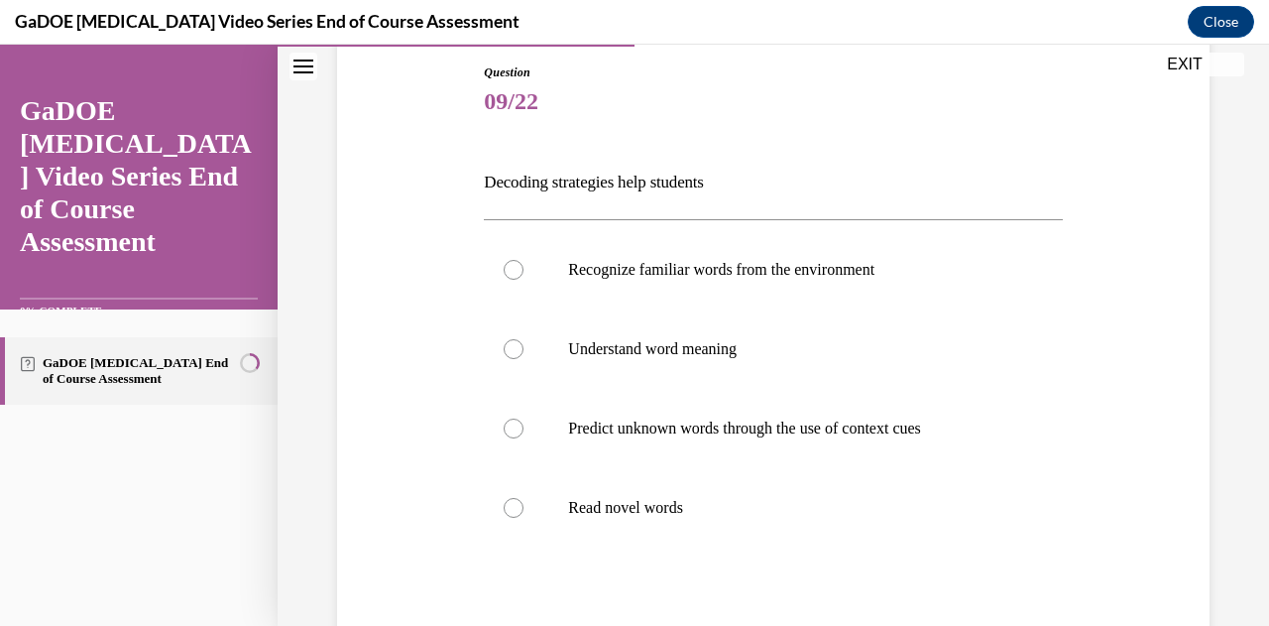
scroll to position [216, 0]
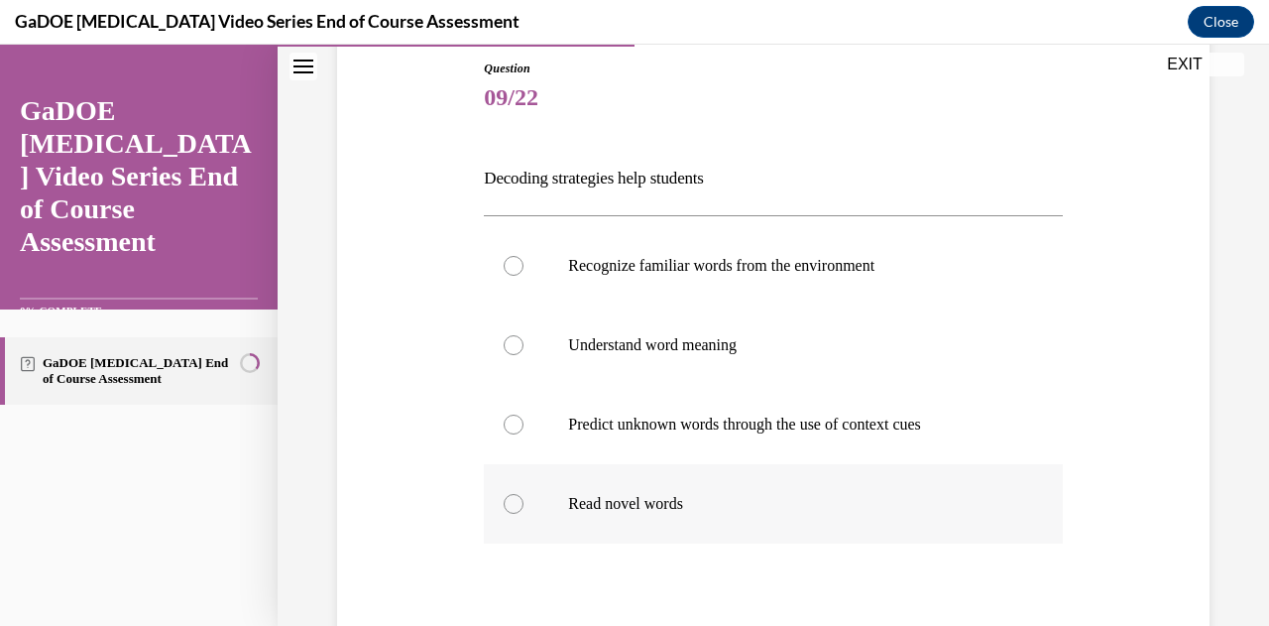
click at [624, 501] on p "Read novel words" at bounding box center [790, 504] width 444 height 20
click at [524, 501] on input "Read novel words" at bounding box center [514, 504] width 20 height 20
radio input "true"
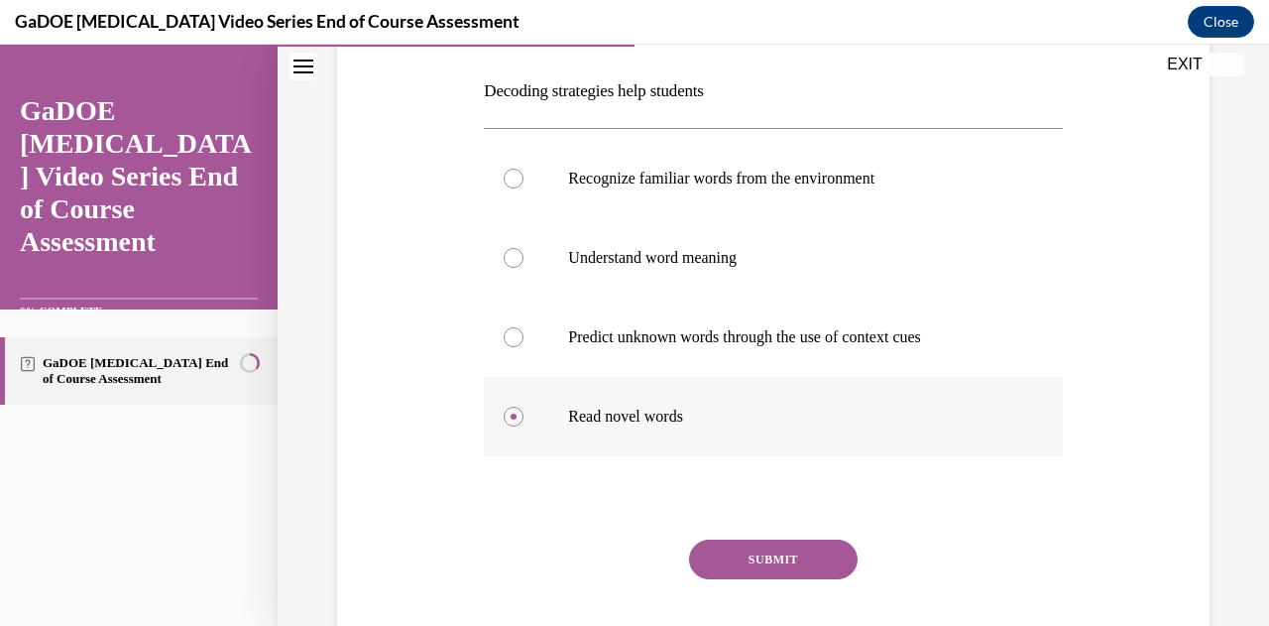
scroll to position [311, 0]
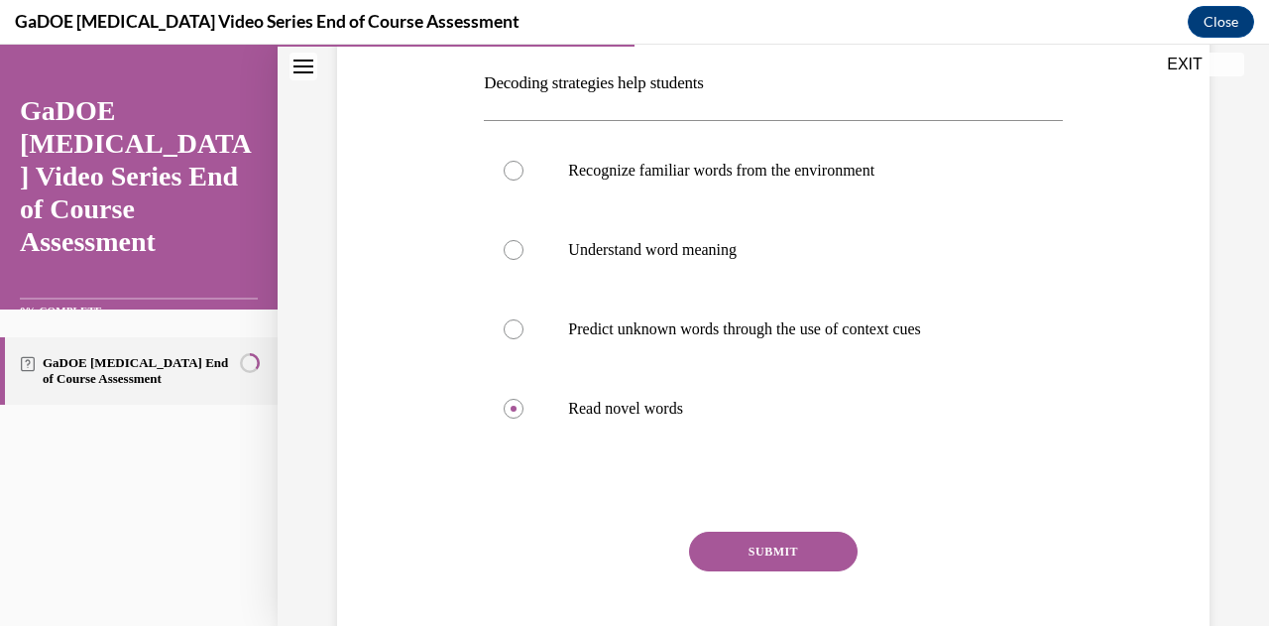
click at [756, 555] on button "SUBMIT" at bounding box center [773, 551] width 169 height 40
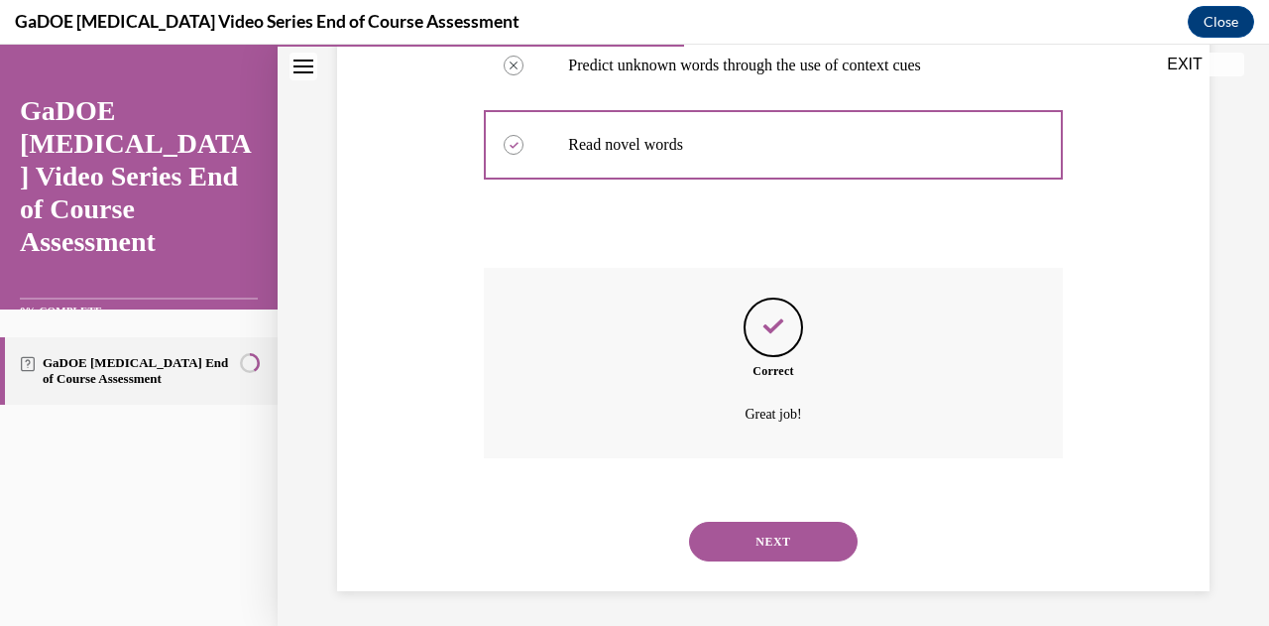
scroll to position [577, 0]
click at [740, 548] on button "NEXT" at bounding box center [773, 540] width 169 height 40
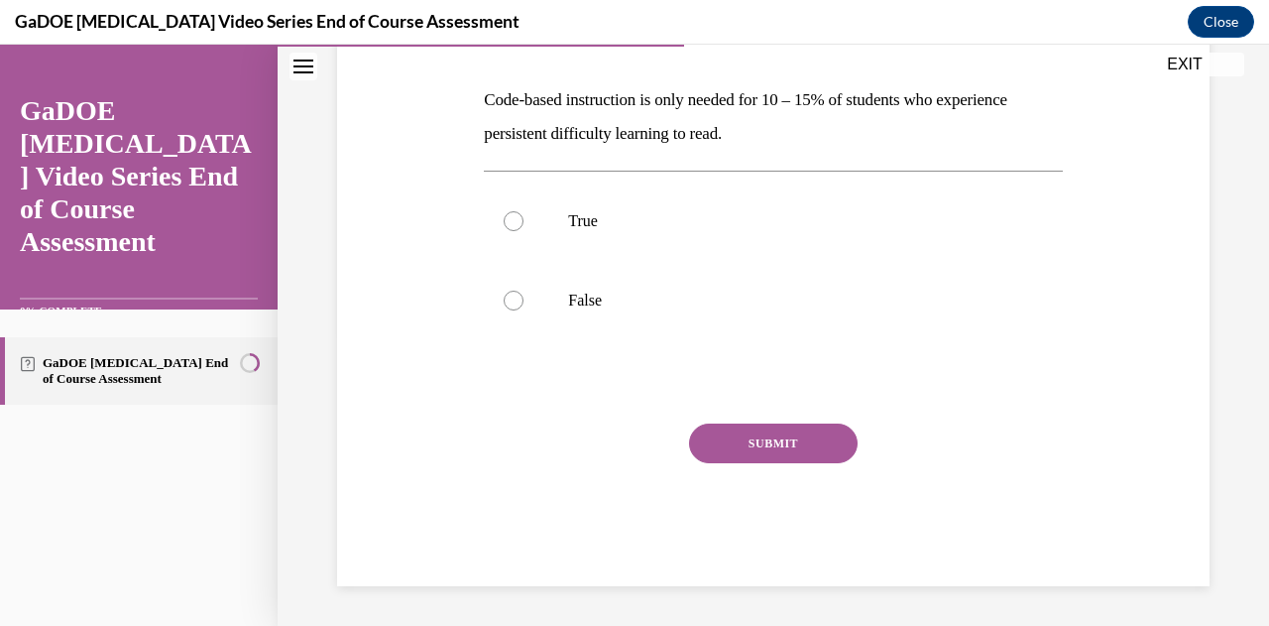
scroll to position [60, 0]
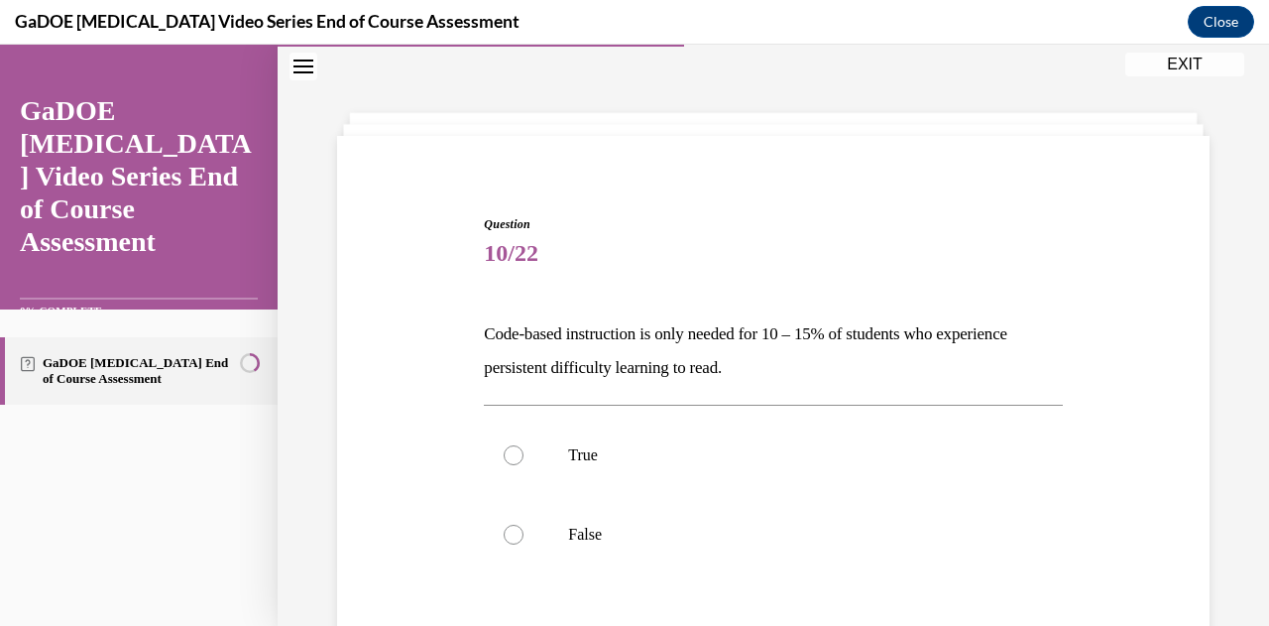
click at [740, 548] on label "False" at bounding box center [773, 534] width 578 height 79
click at [524, 544] on input "False" at bounding box center [514, 535] width 20 height 20
radio input "true"
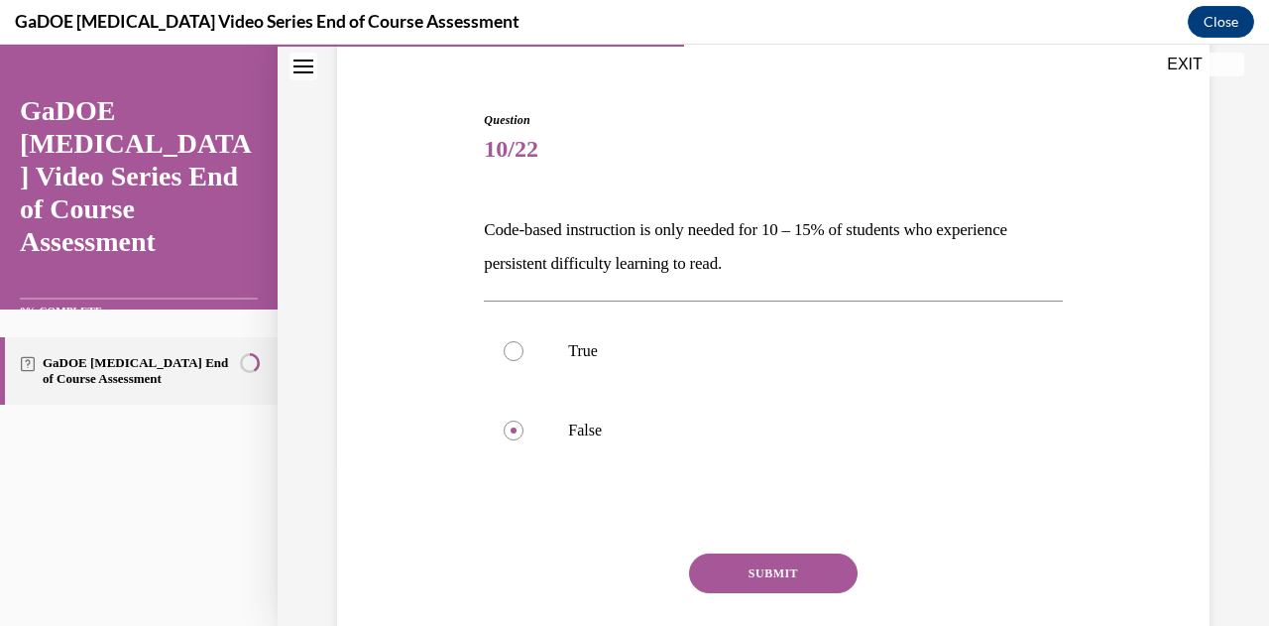
scroll to position [234, 0]
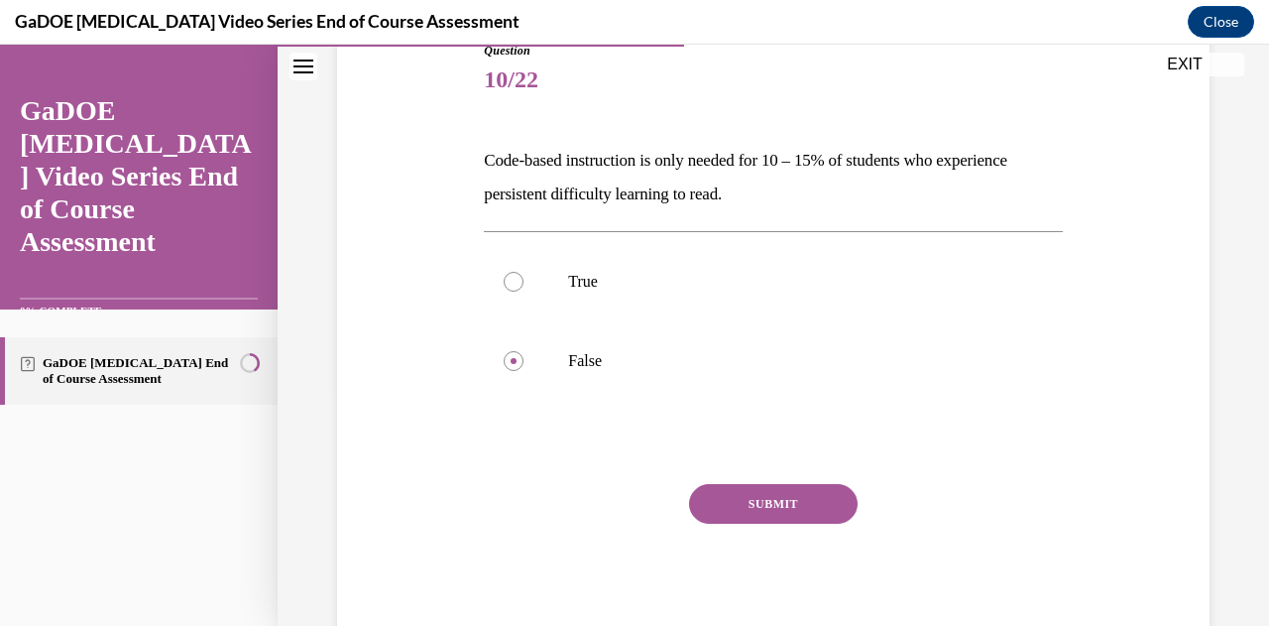
click at [750, 515] on button "SUBMIT" at bounding box center [773, 504] width 169 height 40
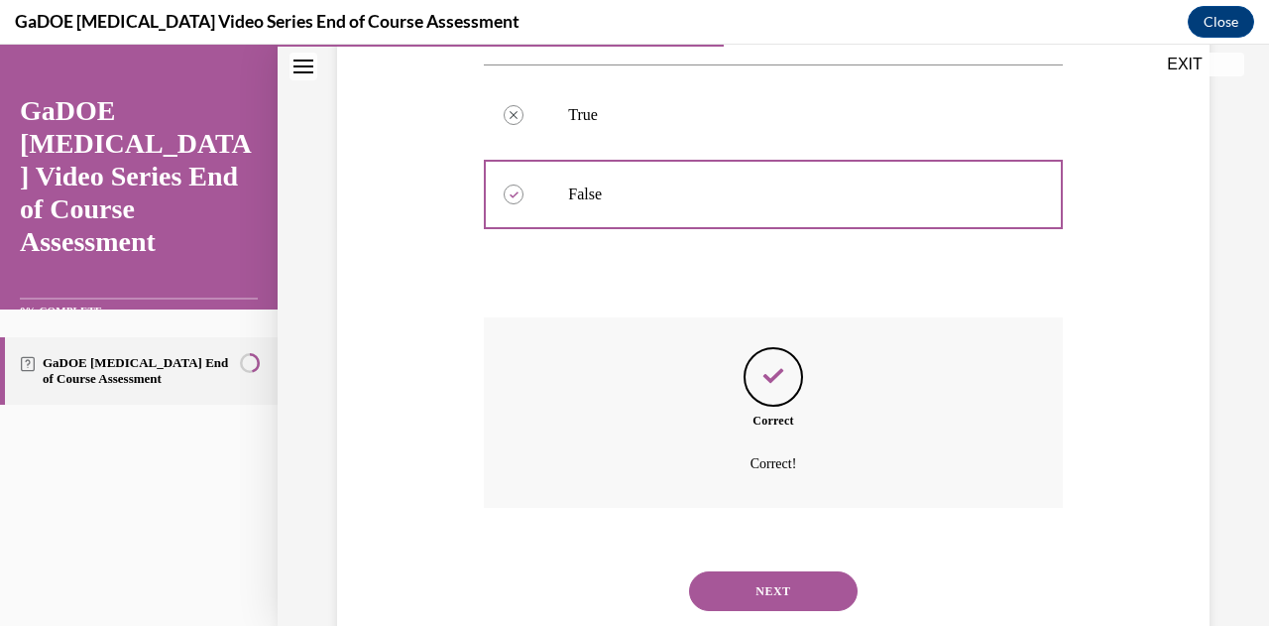
scroll to position [454, 0]
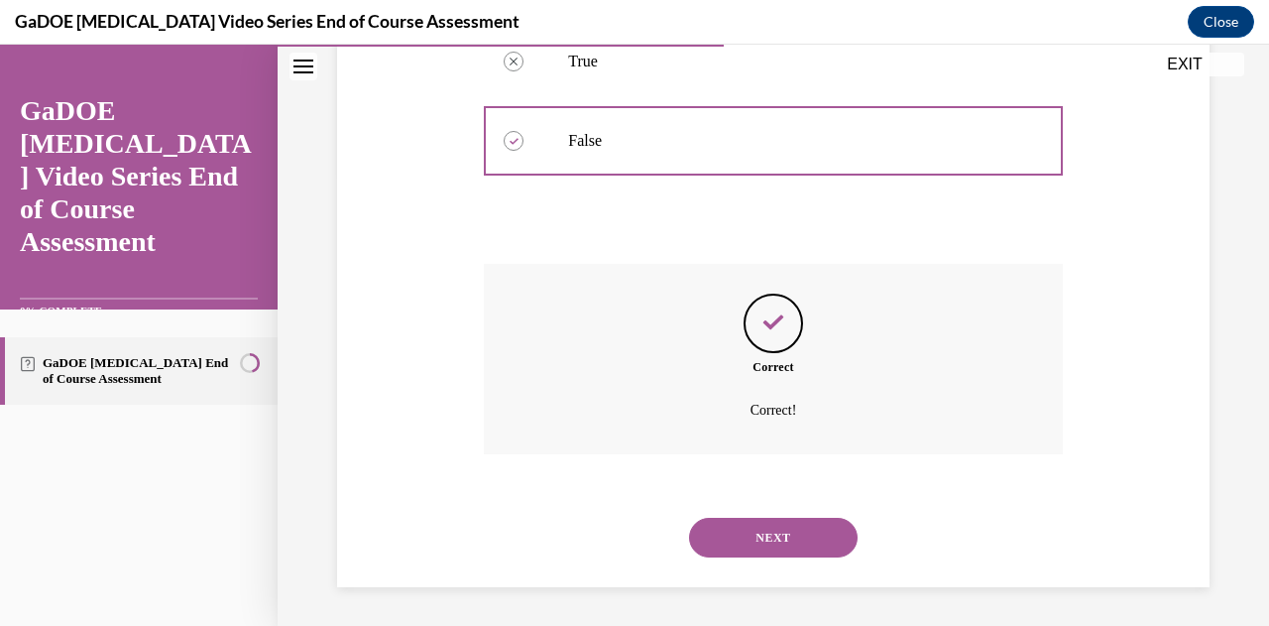
click at [746, 533] on button "NEXT" at bounding box center [773, 538] width 169 height 40
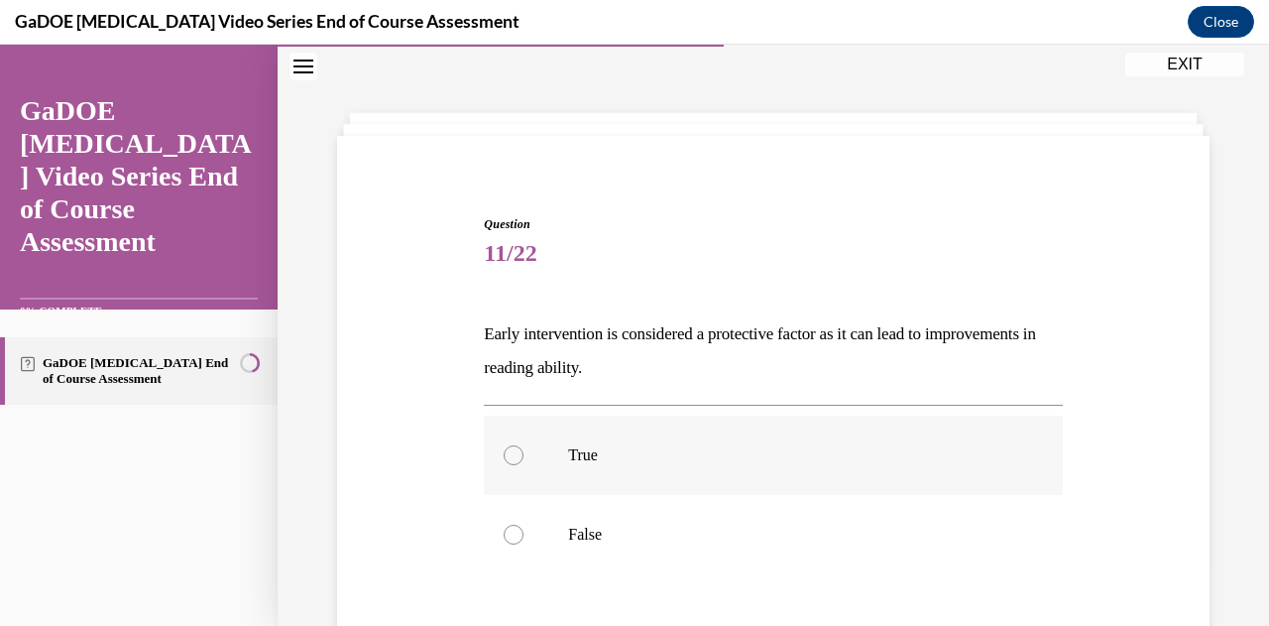
click at [730, 473] on label "True" at bounding box center [773, 454] width 578 height 79
click at [524, 465] on input "True" at bounding box center [514, 455] width 20 height 20
radio input "true"
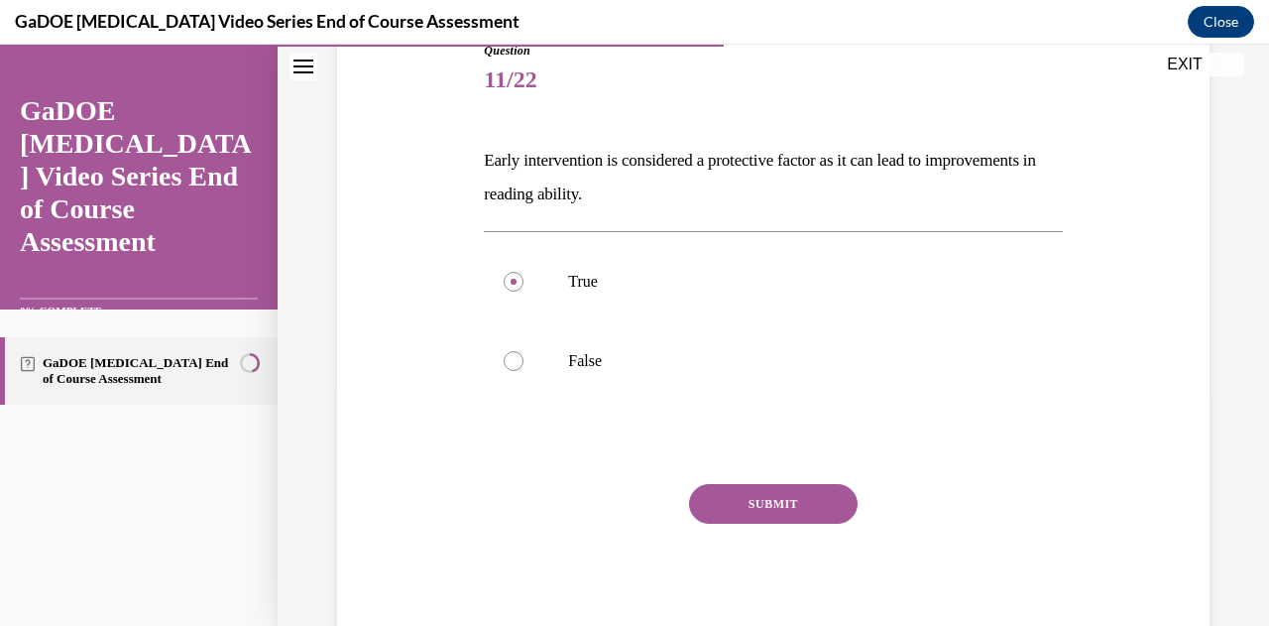
click at [758, 503] on button "SUBMIT" at bounding box center [773, 504] width 169 height 40
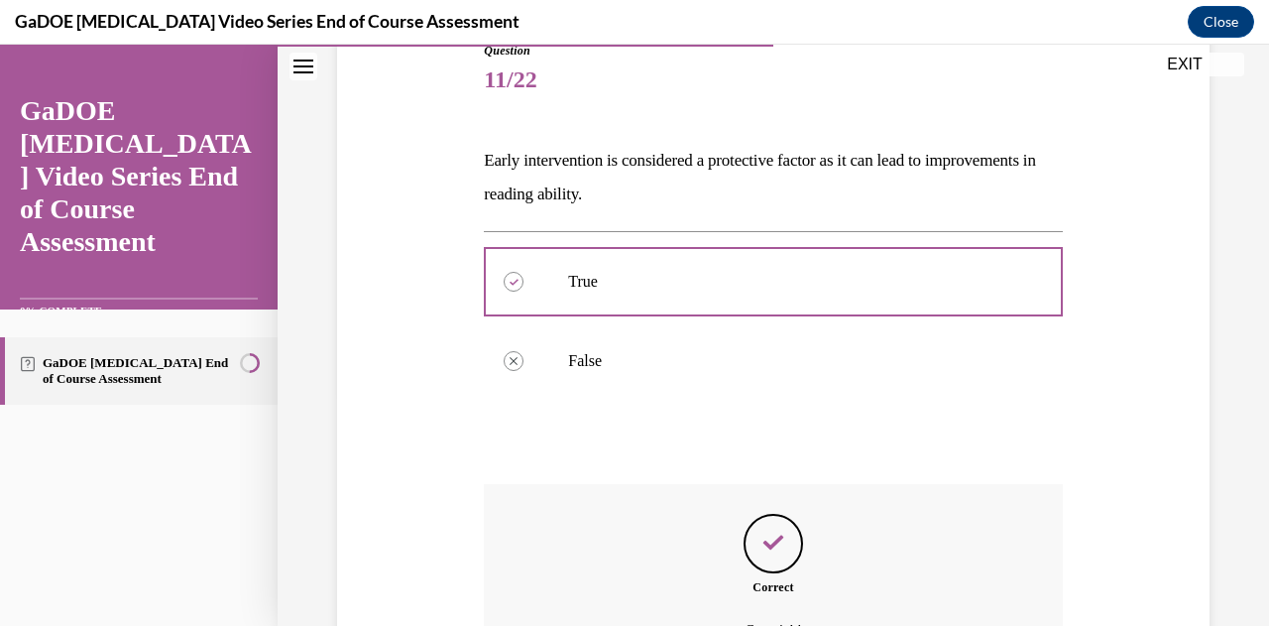
scroll to position [389, 0]
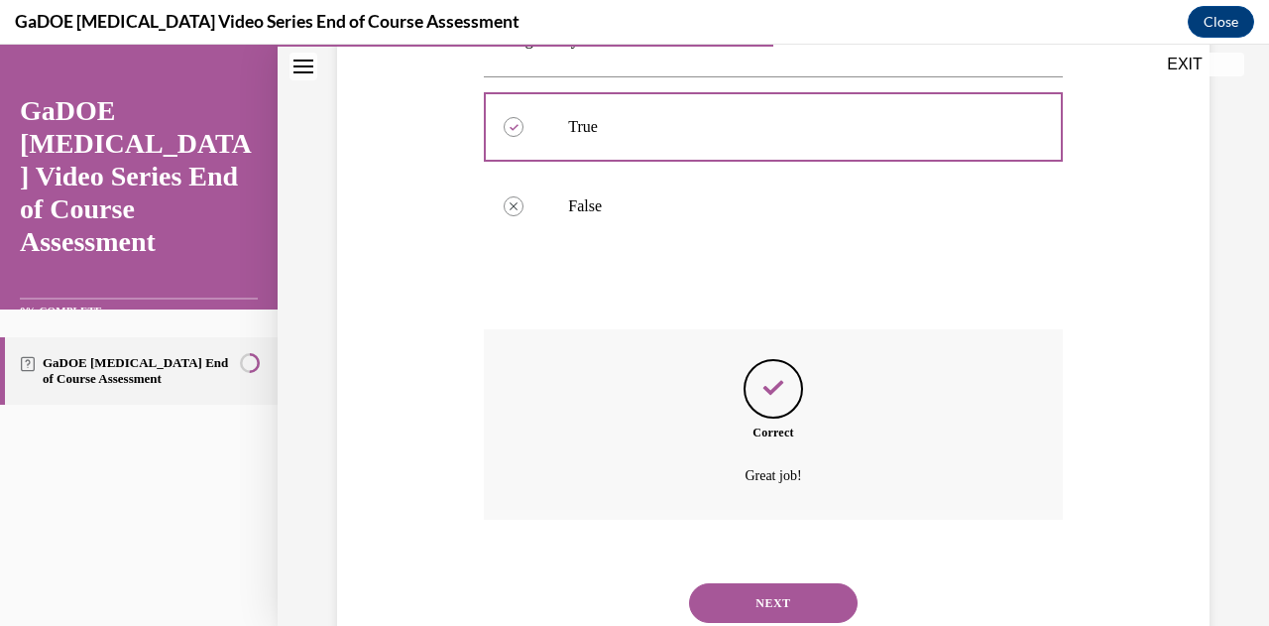
click at [752, 597] on button "NEXT" at bounding box center [773, 603] width 169 height 40
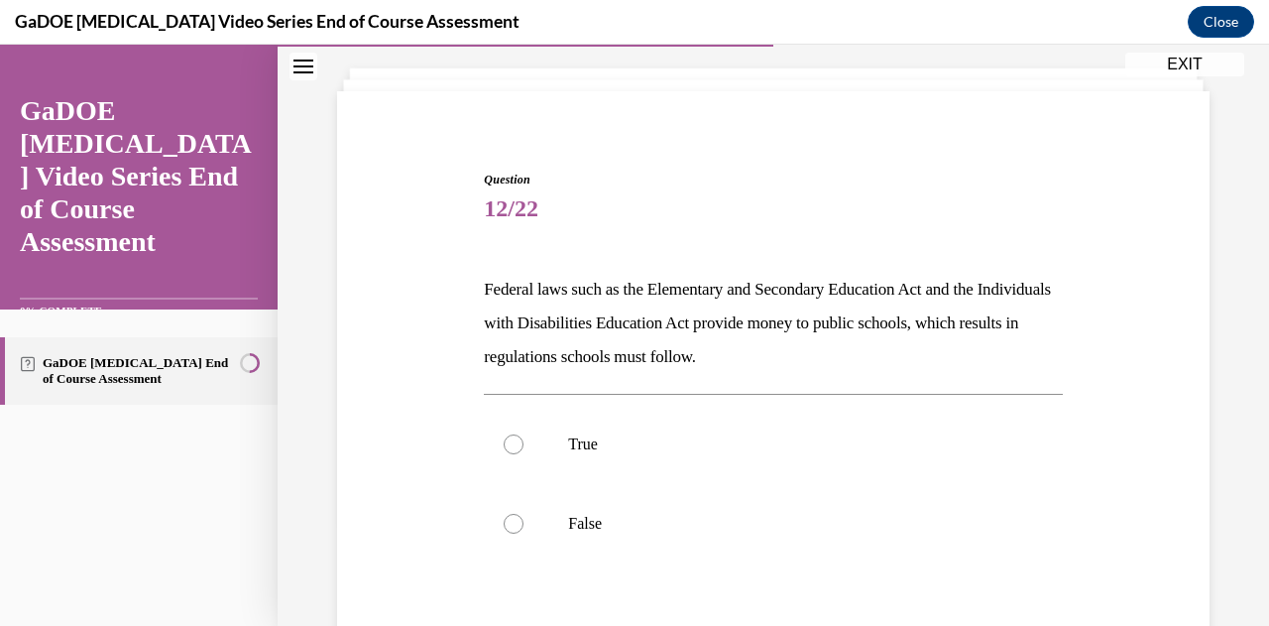
scroll to position [112, 0]
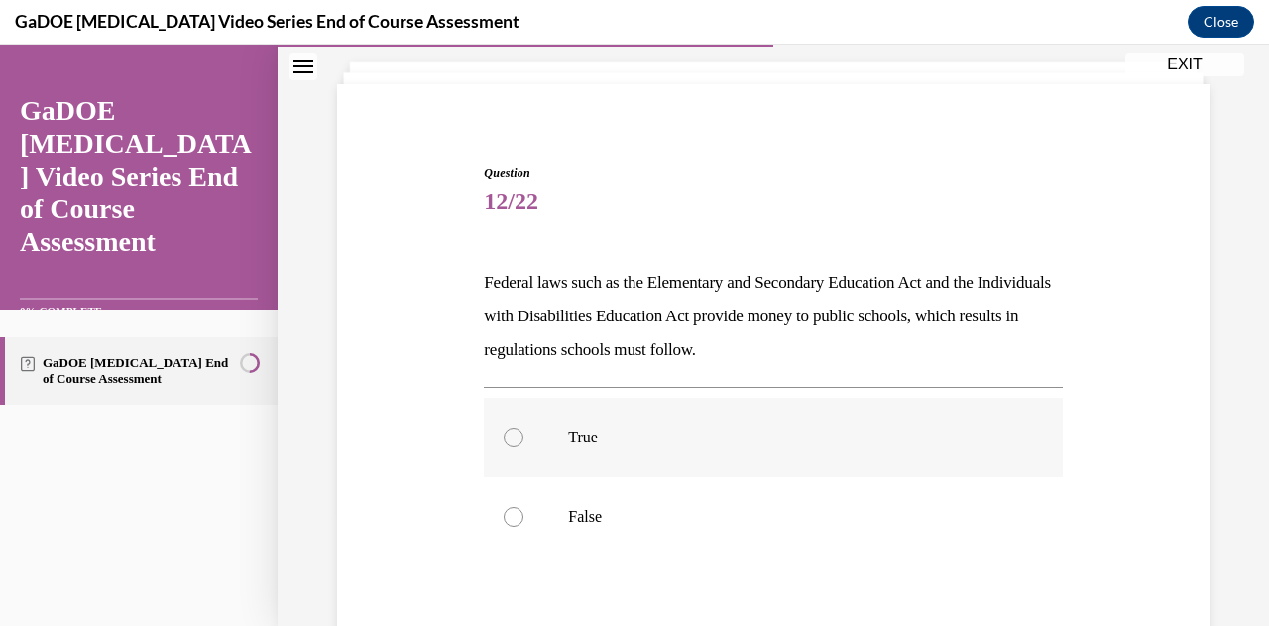
click at [719, 441] on p "True" at bounding box center [790, 437] width 444 height 20
click at [524, 441] on input "True" at bounding box center [514, 437] width 20 height 20
radio input "true"
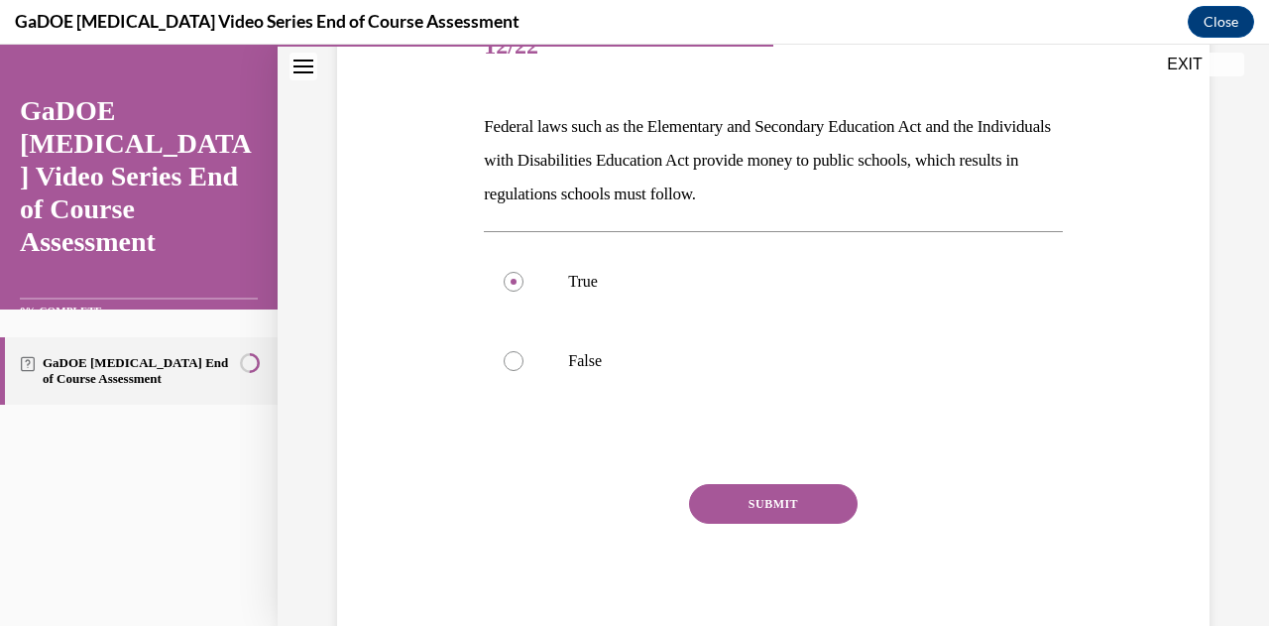
click at [738, 511] on button "SUBMIT" at bounding box center [773, 504] width 169 height 40
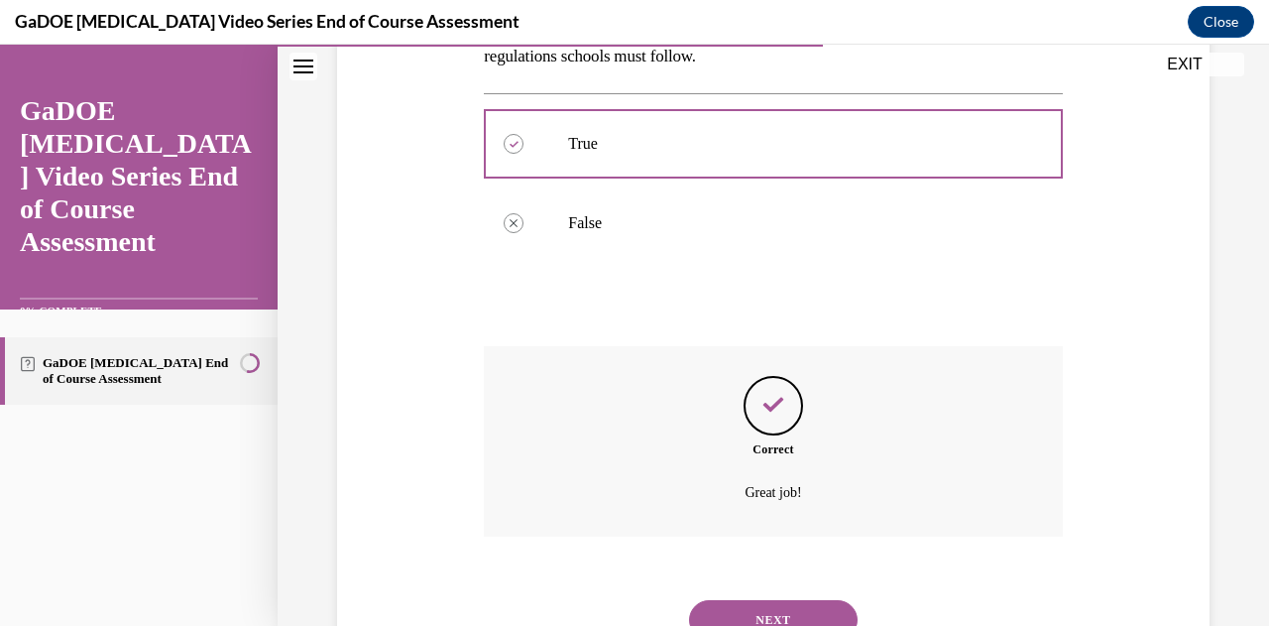
scroll to position [488, 0]
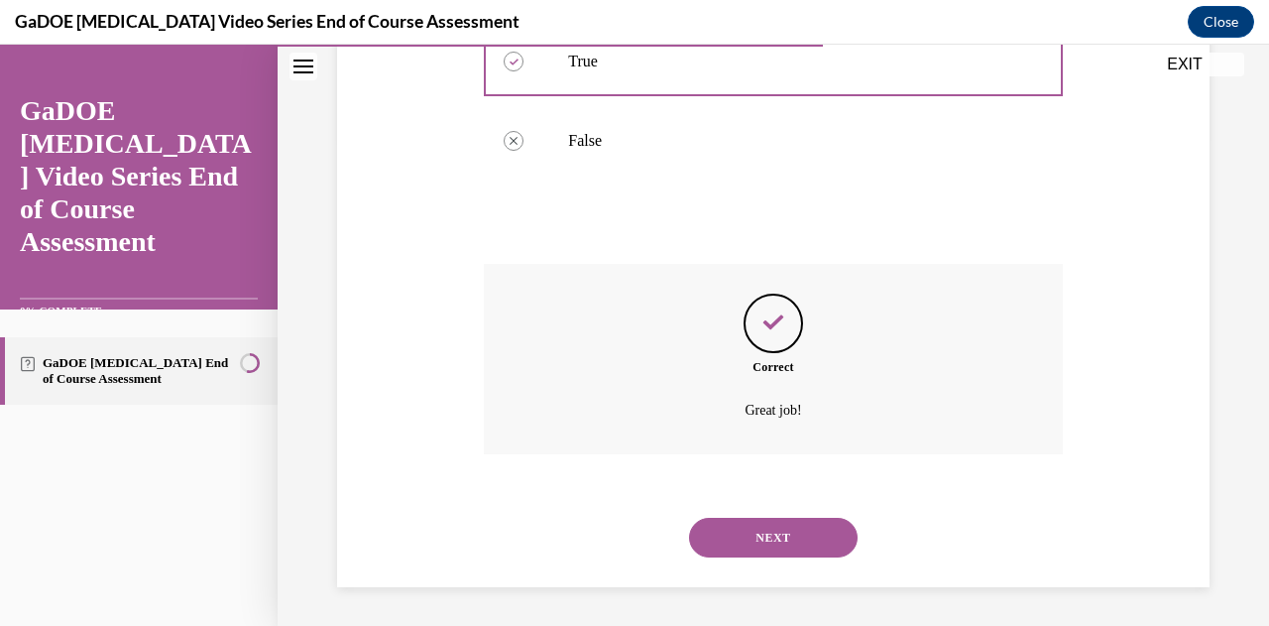
click at [737, 536] on button "NEXT" at bounding box center [773, 538] width 169 height 40
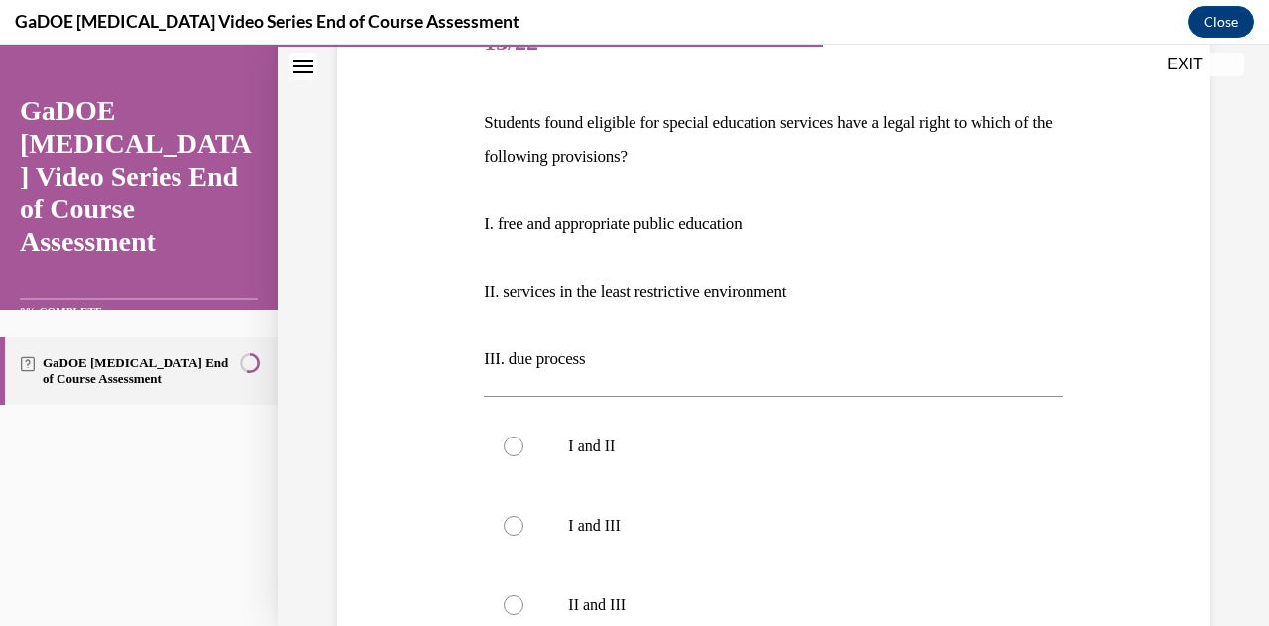
scroll to position [398, 0]
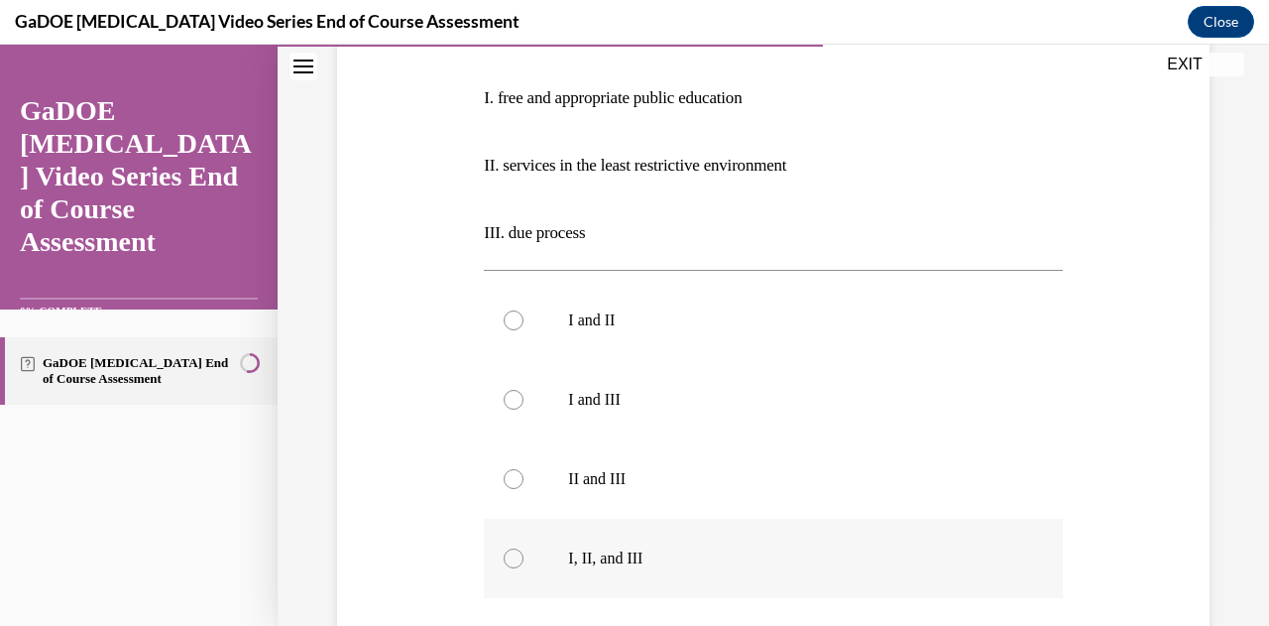
click at [512, 569] on label "I, II, and III" at bounding box center [773, 558] width 578 height 79
click at [512, 568] on input "I, II, and III" at bounding box center [514, 558] width 20 height 20
radio input "true"
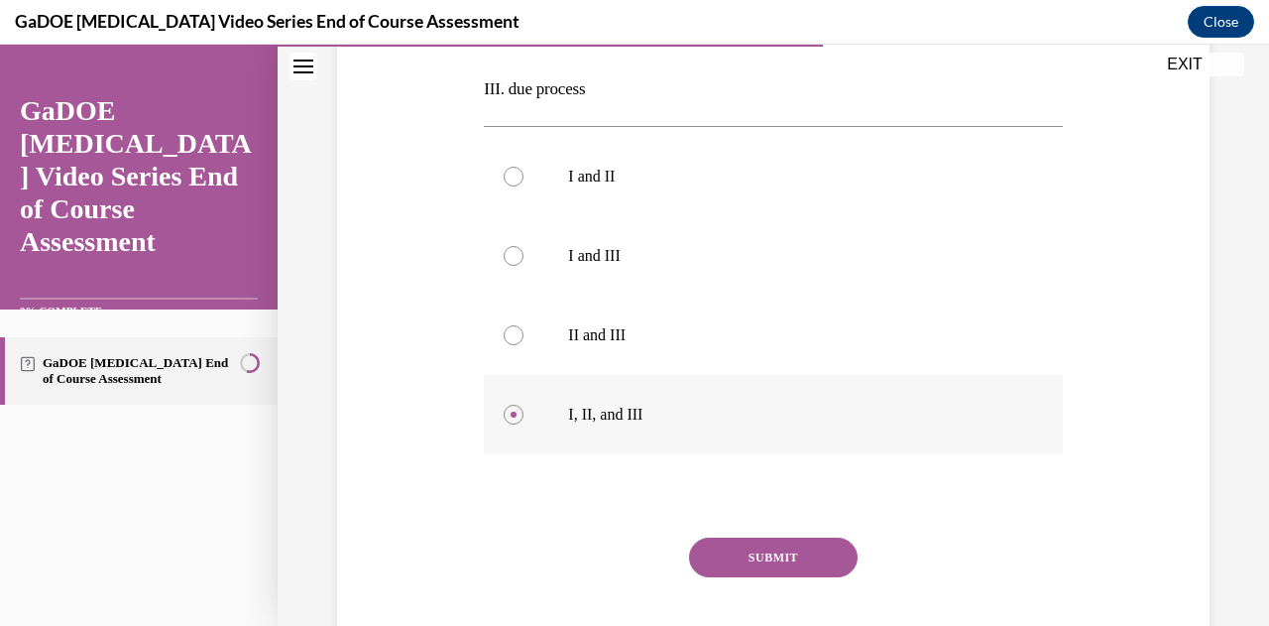
scroll to position [542, 0]
click at [732, 566] on button "SUBMIT" at bounding box center [773, 556] width 169 height 40
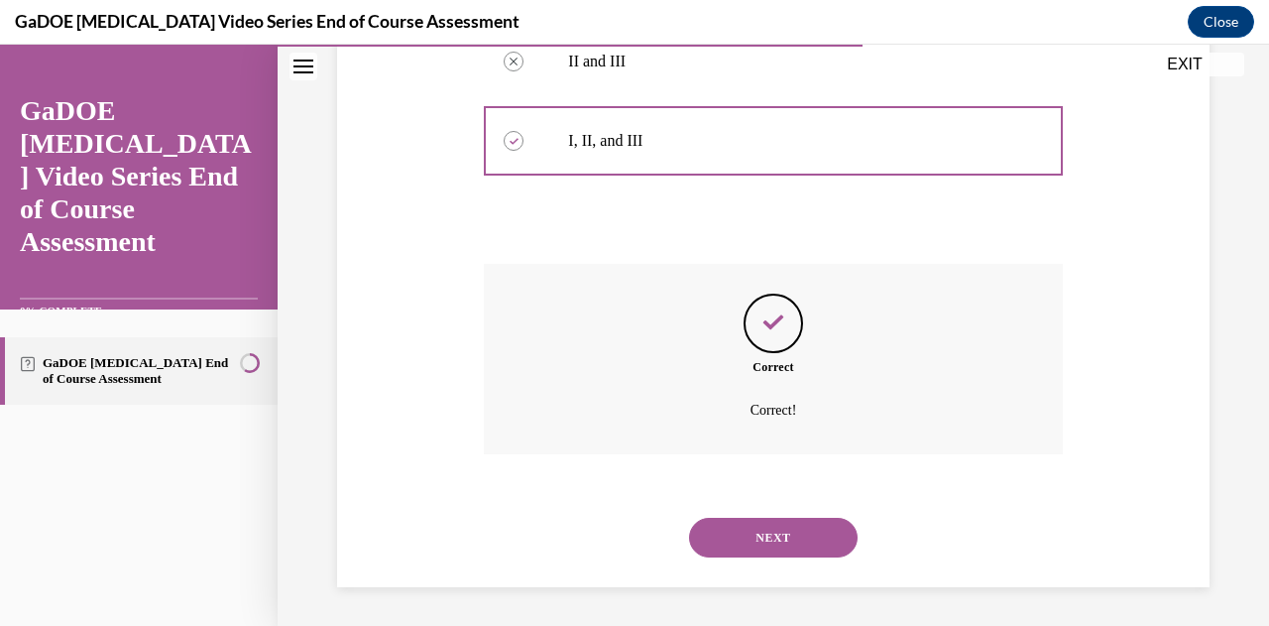
click at [735, 539] on button "NEXT" at bounding box center [773, 538] width 169 height 40
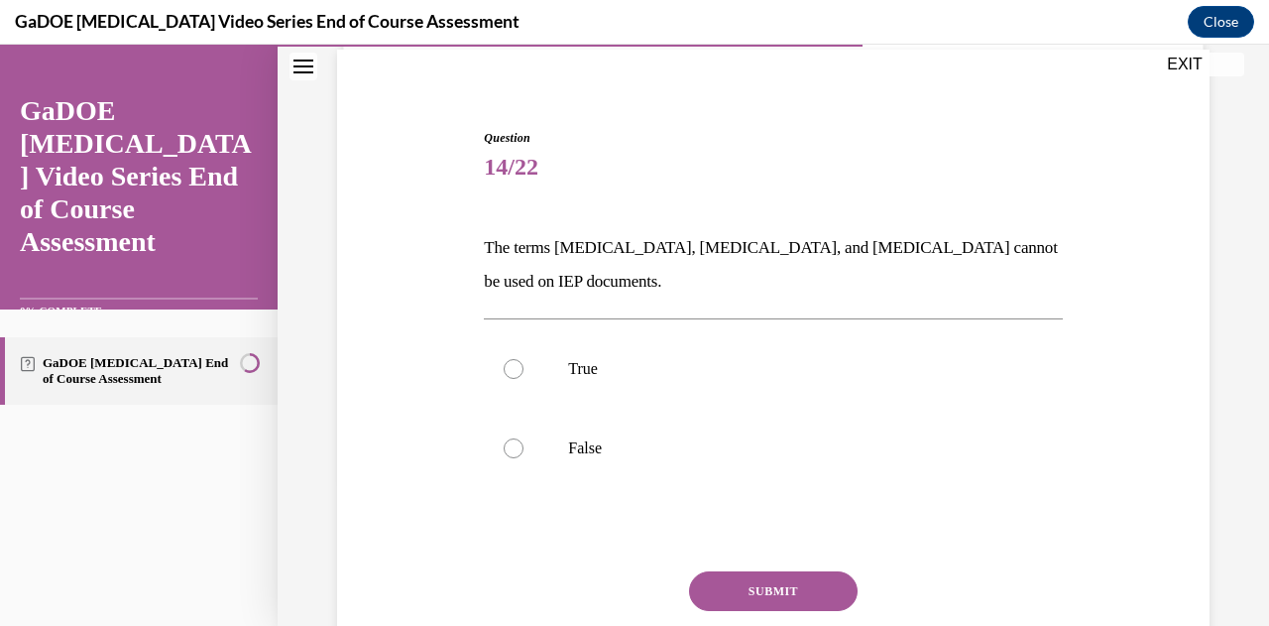
scroll to position [166, 0]
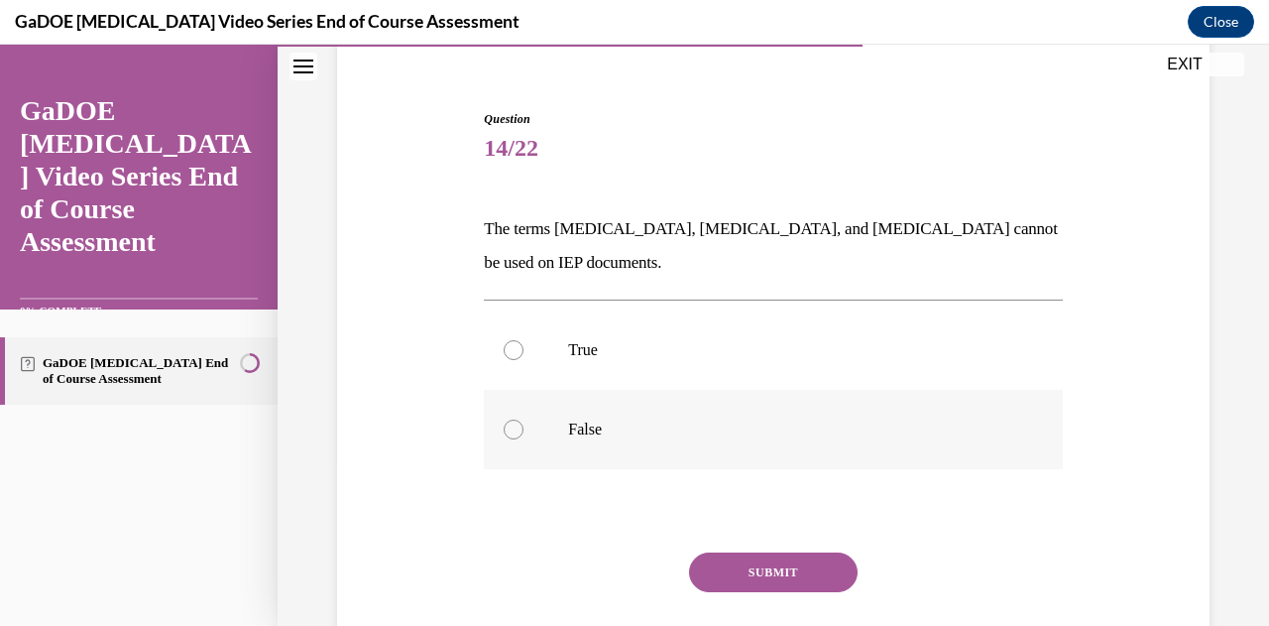
click at [593, 424] on p "False" at bounding box center [790, 429] width 444 height 20
click at [524, 424] on input "False" at bounding box center [514, 429] width 20 height 20
radio input "true"
click at [710, 570] on button "SUBMIT" at bounding box center [773, 572] width 169 height 40
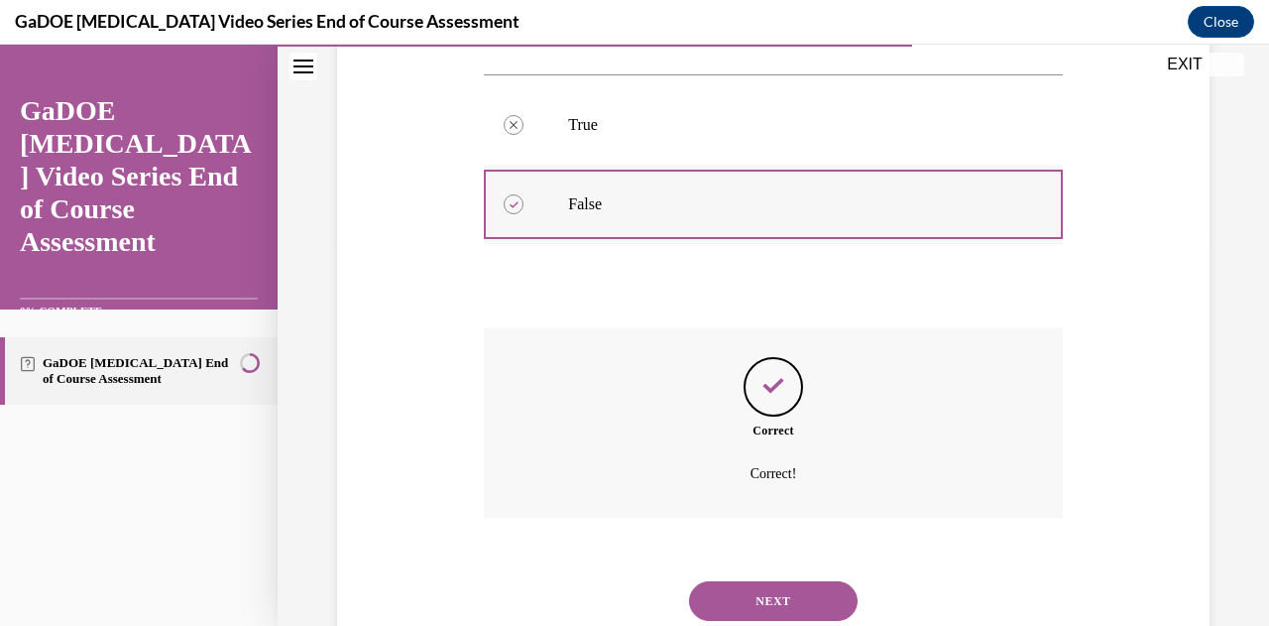
scroll to position [454, 0]
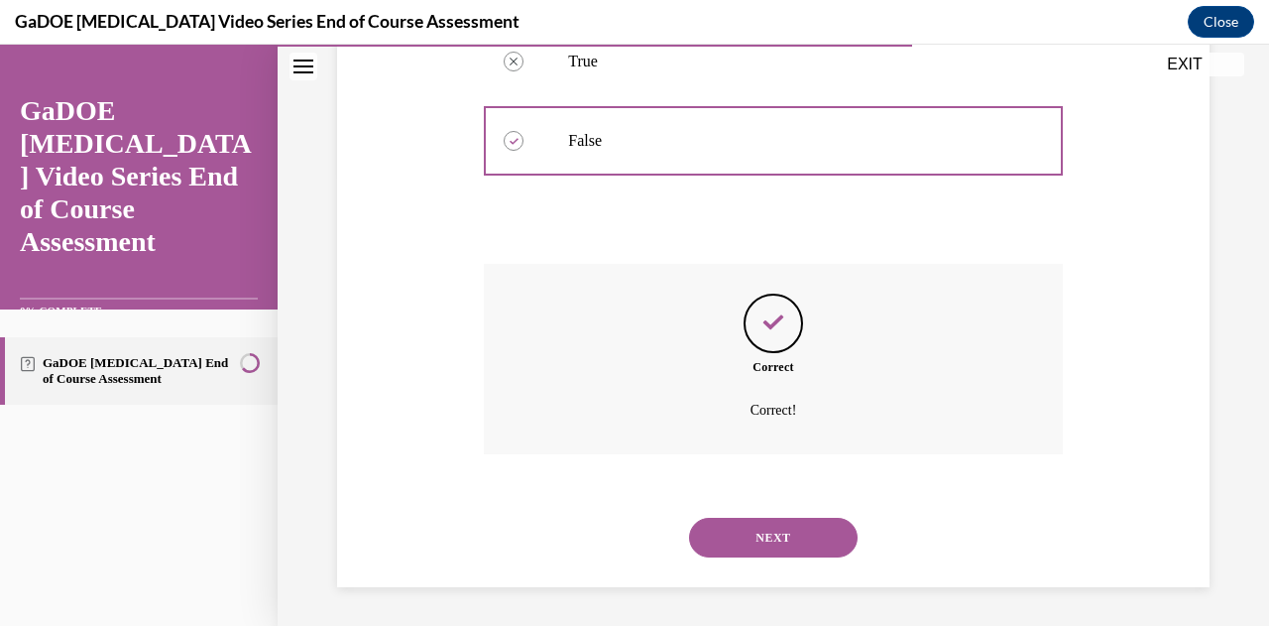
click at [738, 536] on button "NEXT" at bounding box center [773, 538] width 169 height 40
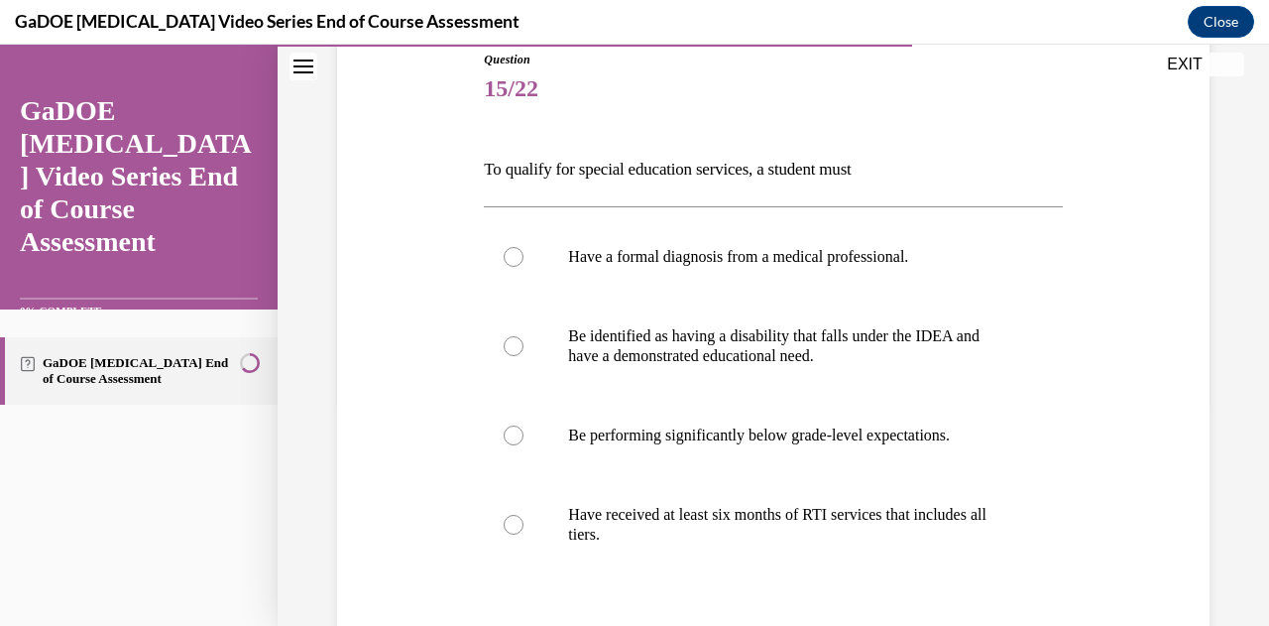
scroll to position [226, 0]
click at [688, 350] on p "Be identified as having a disability that falls under the IDEA and have a demon…" at bounding box center [790, 345] width 444 height 40
click at [524, 350] on input "Be identified as having a disability that falls under the IDEA and have a demon…" at bounding box center [514, 345] width 20 height 20
radio input "true"
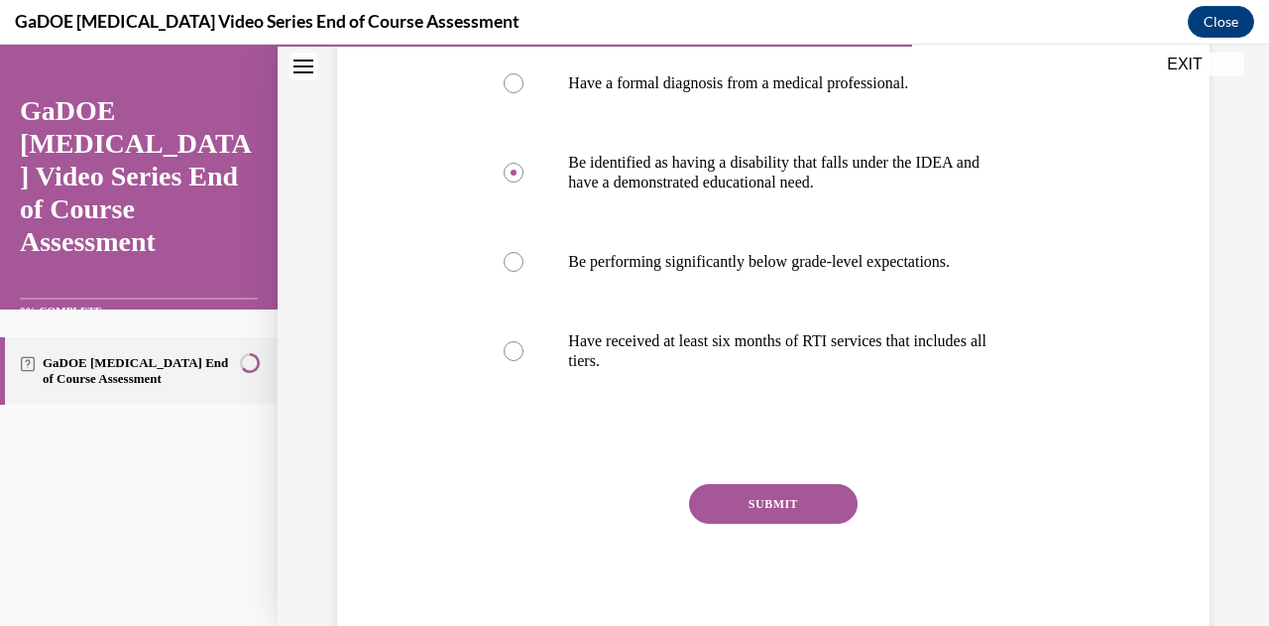
click at [760, 511] on button "SUBMIT" at bounding box center [773, 504] width 169 height 40
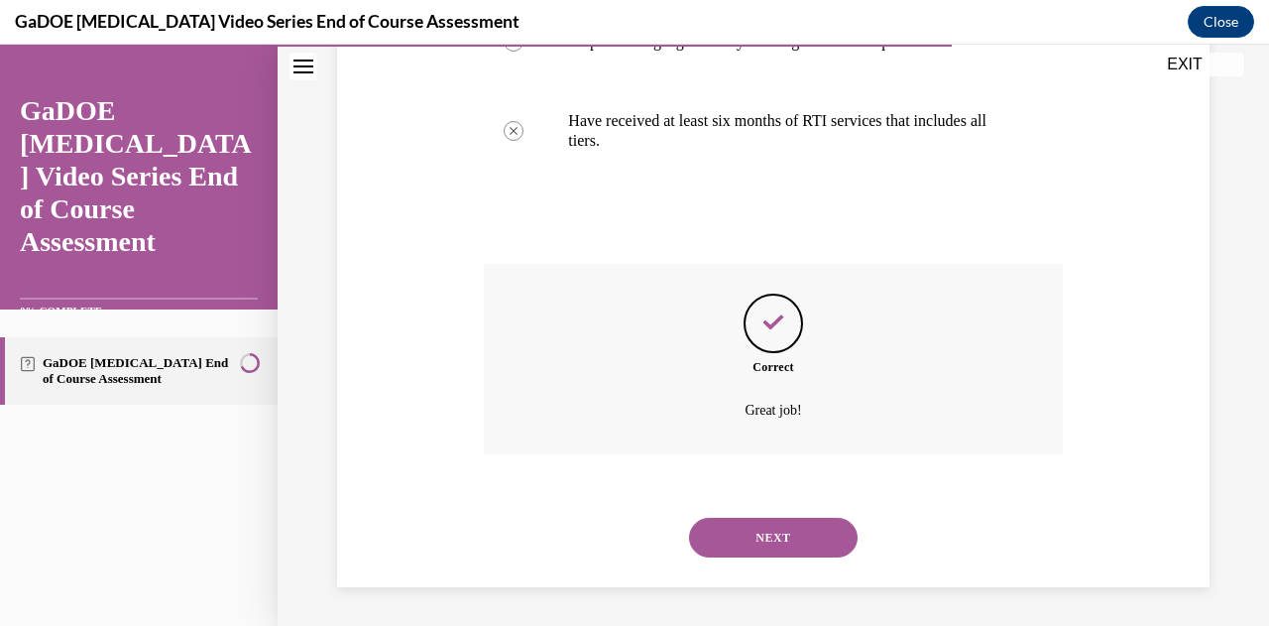
click at [785, 535] on button "NEXT" at bounding box center [773, 538] width 169 height 40
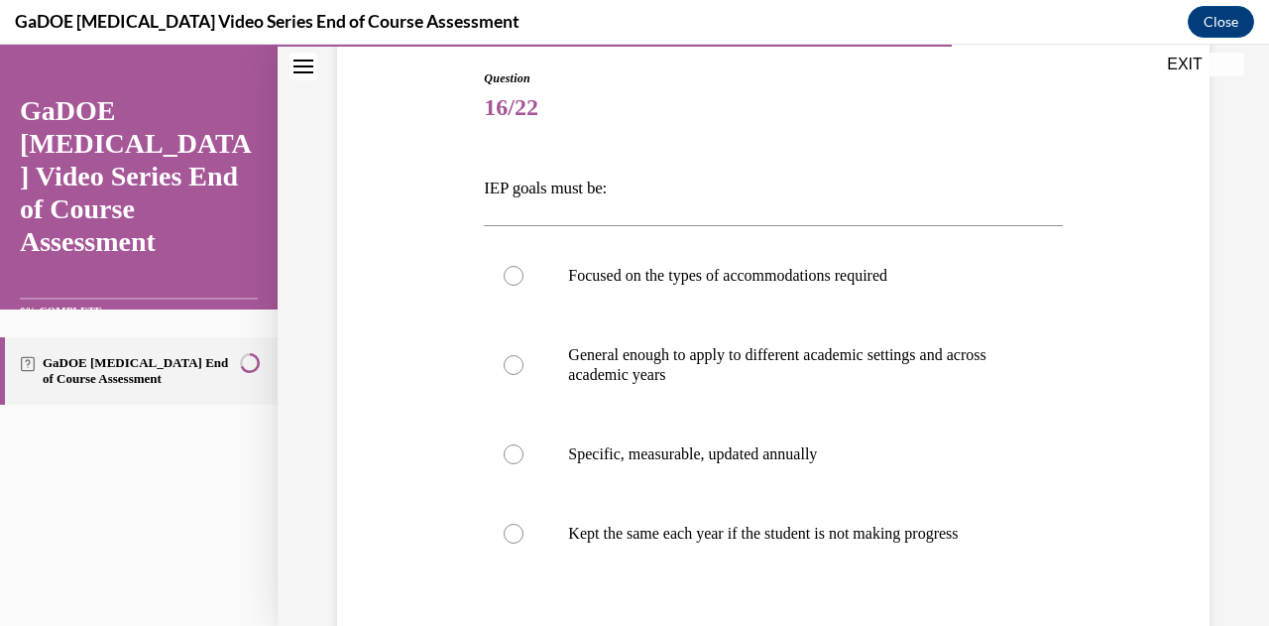
scroll to position [215, 0]
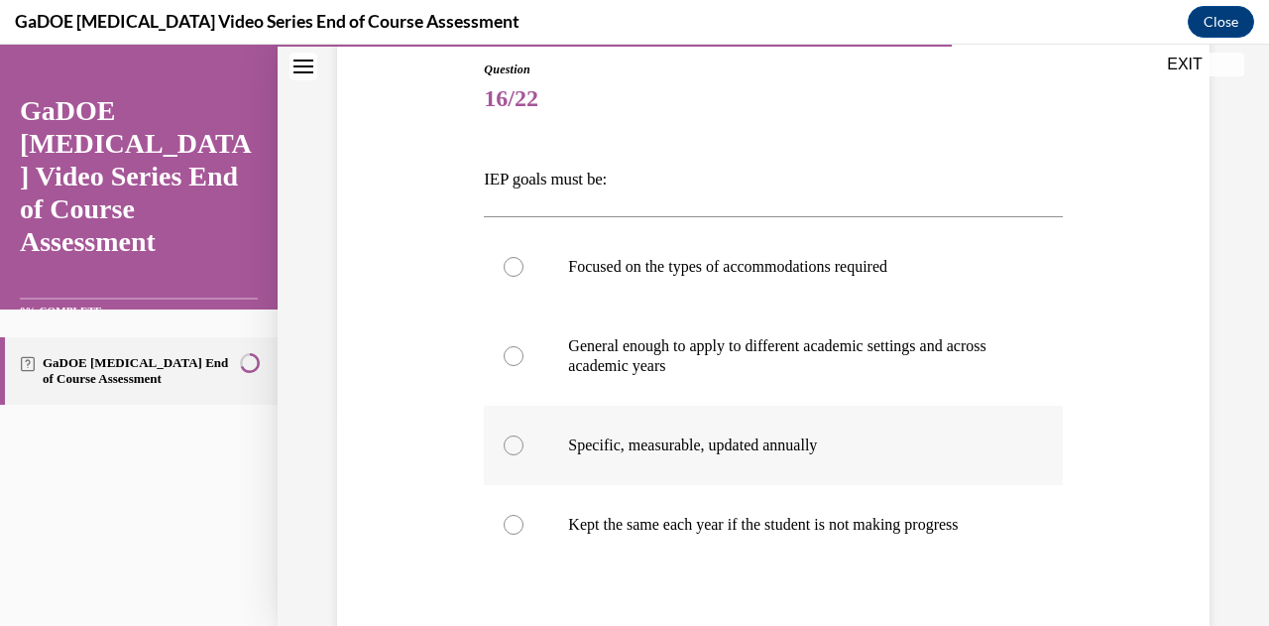
click at [764, 451] on p "Specific, measurable, updated annually" at bounding box center [790, 445] width 444 height 20
click at [524, 451] on input "Specific, measurable, updated annually" at bounding box center [514, 445] width 20 height 20
radio input "true"
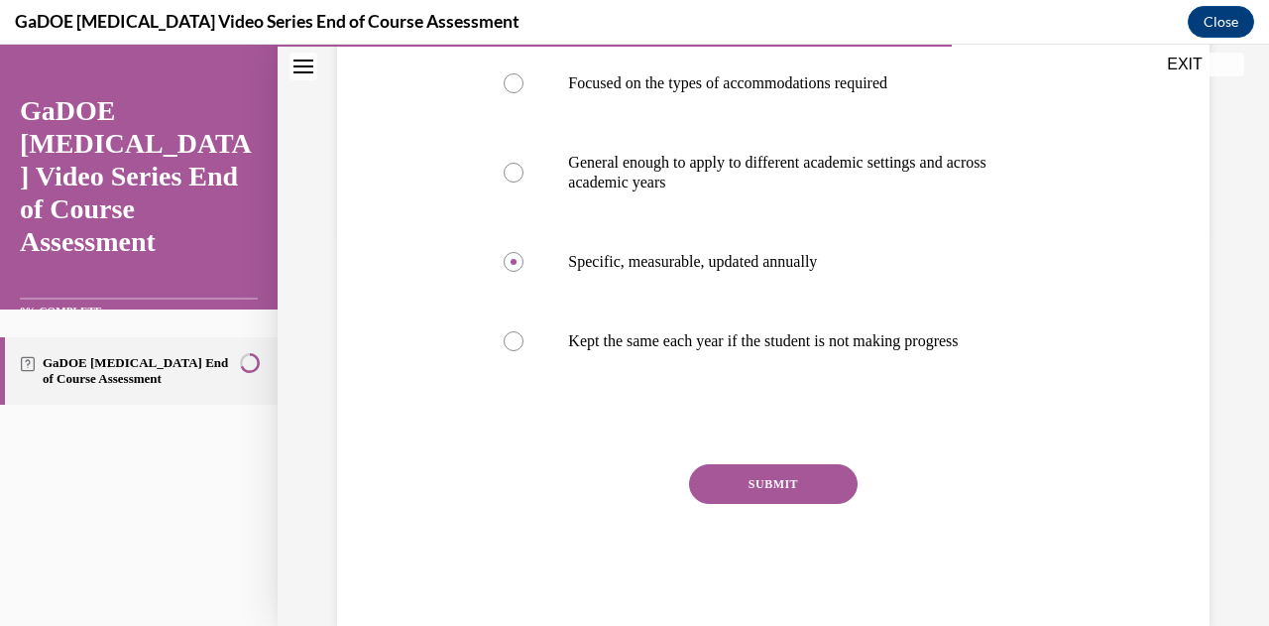
click at [755, 504] on button "SUBMIT" at bounding box center [773, 484] width 169 height 40
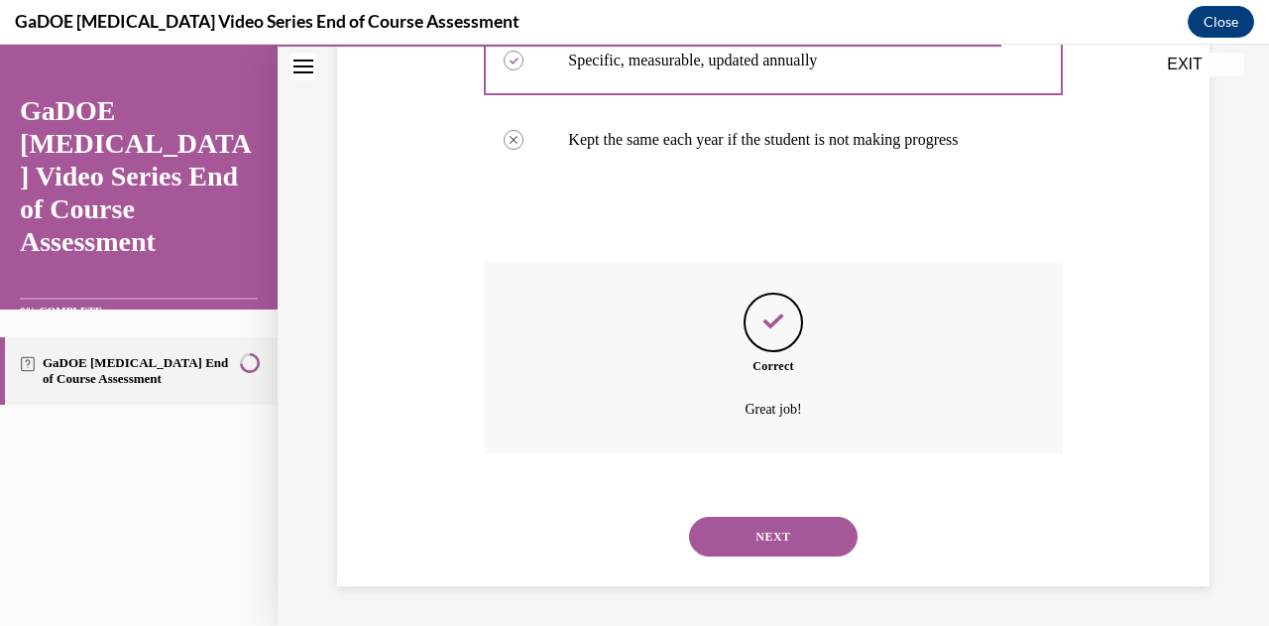
click at [757, 540] on button "NEXT" at bounding box center [773, 537] width 169 height 40
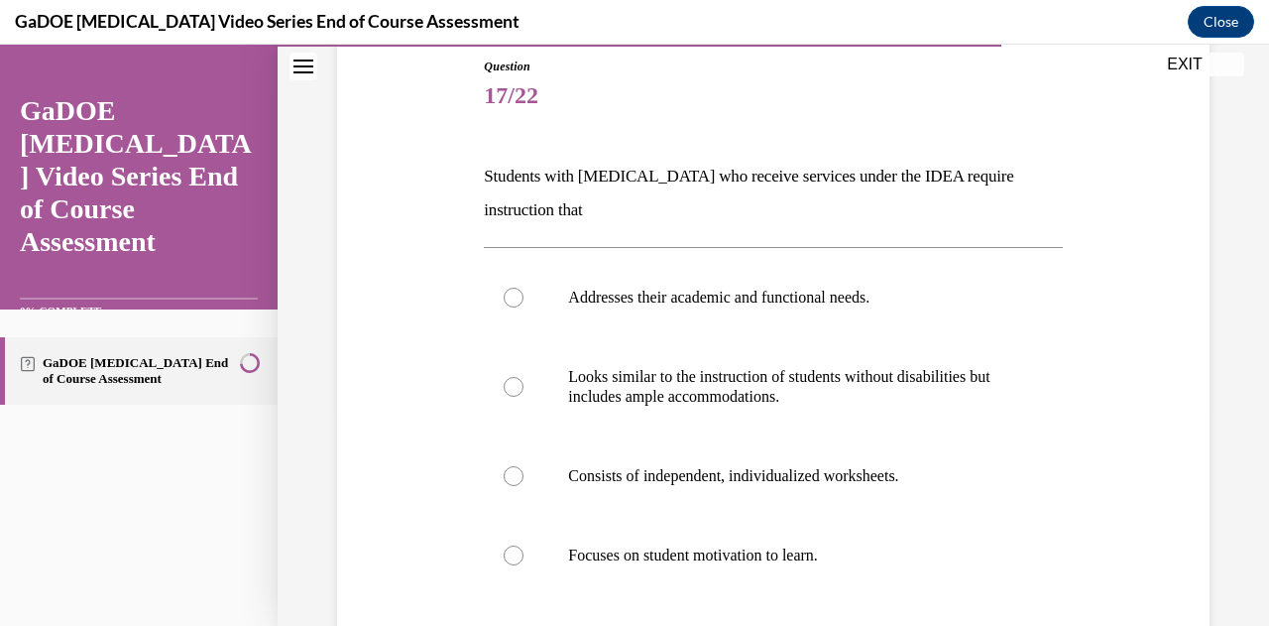
scroll to position [220, 0]
click at [674, 305] on label "Addresses their academic and functional needs." at bounding box center [773, 295] width 578 height 79
click at [524, 305] on input "Addresses their academic and functional needs." at bounding box center [514, 296] width 20 height 20
radio input "true"
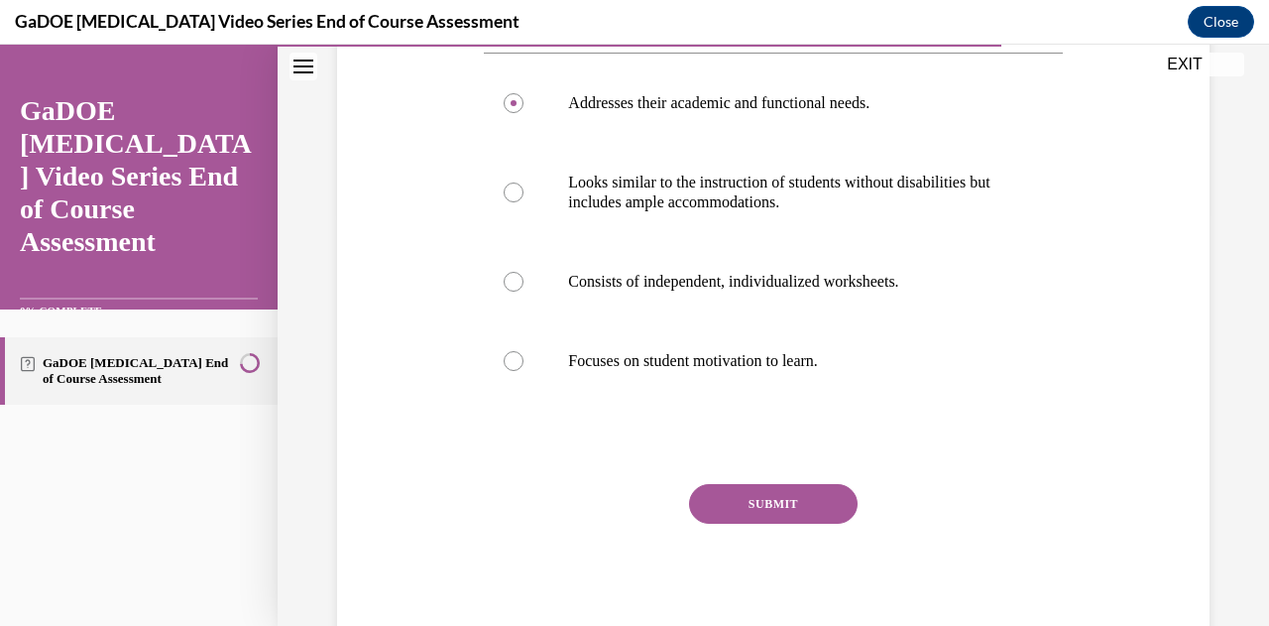
click at [720, 513] on button "SUBMIT" at bounding box center [773, 504] width 169 height 40
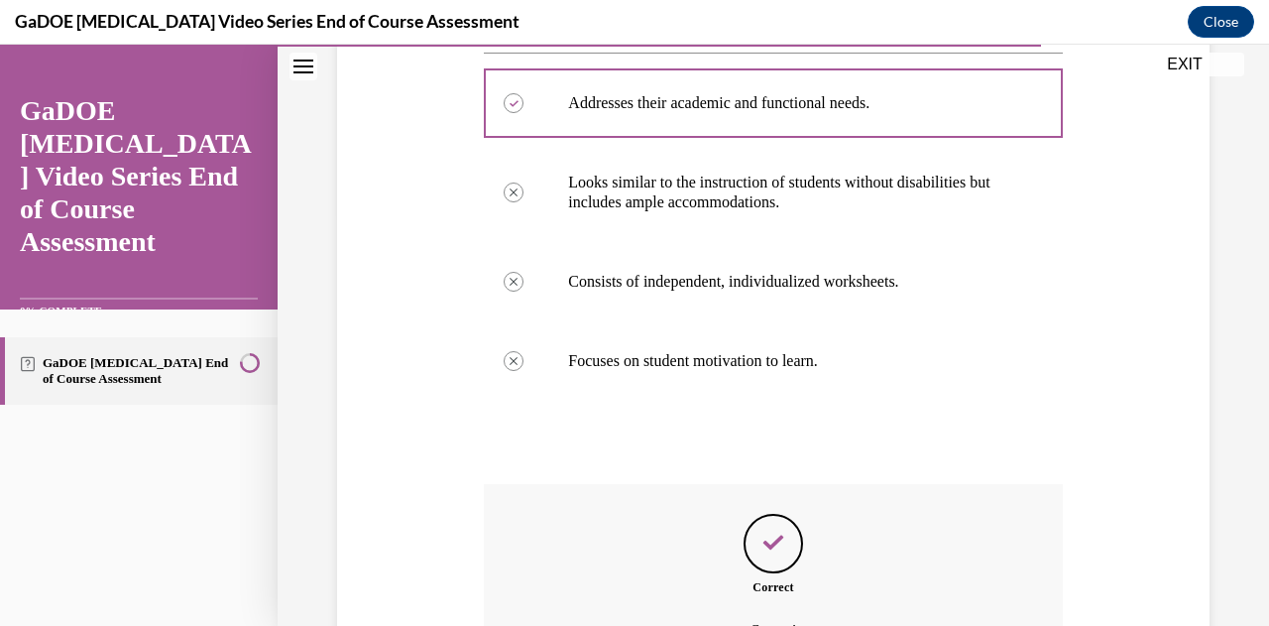
scroll to position [633, 0]
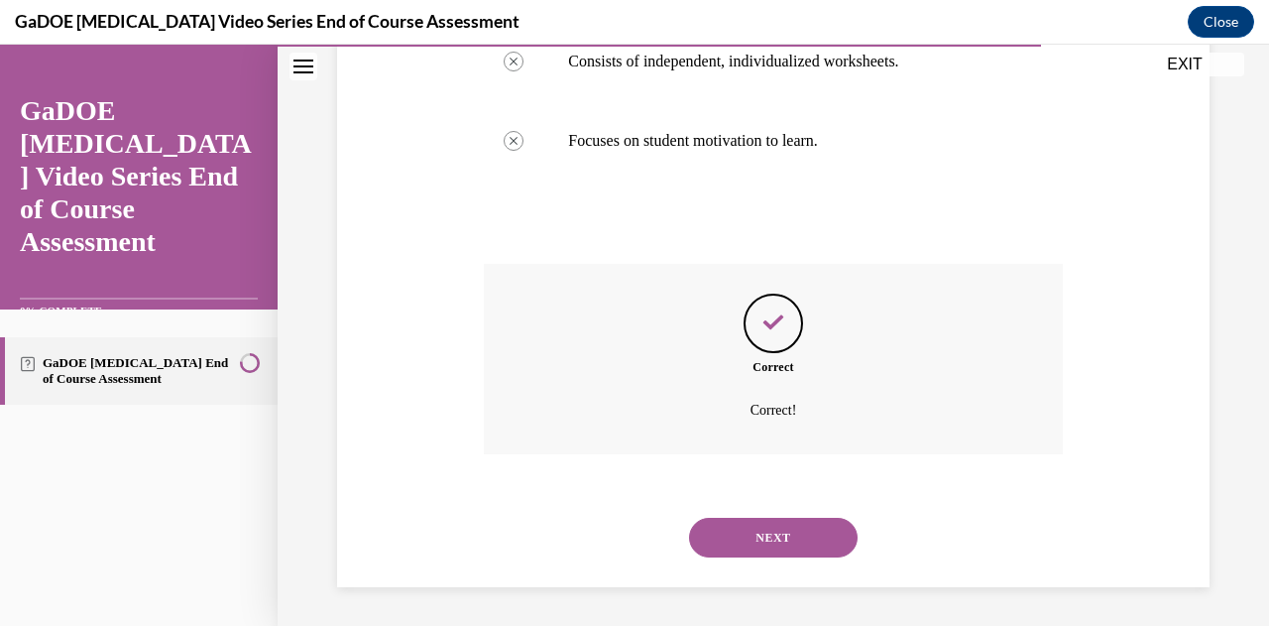
click at [750, 536] on button "NEXT" at bounding box center [773, 538] width 169 height 40
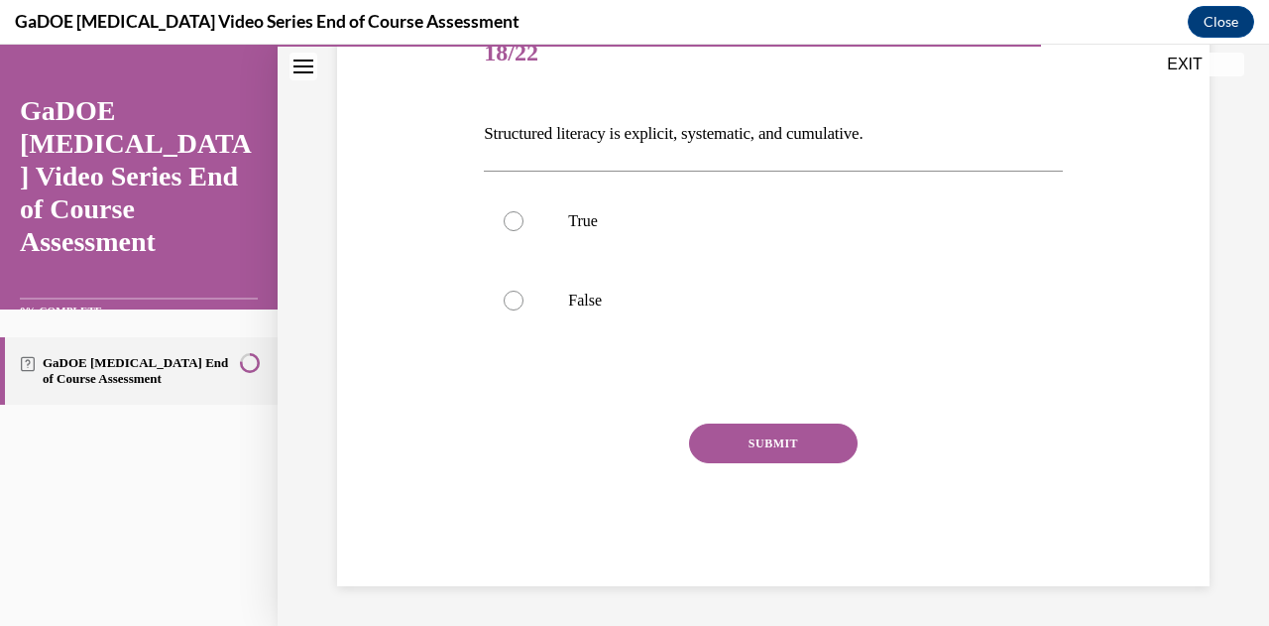
scroll to position [60, 0]
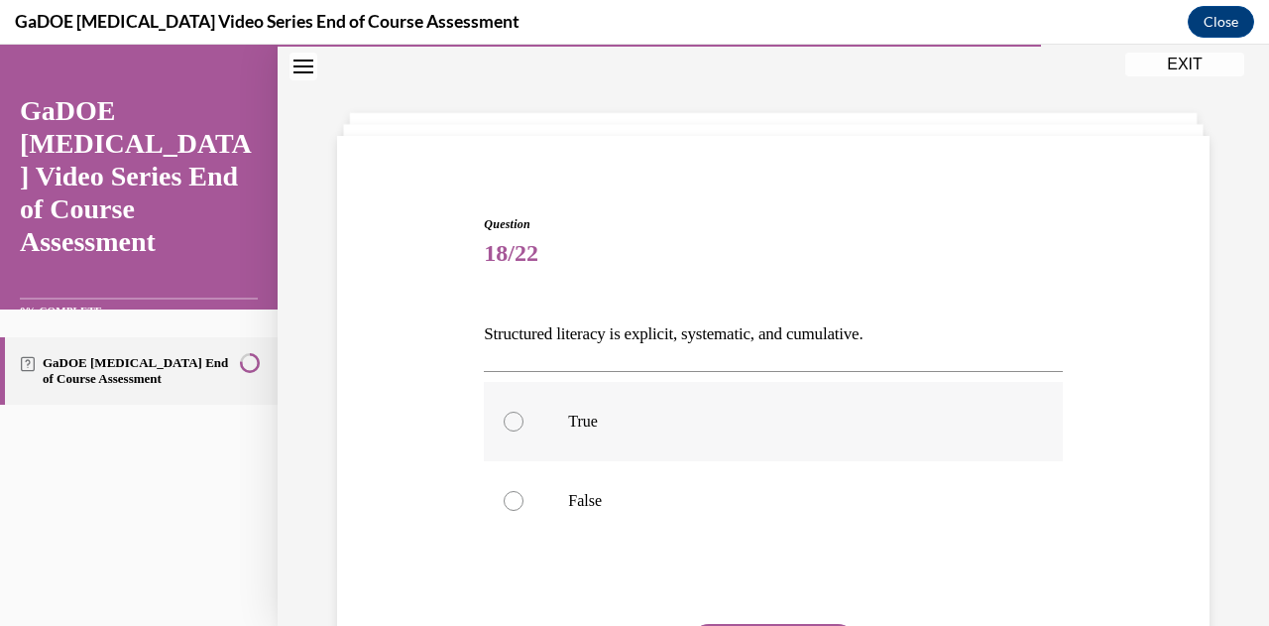
click at [708, 423] on p "True" at bounding box center [790, 421] width 444 height 20
click at [524, 423] on input "True" at bounding box center [514, 421] width 20 height 20
radio input "true"
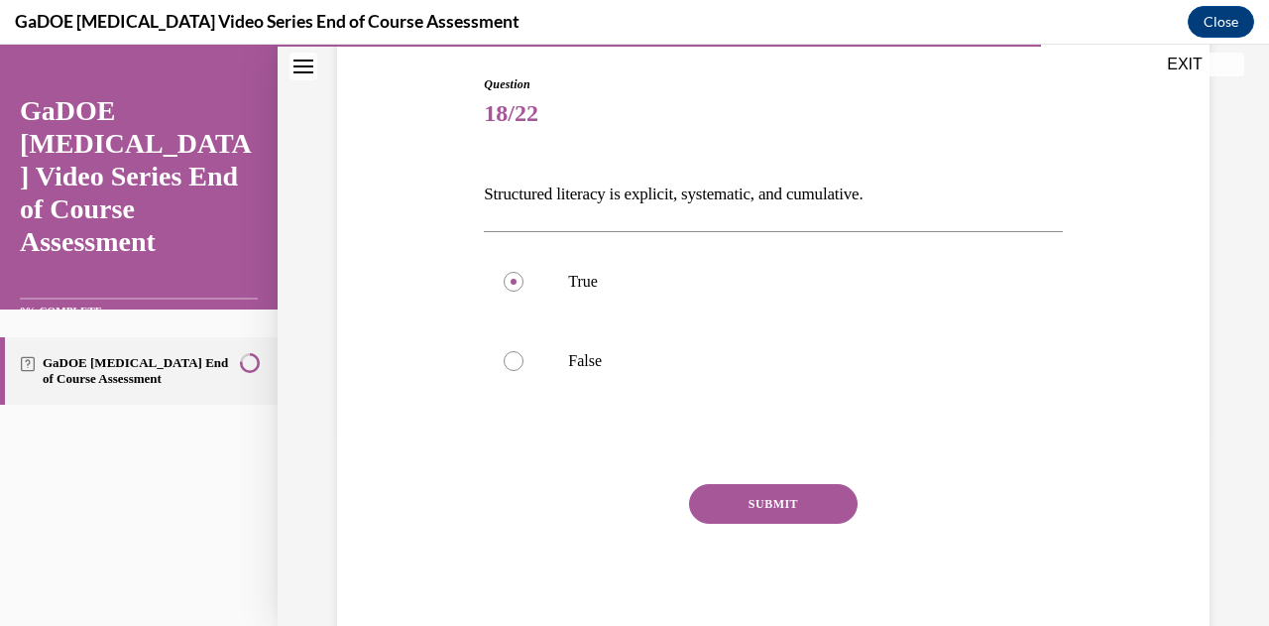
click at [738, 505] on button "SUBMIT" at bounding box center [773, 504] width 169 height 40
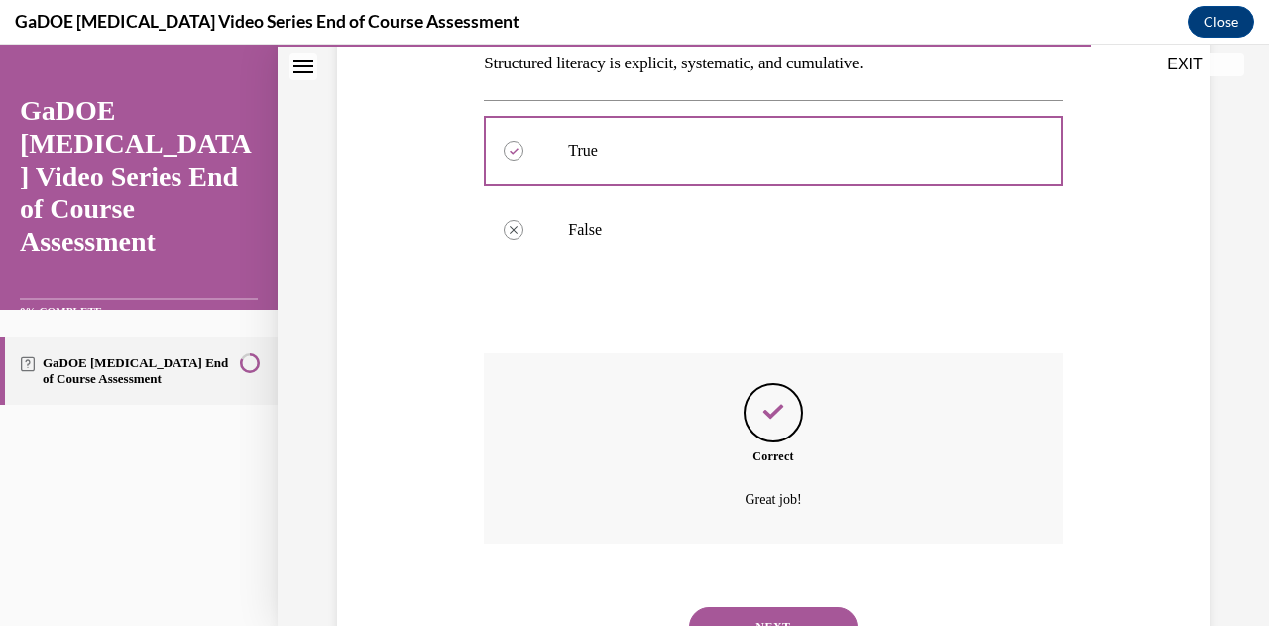
scroll to position [420, 0]
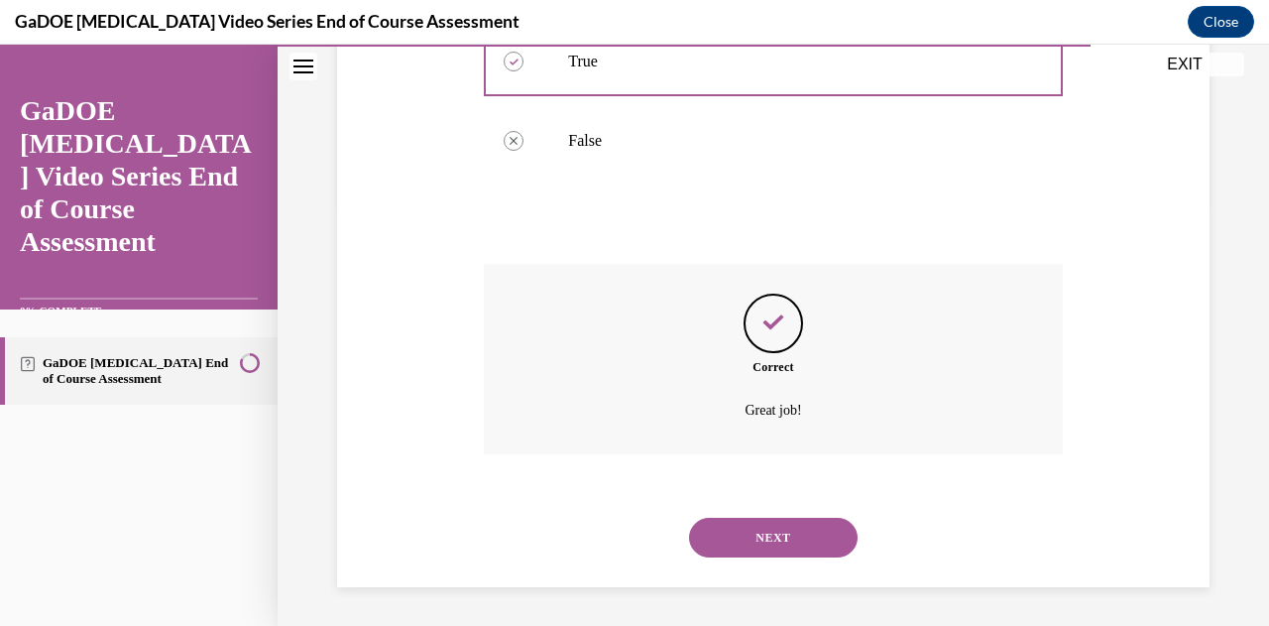
click at [756, 551] on button "NEXT" at bounding box center [773, 538] width 169 height 40
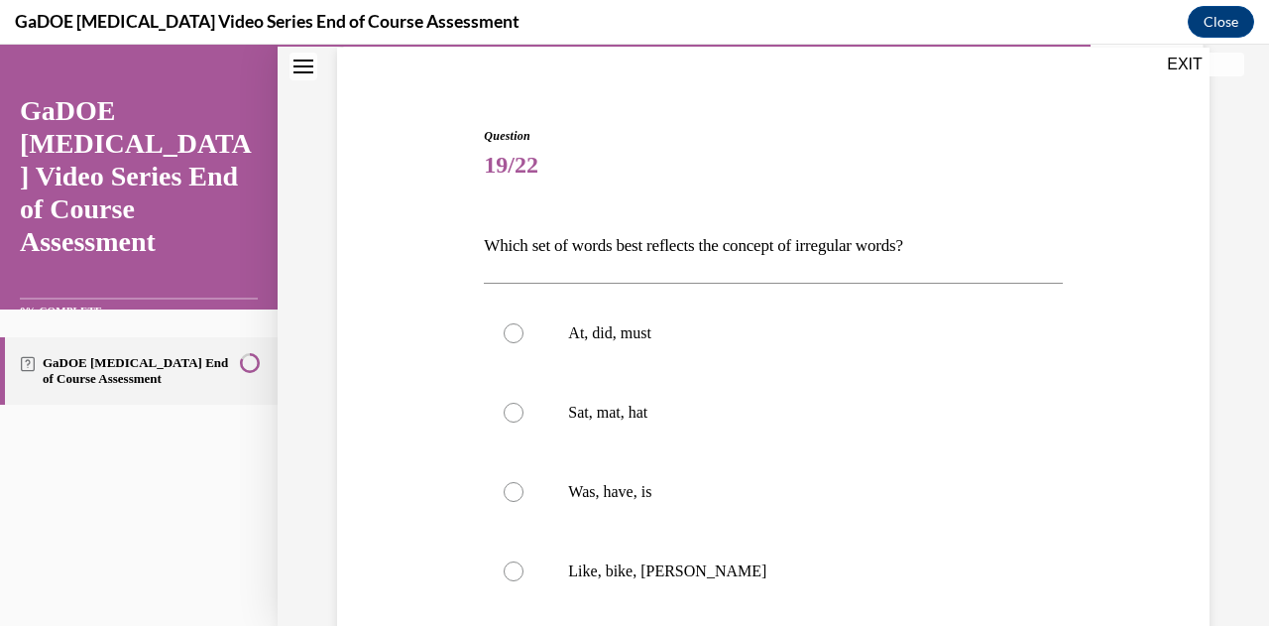
scroll to position [150, 0]
click at [737, 493] on p "Was, have, is" at bounding box center [790, 491] width 444 height 20
click at [524, 493] on input "Was, have, is" at bounding box center [514, 491] width 20 height 20
radio input "true"
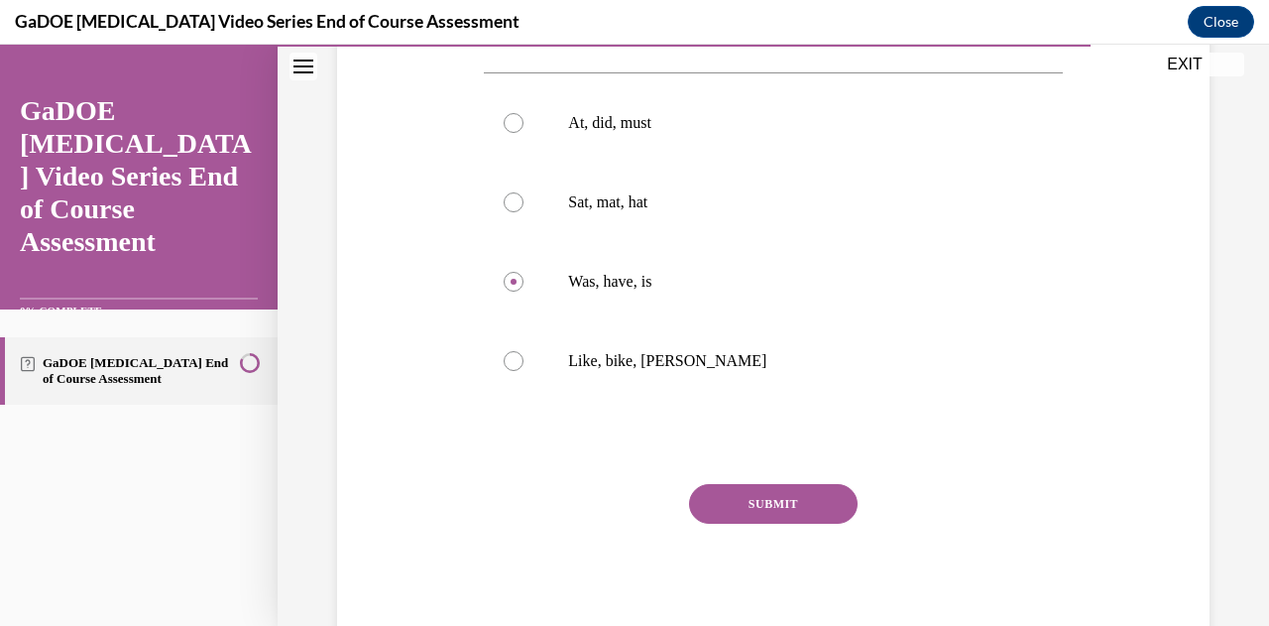
click at [744, 503] on button "SUBMIT" at bounding box center [773, 504] width 169 height 40
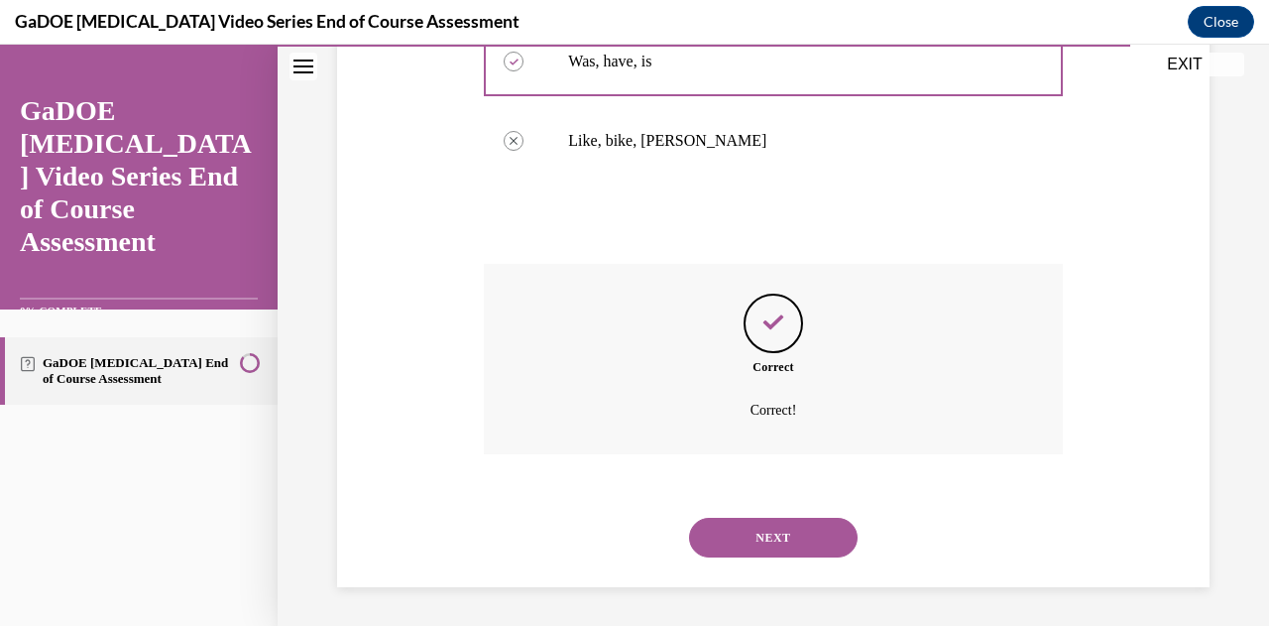
click at [751, 548] on button "NEXT" at bounding box center [773, 538] width 169 height 40
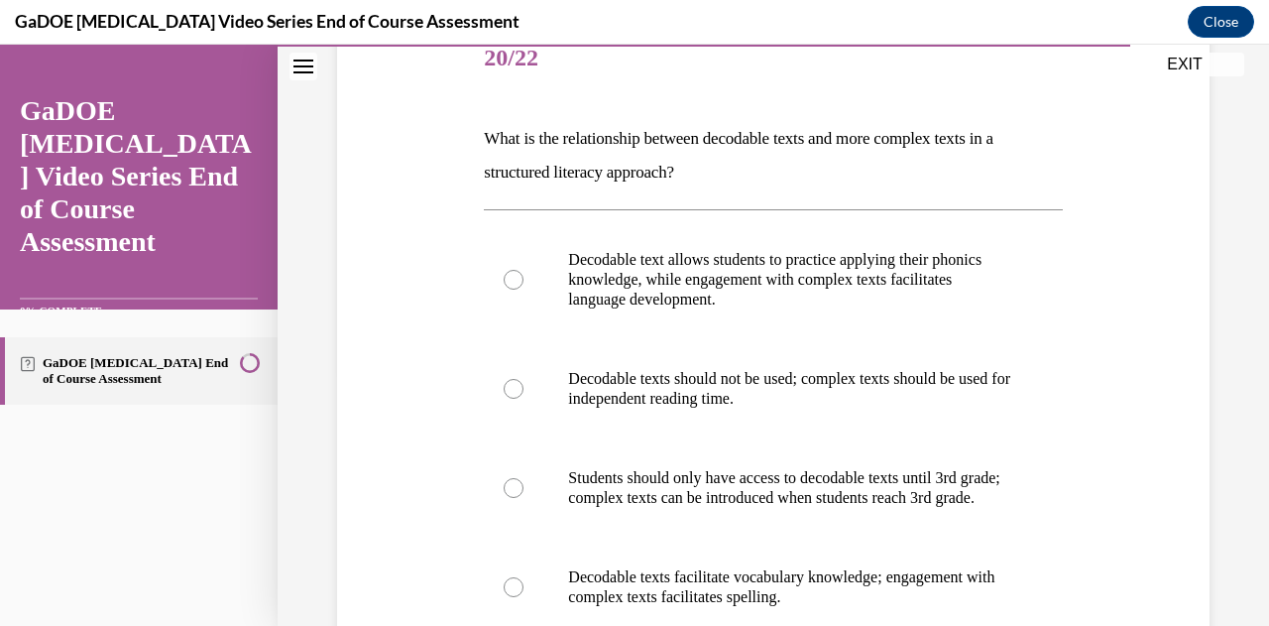
scroll to position [258, 0]
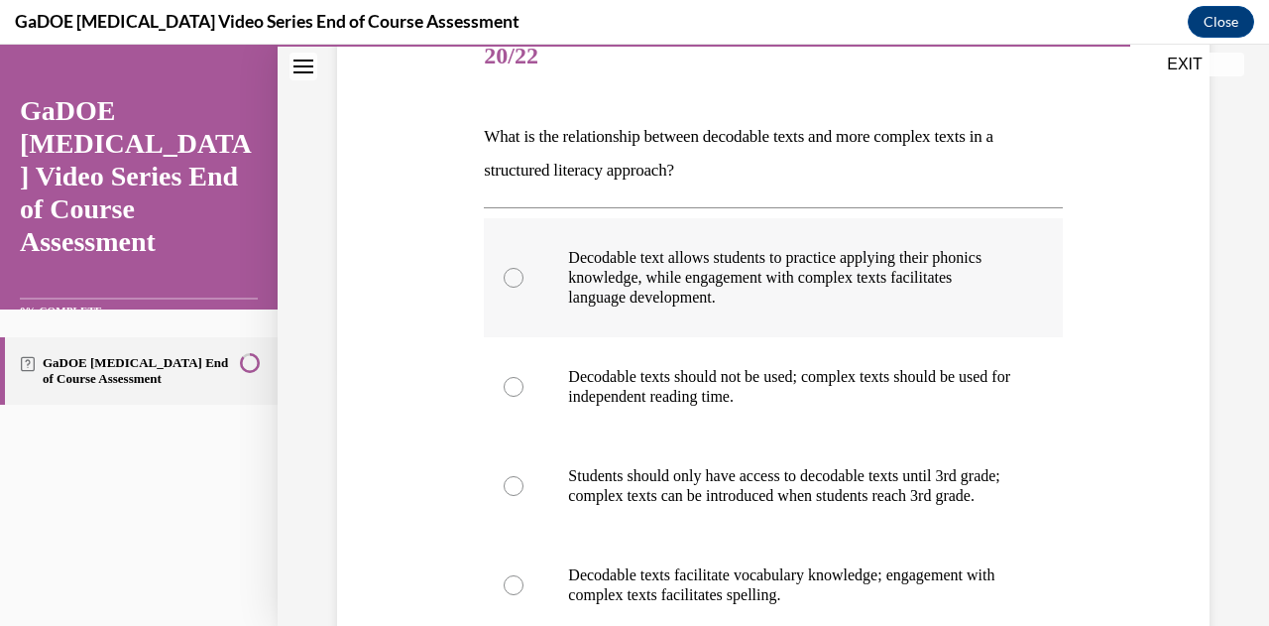
click at [702, 318] on label "Decodable text allows students to practice applying their phonics knowledge, wh…" at bounding box center [773, 277] width 578 height 119
click at [524, 288] on input "Decodable text allows students to practice applying their phonics knowledge, wh…" at bounding box center [514, 278] width 20 height 20
radio input "true"
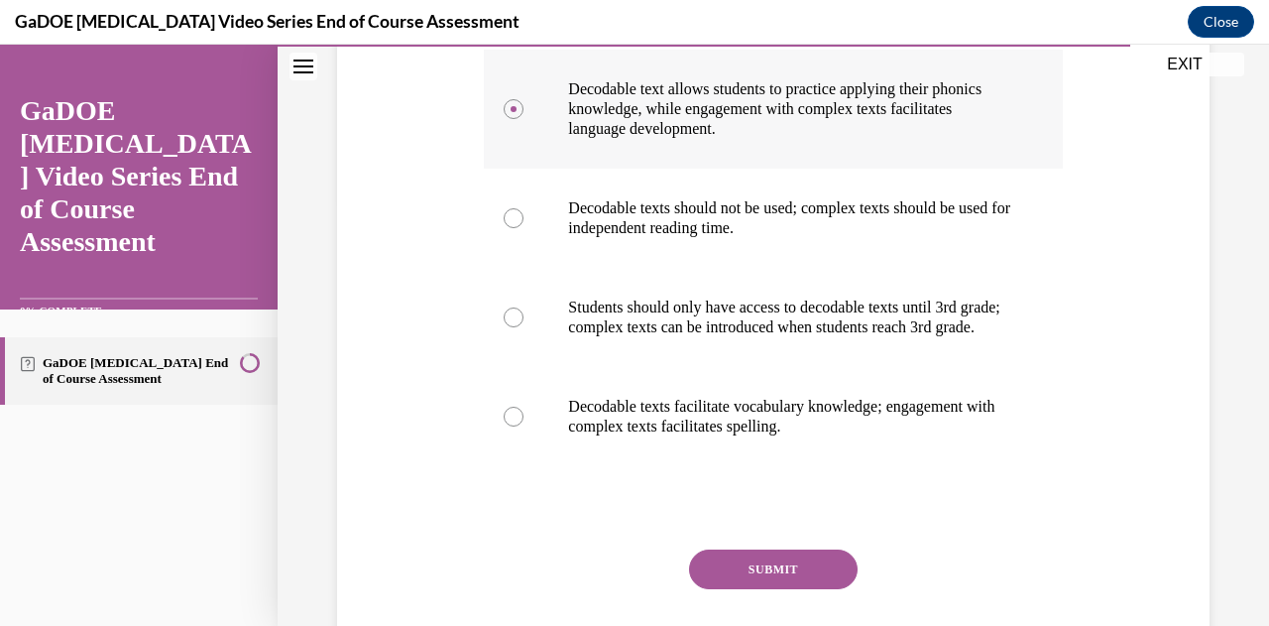
scroll to position [512, 0]
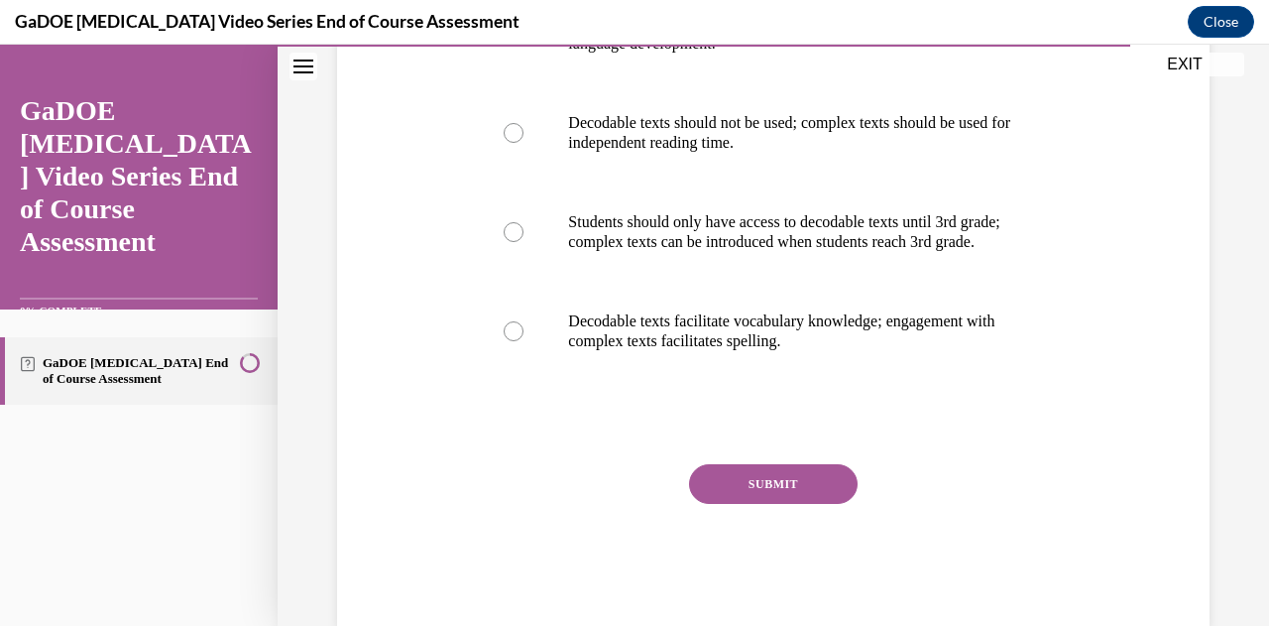
click at [740, 504] on button "SUBMIT" at bounding box center [773, 484] width 169 height 40
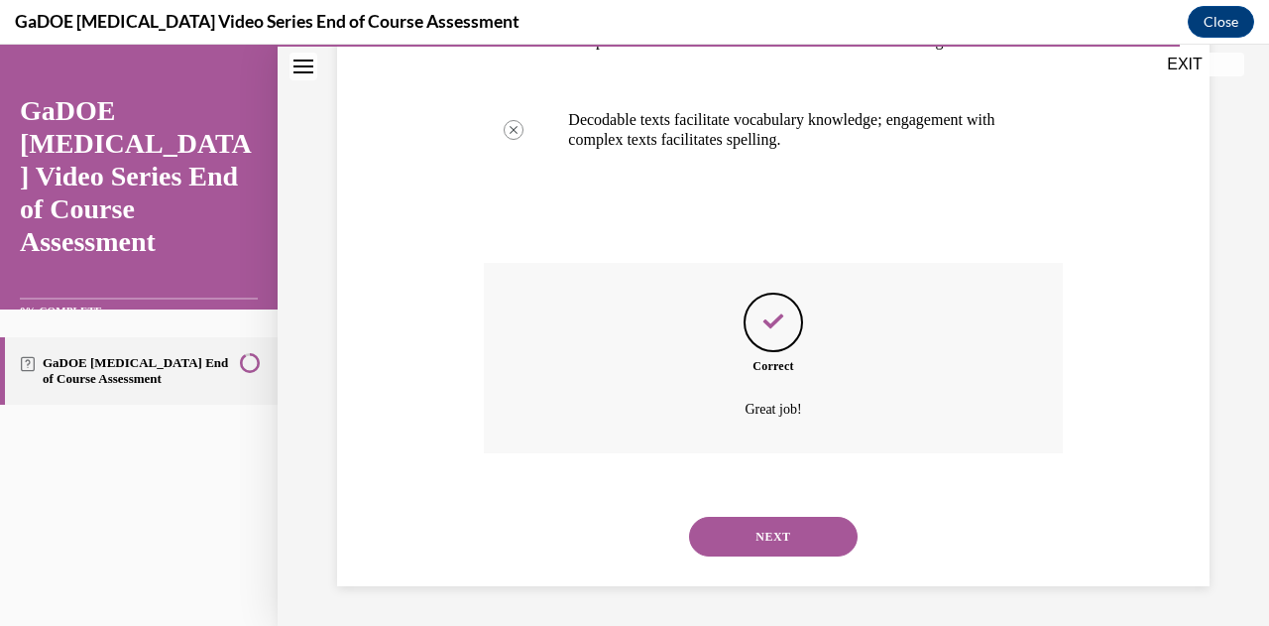
click at [746, 550] on button "NEXT" at bounding box center [773, 537] width 169 height 40
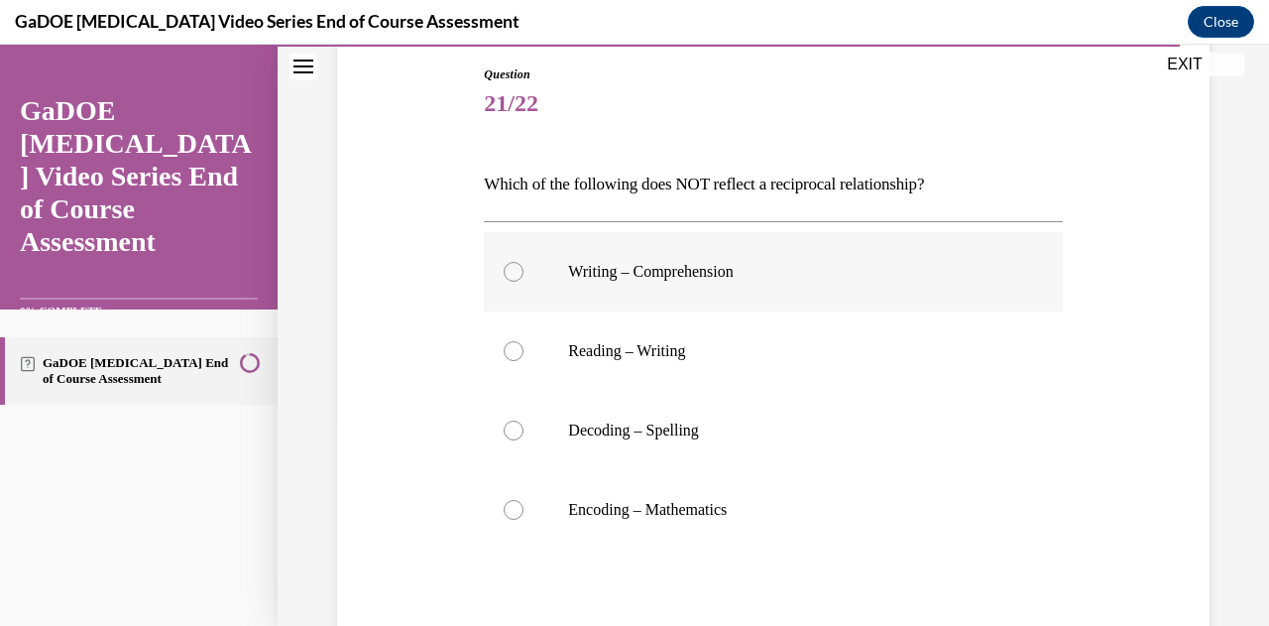
scroll to position [211, 0]
click at [649, 503] on p "Encoding – Mathematics" at bounding box center [790, 509] width 444 height 20
click at [524, 503] on input "Encoding – Mathematics" at bounding box center [514, 509] width 20 height 20
radio input "true"
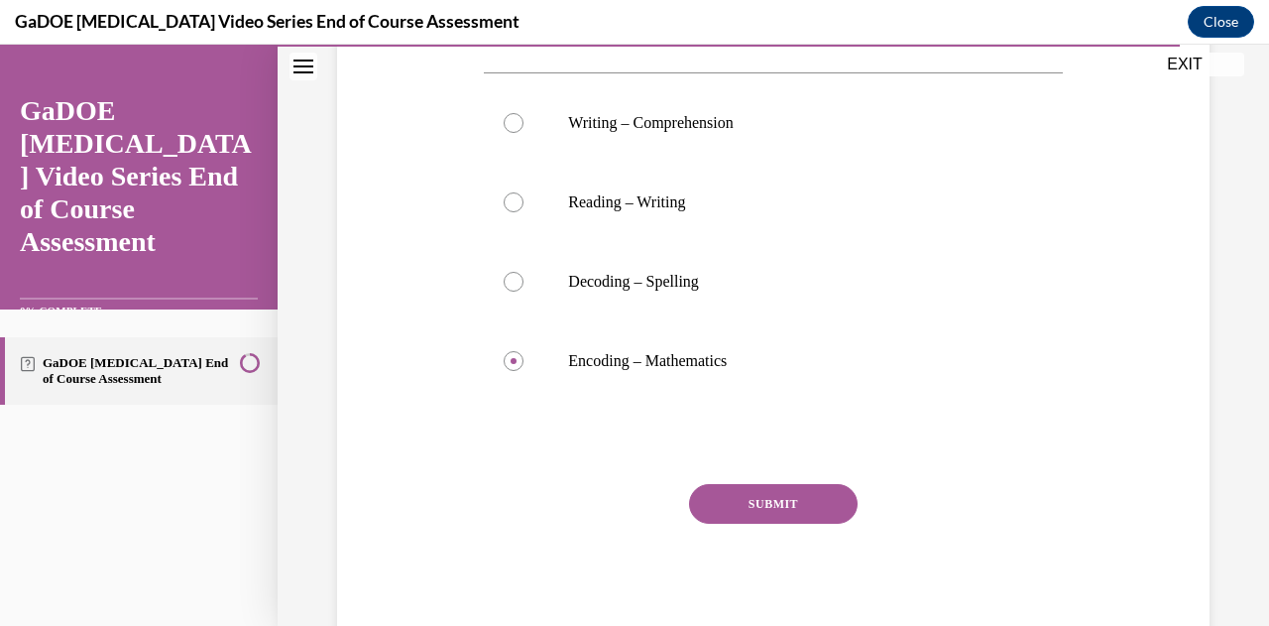
click at [741, 507] on button "SUBMIT" at bounding box center [773, 504] width 169 height 40
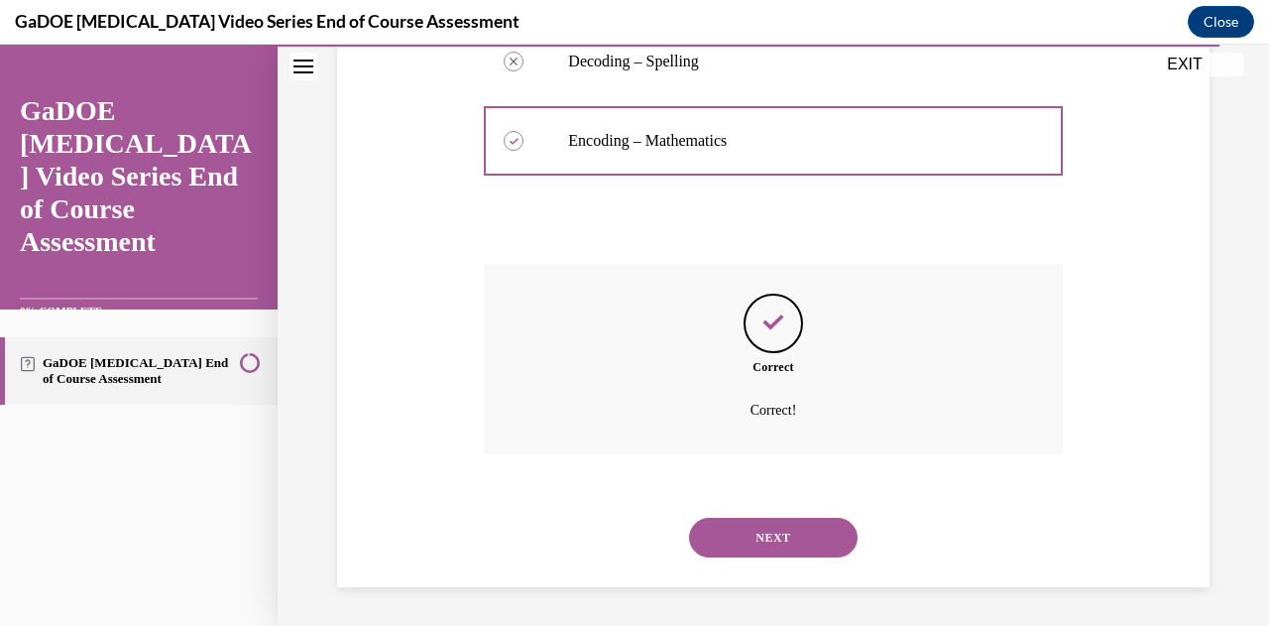
click at [743, 532] on button "NEXT" at bounding box center [773, 538] width 169 height 40
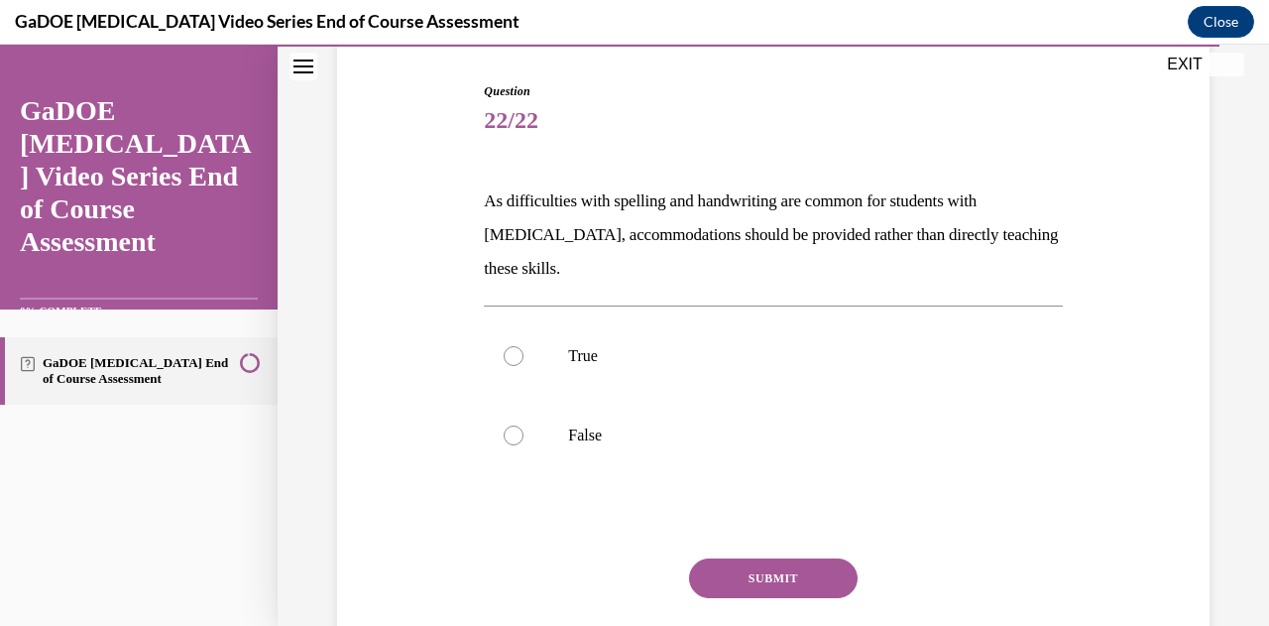
scroll to position [223, 0]
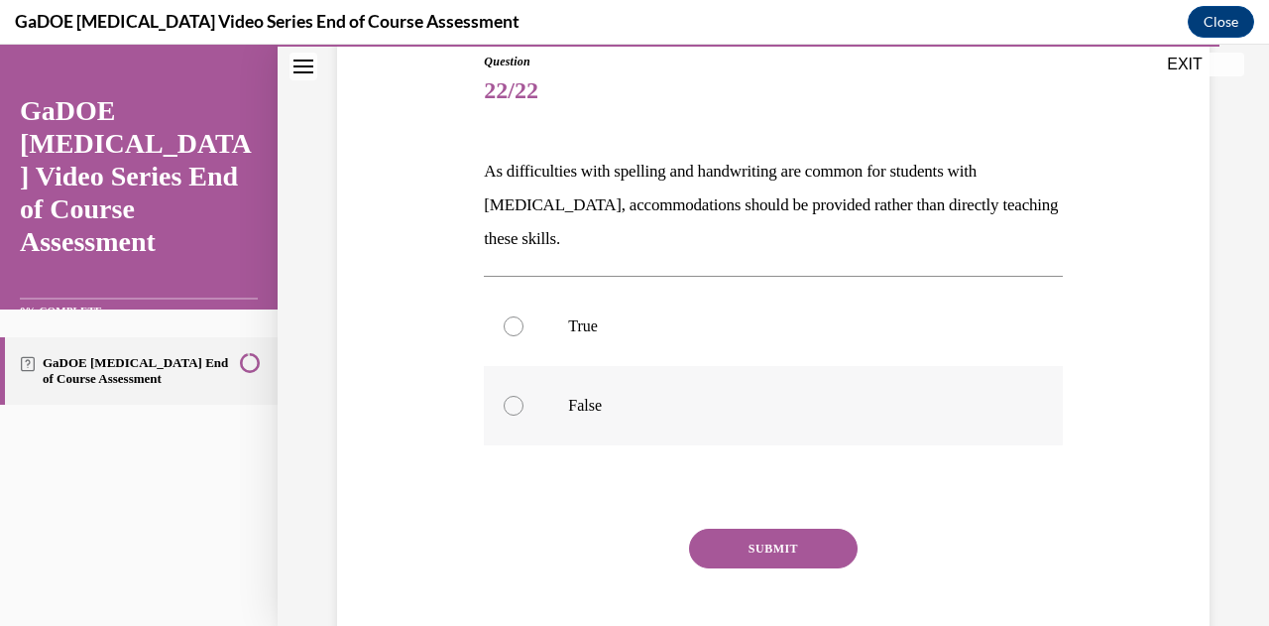
click at [577, 400] on p "False" at bounding box center [790, 406] width 444 height 20
click at [524, 400] on input "False" at bounding box center [514, 406] width 20 height 20
radio input "true"
click at [767, 556] on button "SUBMIT" at bounding box center [773, 549] width 169 height 40
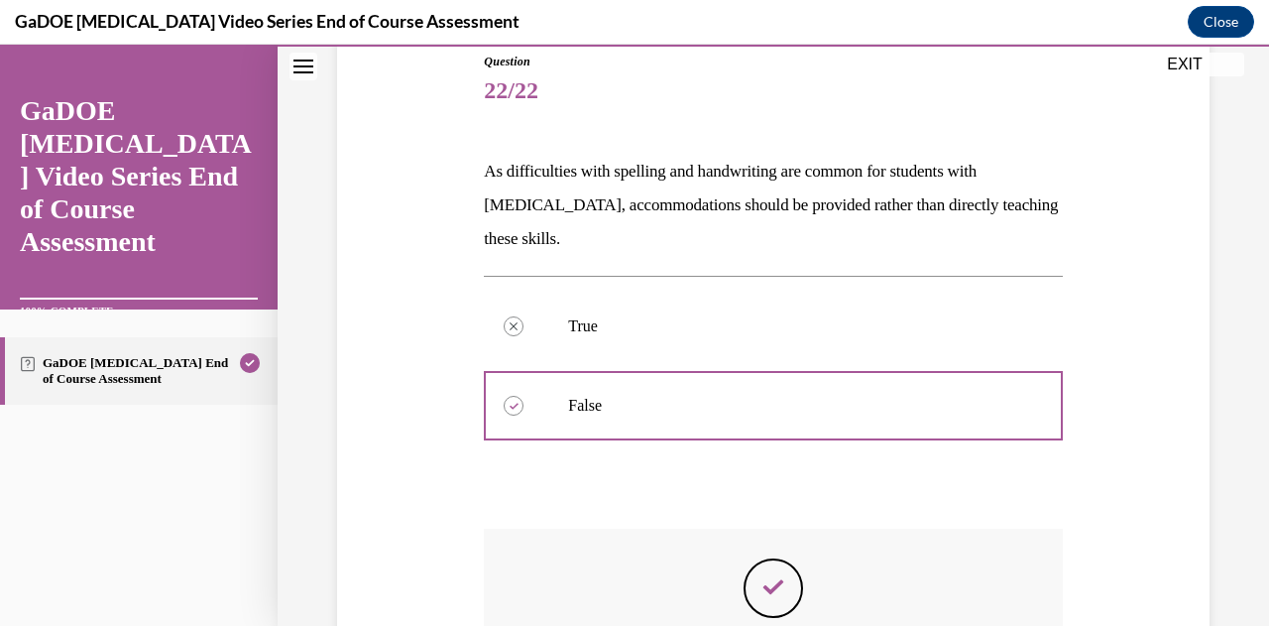
scroll to position [488, 0]
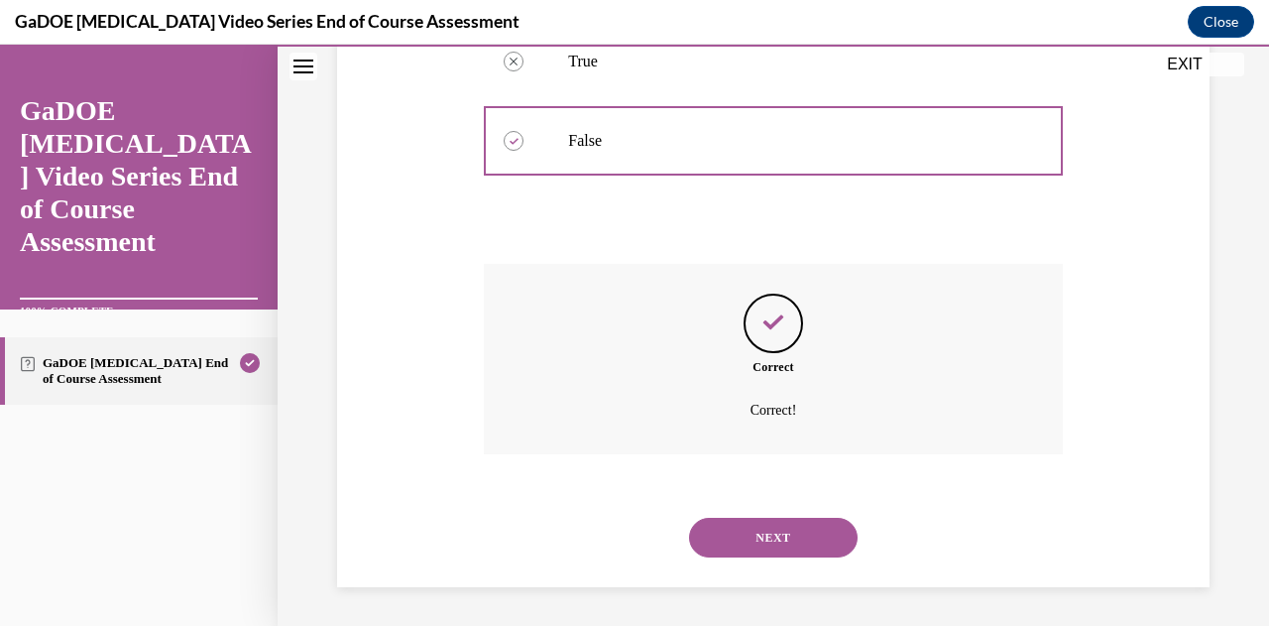
click at [764, 544] on button "NEXT" at bounding box center [773, 538] width 169 height 40
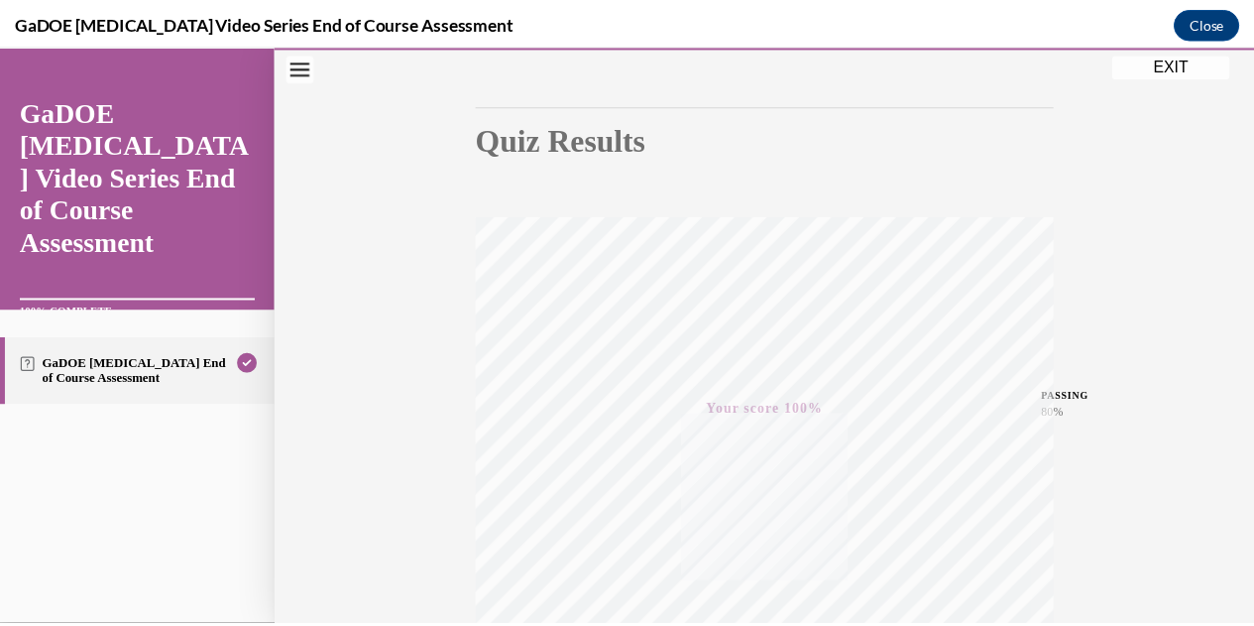
scroll to position [163, 0]
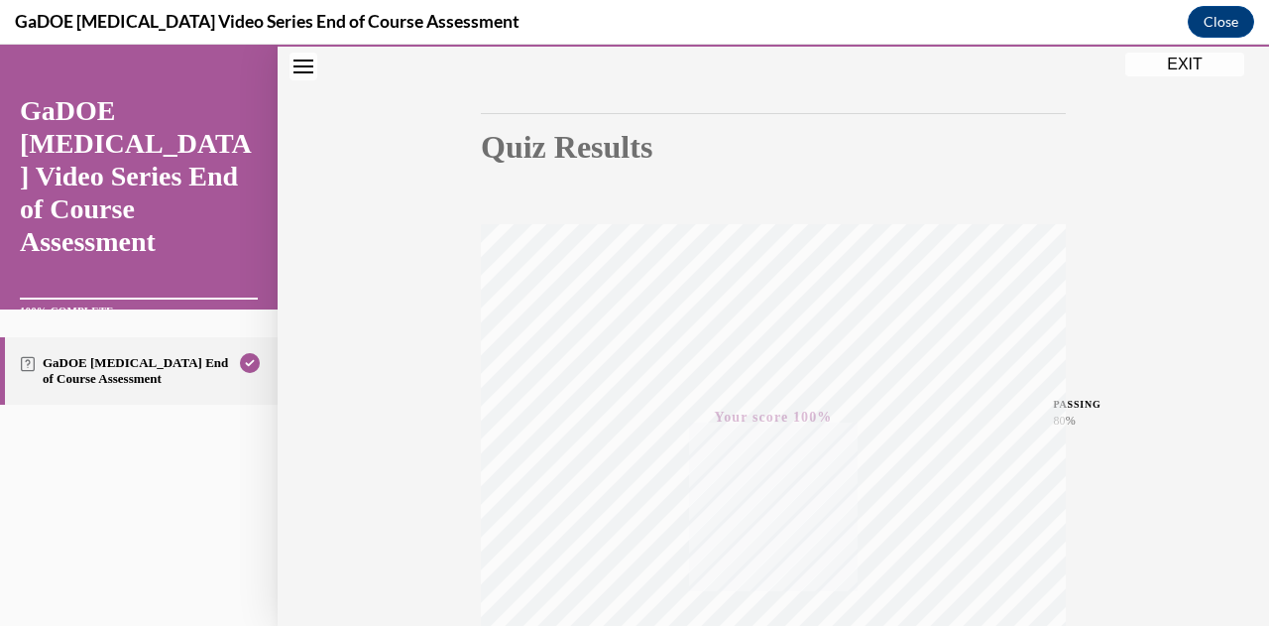
click at [1194, 63] on button "EXIT" at bounding box center [1184, 65] width 119 height 24
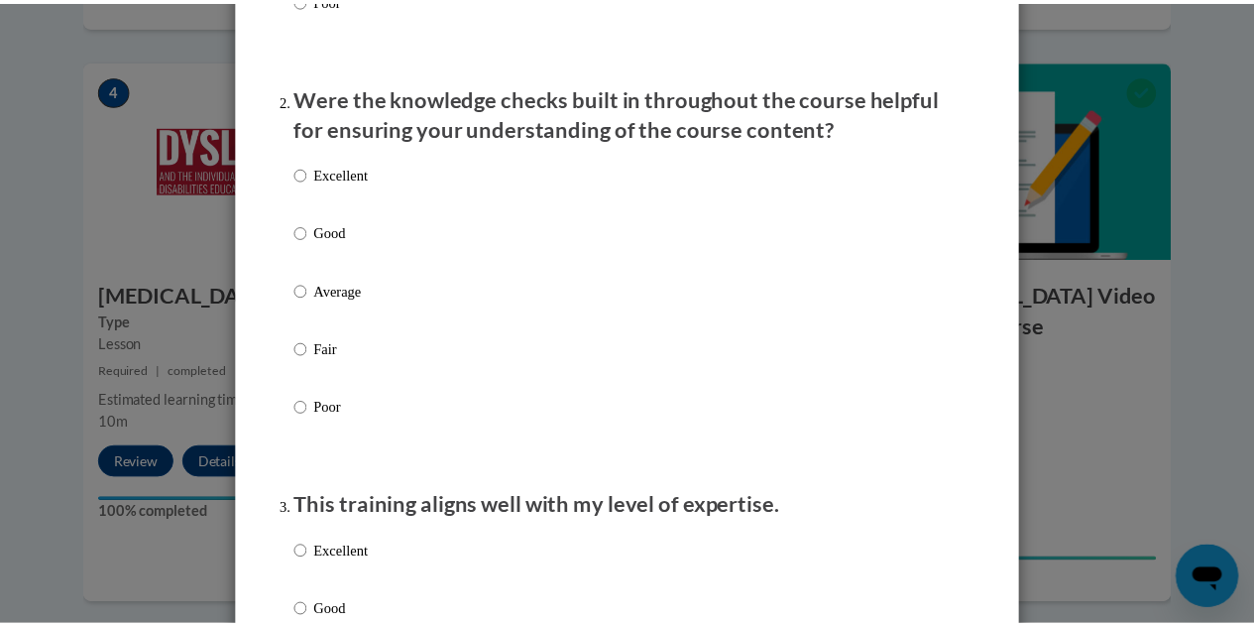
scroll to position [0, 0]
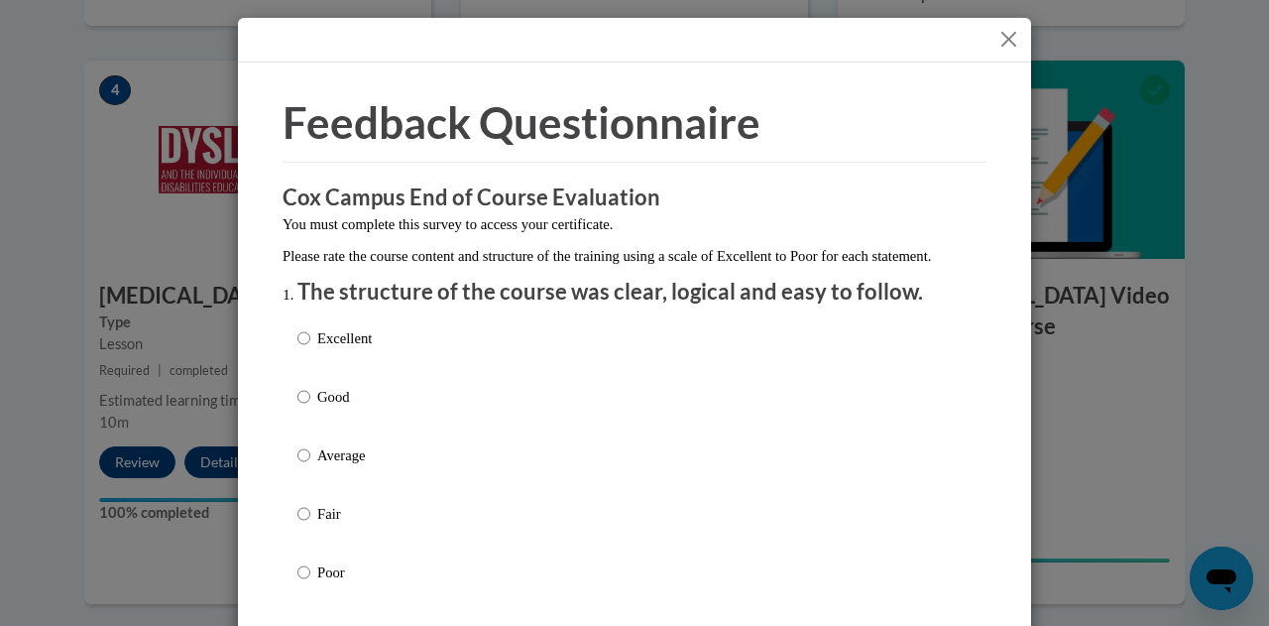
click at [1004, 43] on button "Close" at bounding box center [1009, 39] width 25 height 25
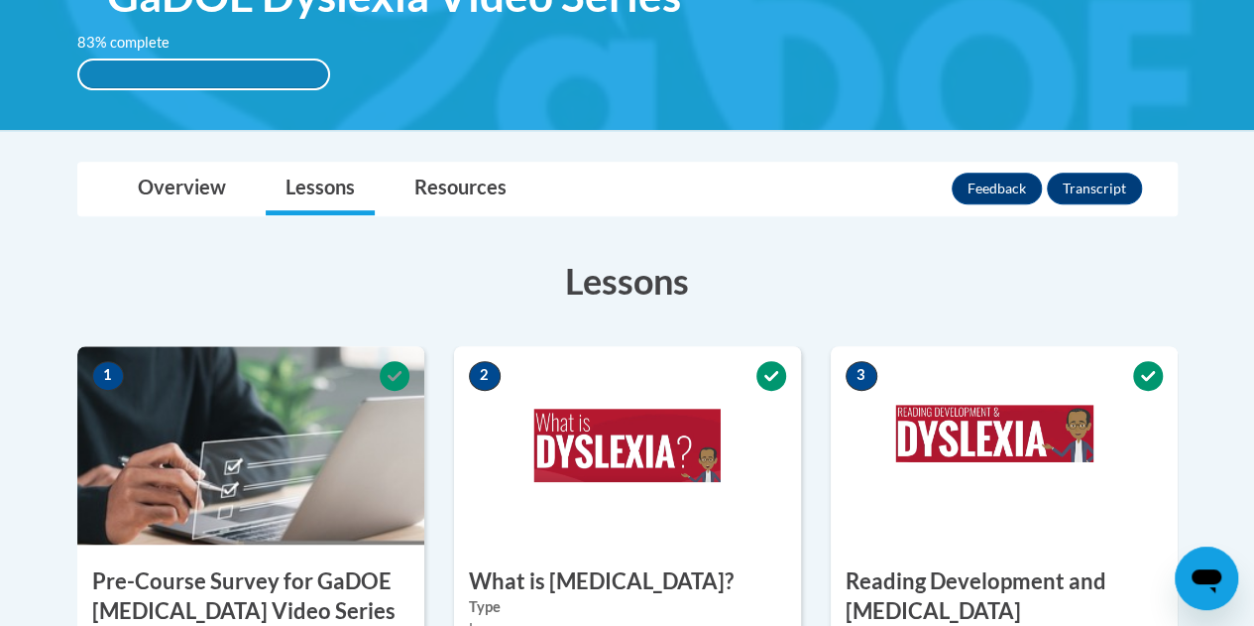
scroll to position [350, 0]
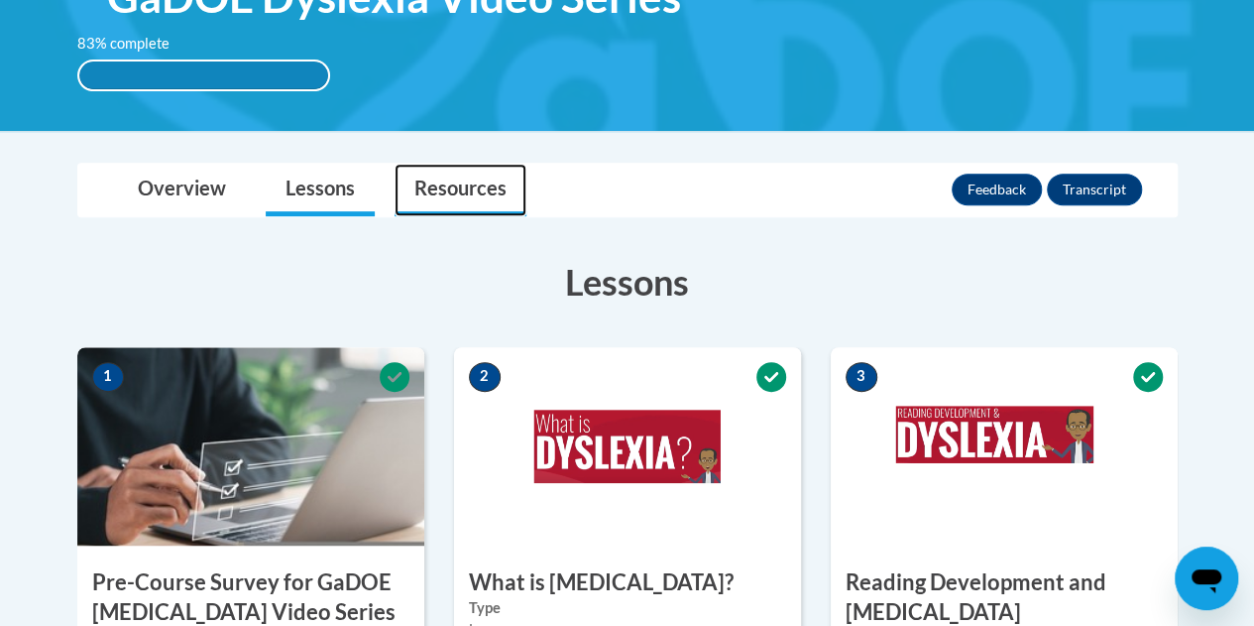
click at [486, 195] on link "Resources" at bounding box center [461, 190] width 132 height 53
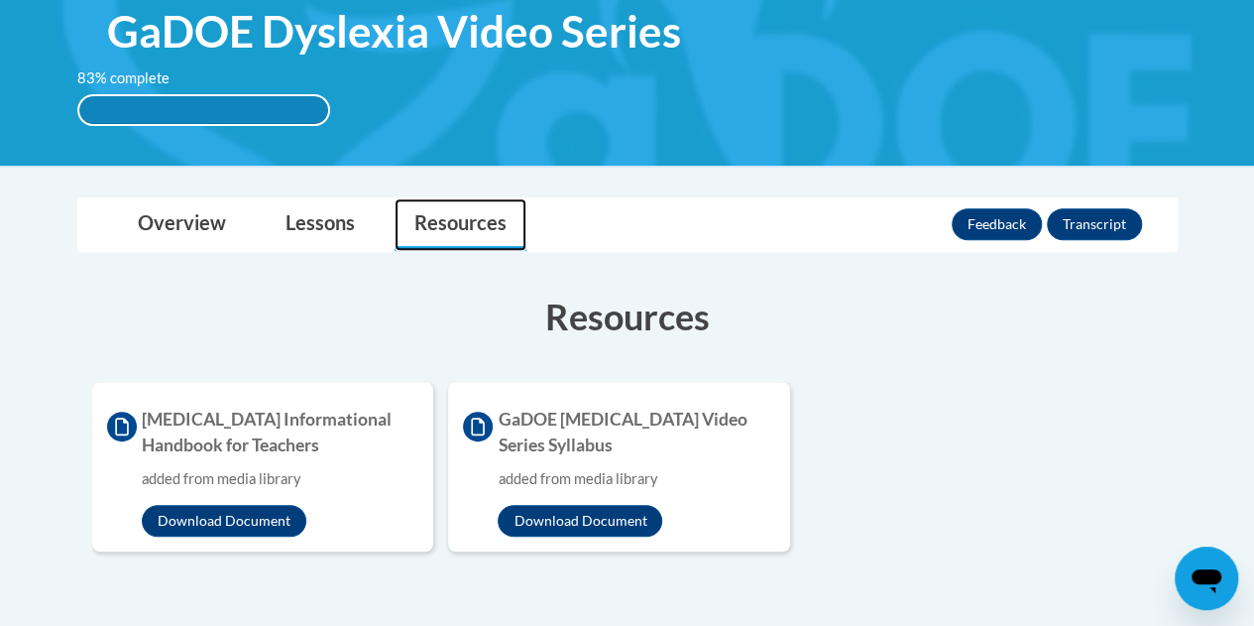
scroll to position [330, 0]
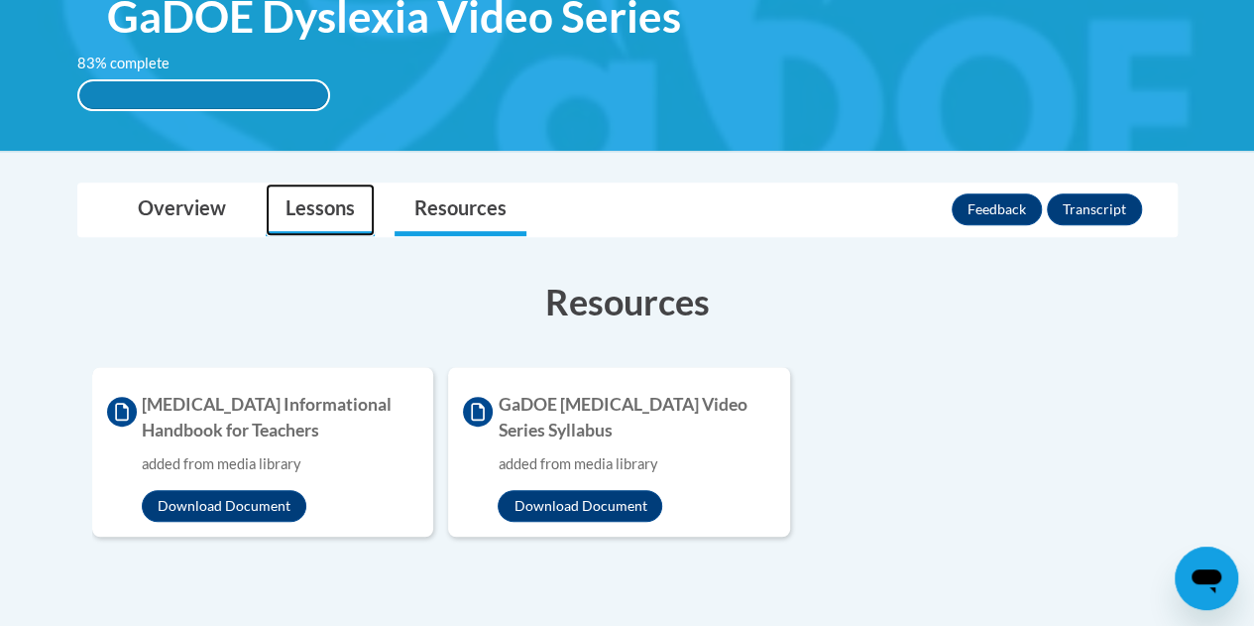
click at [305, 208] on link "Lessons" at bounding box center [320, 209] width 109 height 53
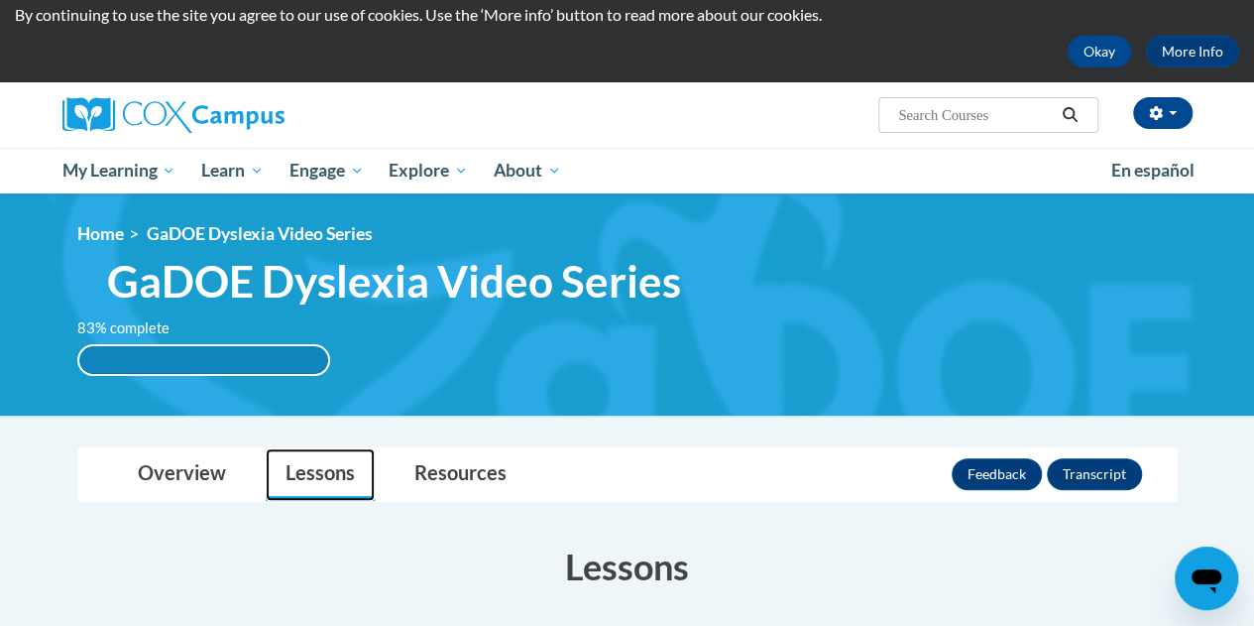
scroll to position [0, 0]
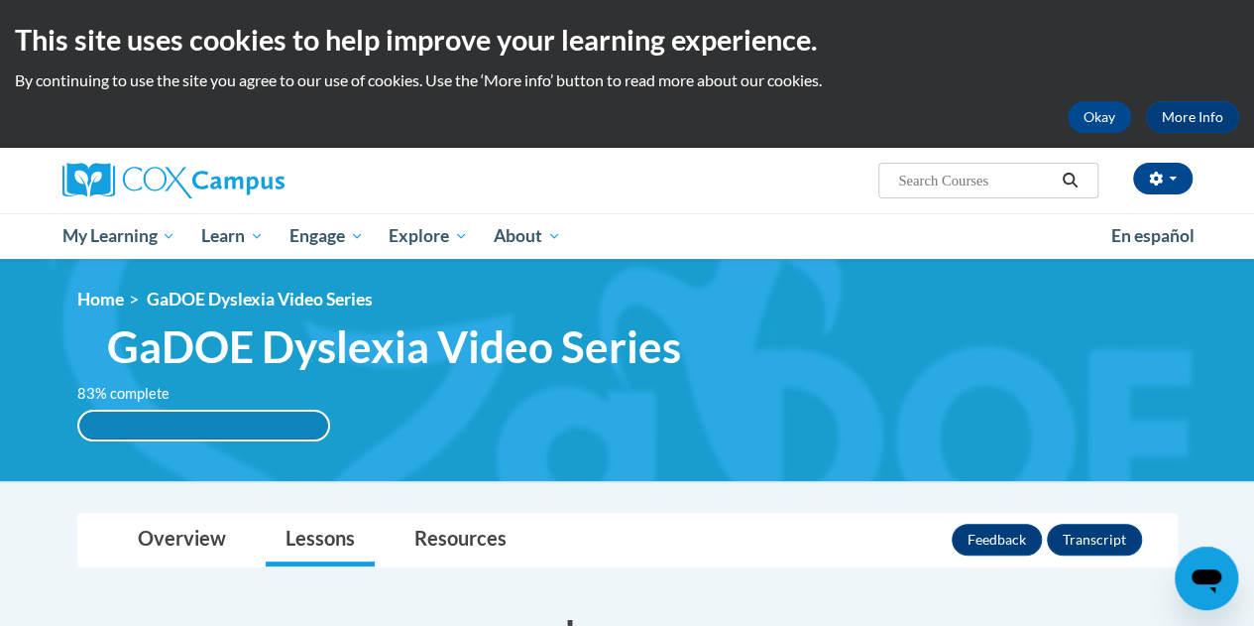
click at [162, 338] on span "GaDOE Dyslexia Video Series" at bounding box center [394, 346] width 574 height 53
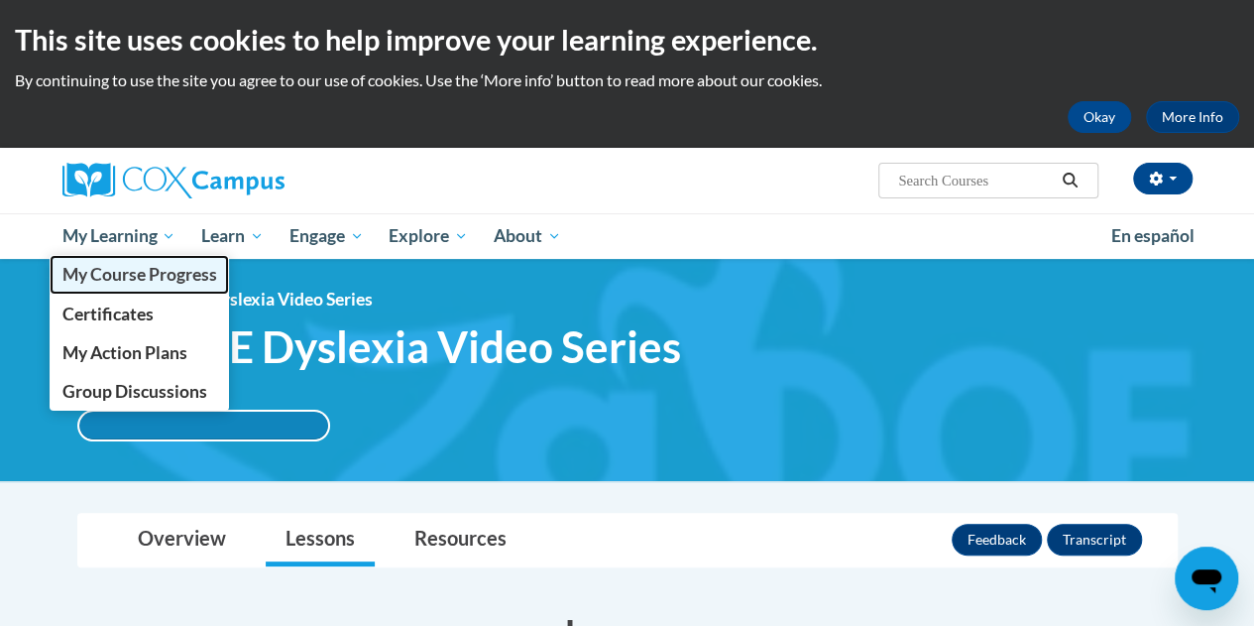
click at [99, 280] on span "My Course Progress" at bounding box center [138, 274] width 155 height 21
